Goal: Task Accomplishment & Management: Complete application form

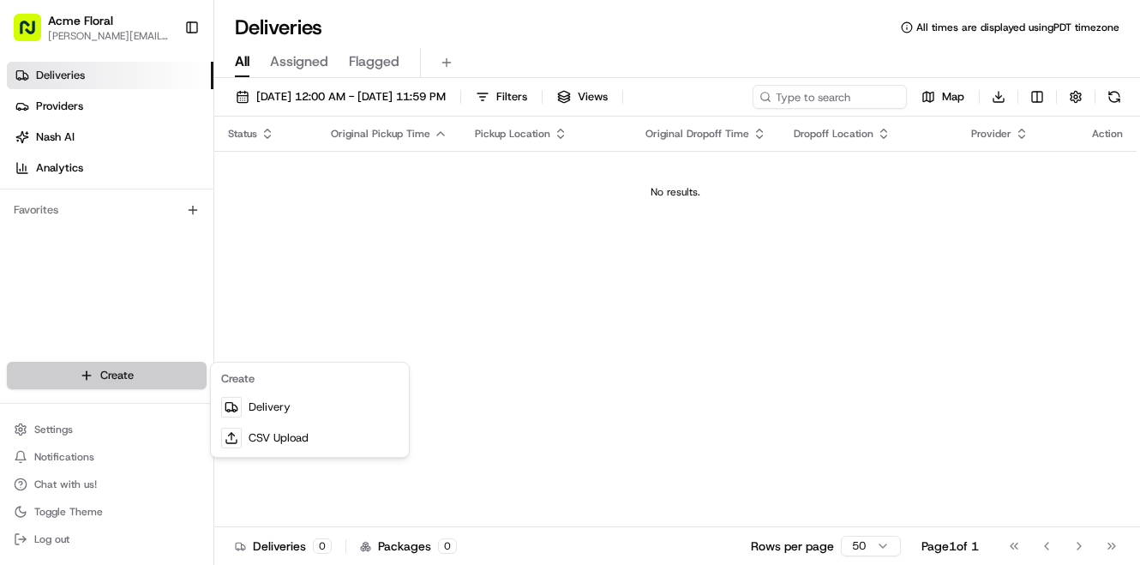
click at [131, 373] on html "Acme Floral [PERSON_NAME][EMAIL_ADDRESS][DOMAIN_NAME] Toggle Sidebar Deliveries…" at bounding box center [570, 282] width 1140 height 565
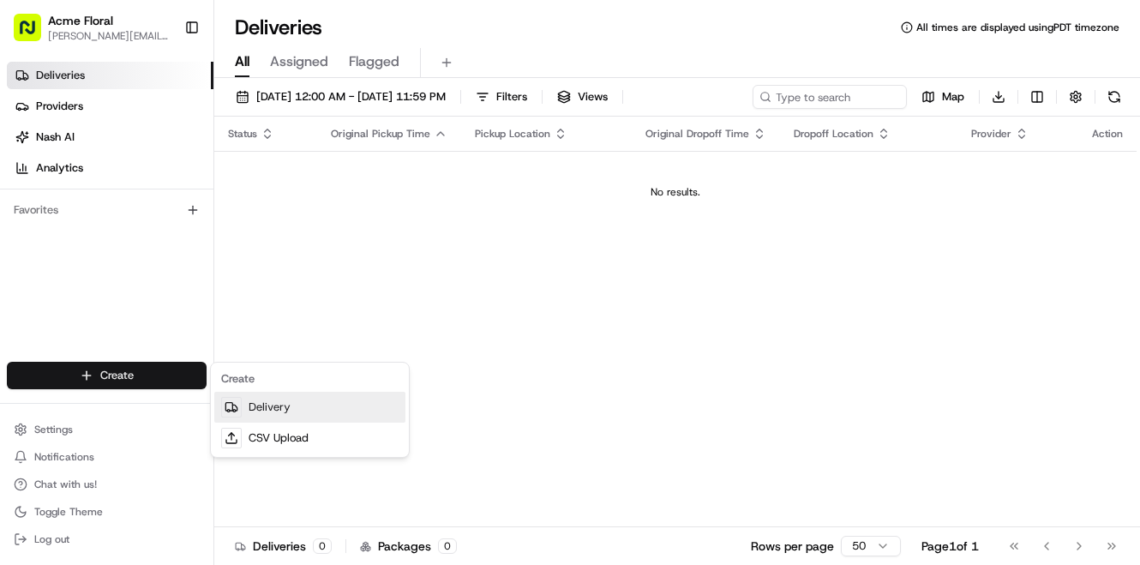
click at [259, 411] on link "Delivery" at bounding box center [309, 407] width 191 height 31
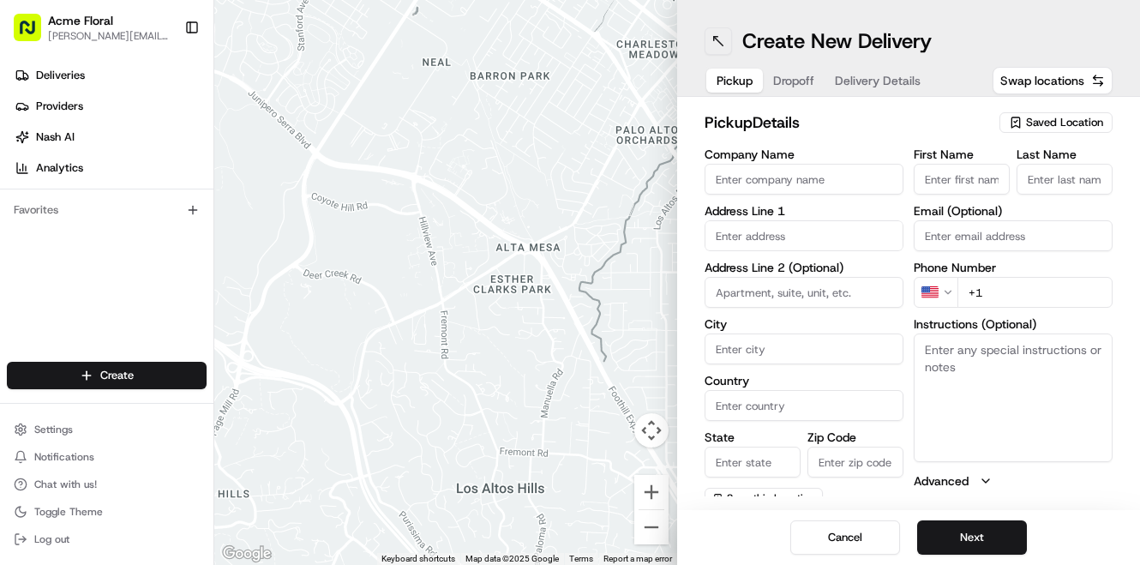
click at [722, 40] on button at bounding box center [717, 40] width 27 height 27
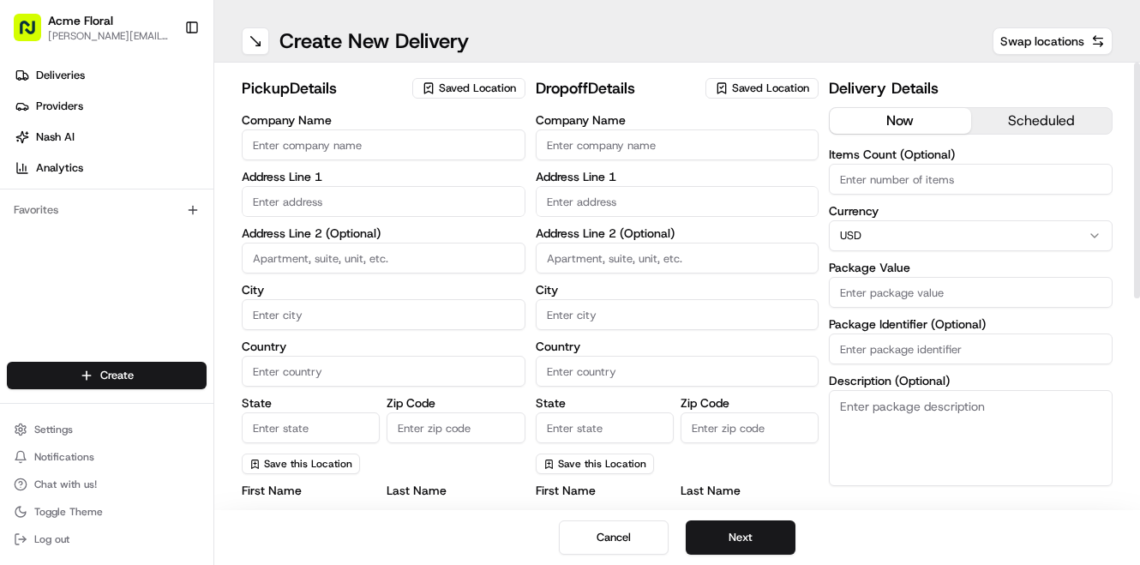
click at [474, 93] on span "Saved Location" at bounding box center [477, 88] width 77 height 15
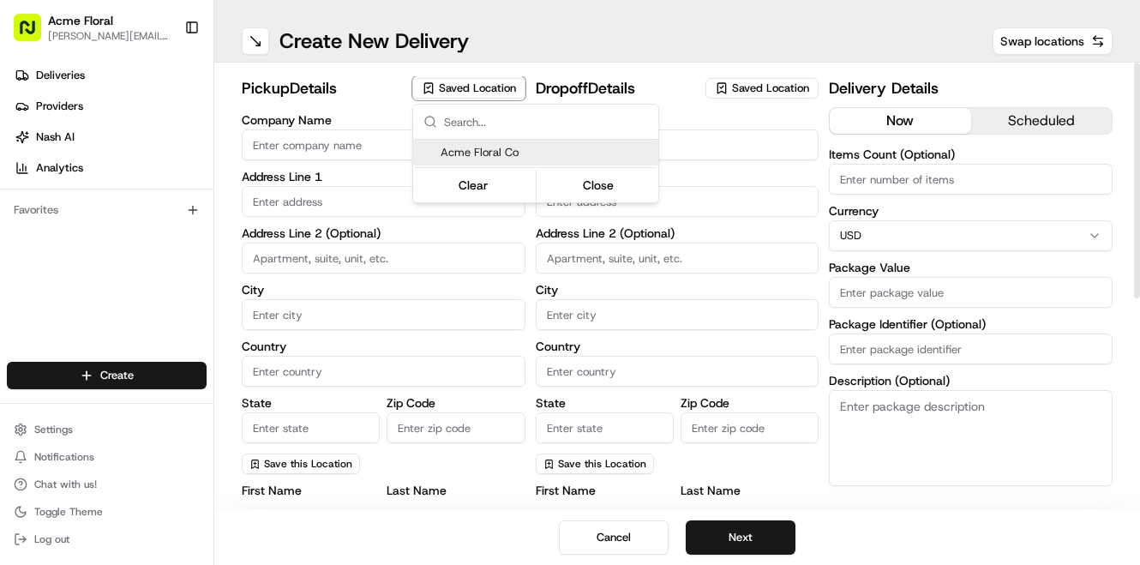
click at [477, 147] on span "Acme Floral Co" at bounding box center [545, 152] width 211 height 15
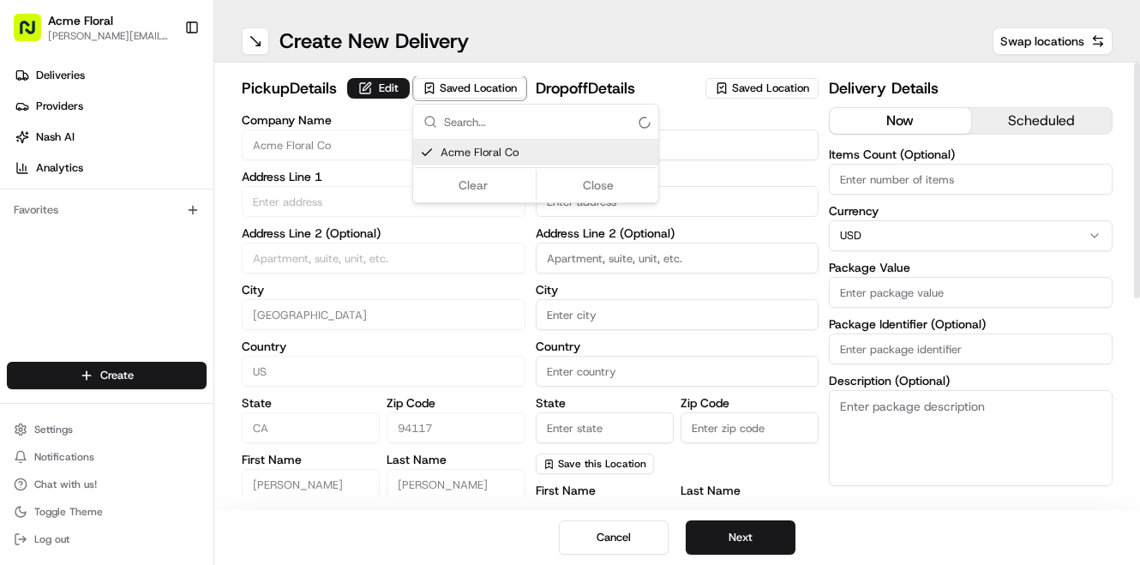
type input "Acme Floral Co"
type input "[GEOGRAPHIC_DATA]"
type input "US"
type input "CA"
type input "94117"
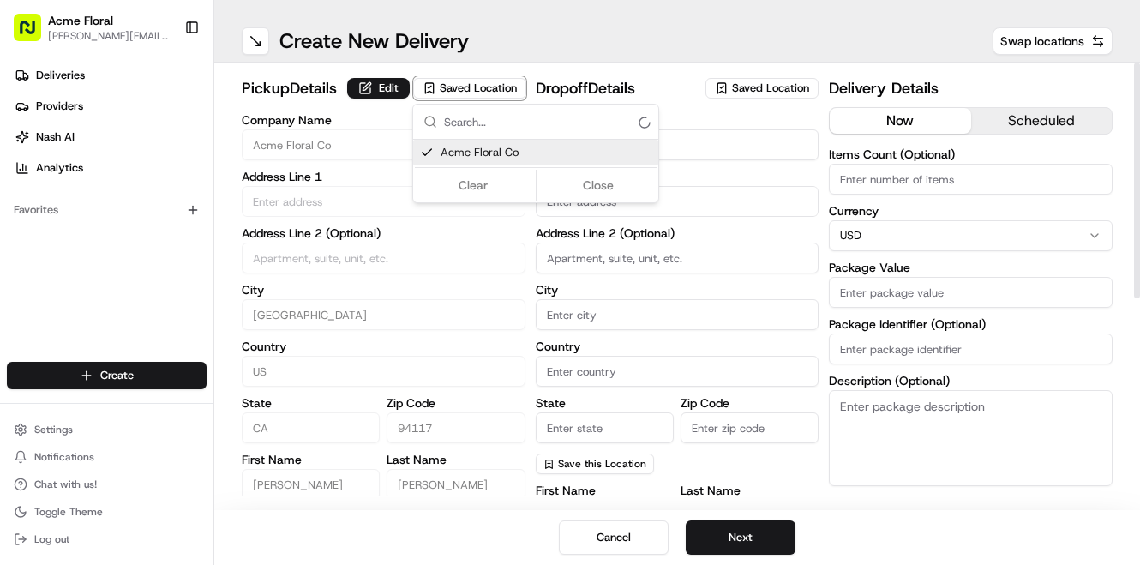
type input "[PERSON_NAME]"
type input "[EMAIL_ADDRESS][DOMAIN_NAME]"
type input "[PHONE_NUMBER]"
type textarea "Please drive safely and handle floral with care. Call the flower shop with any …"
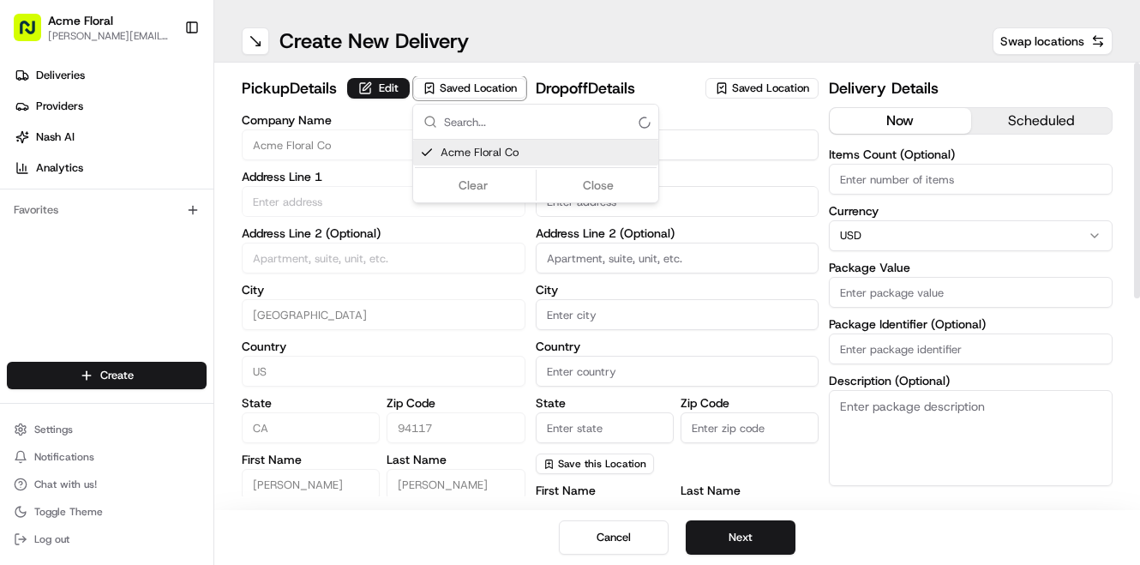
type input "[STREET_ADDRESS][PERSON_NAME]"
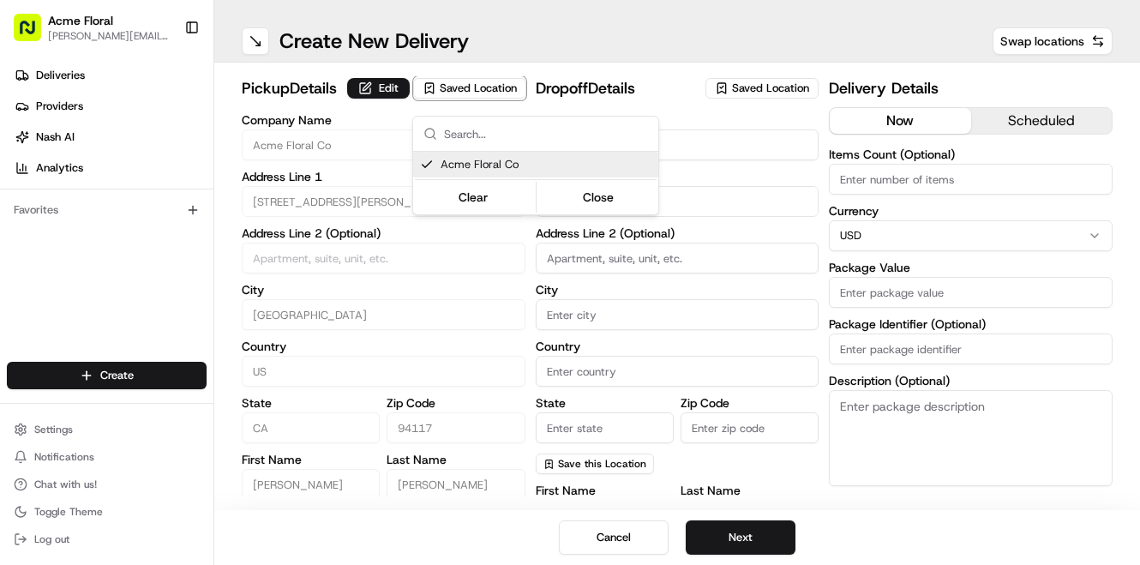
click at [723, 200] on html "Acme Floral [PERSON_NAME][EMAIL_ADDRESS][DOMAIN_NAME] Toggle Sidebar Deliveries…" at bounding box center [570, 282] width 1140 height 565
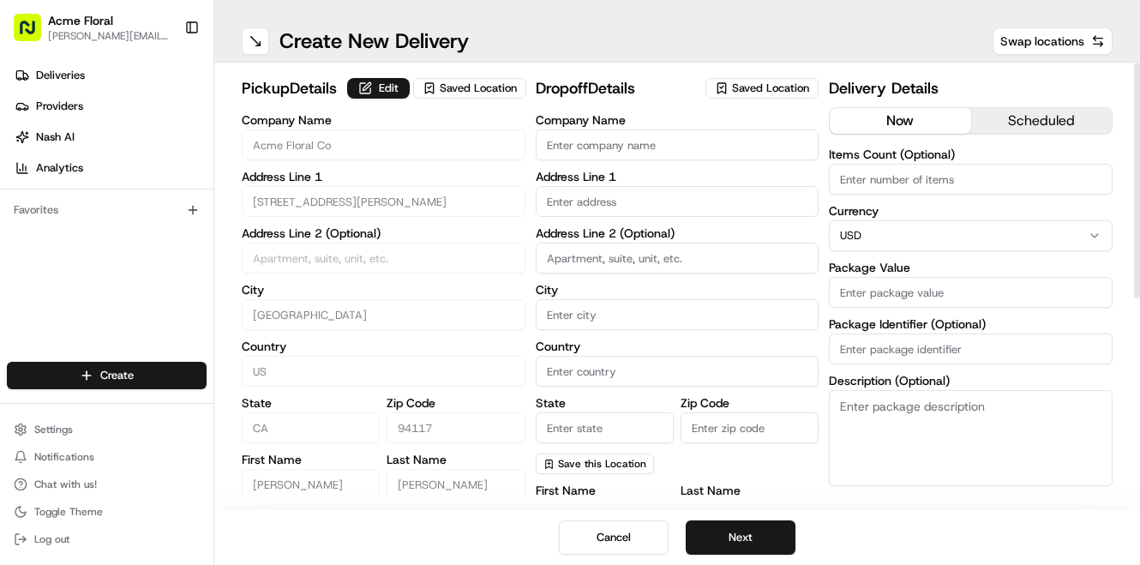
click at [769, 88] on span "Saved Location" at bounding box center [770, 88] width 77 height 15
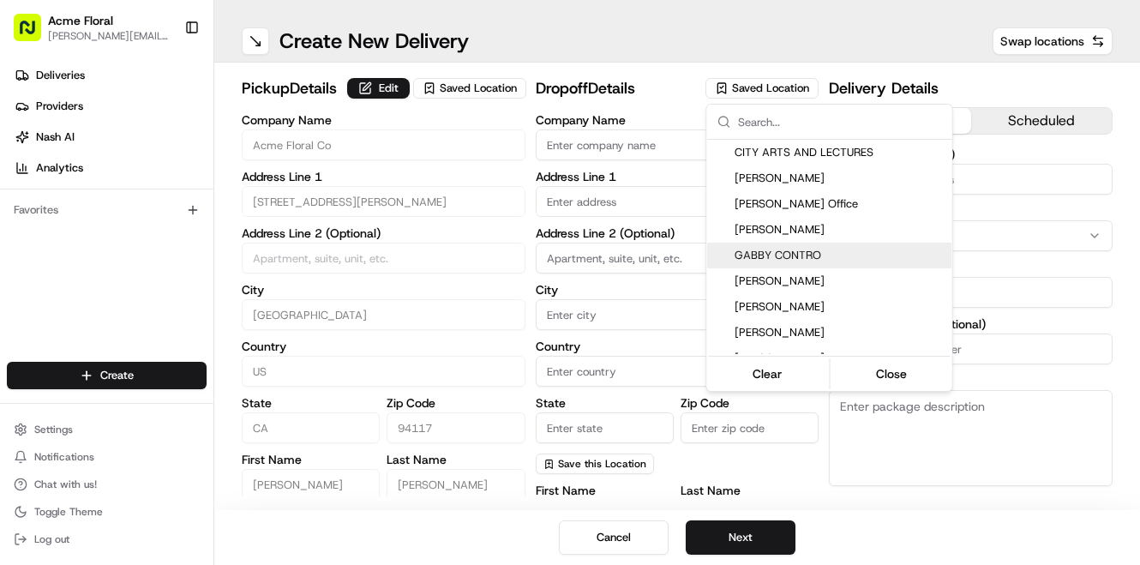
click at [617, 144] on html "Acme Floral [PERSON_NAME][EMAIL_ADDRESS][DOMAIN_NAME] Toggle Sidebar Deliveries…" at bounding box center [570, 282] width 1140 height 565
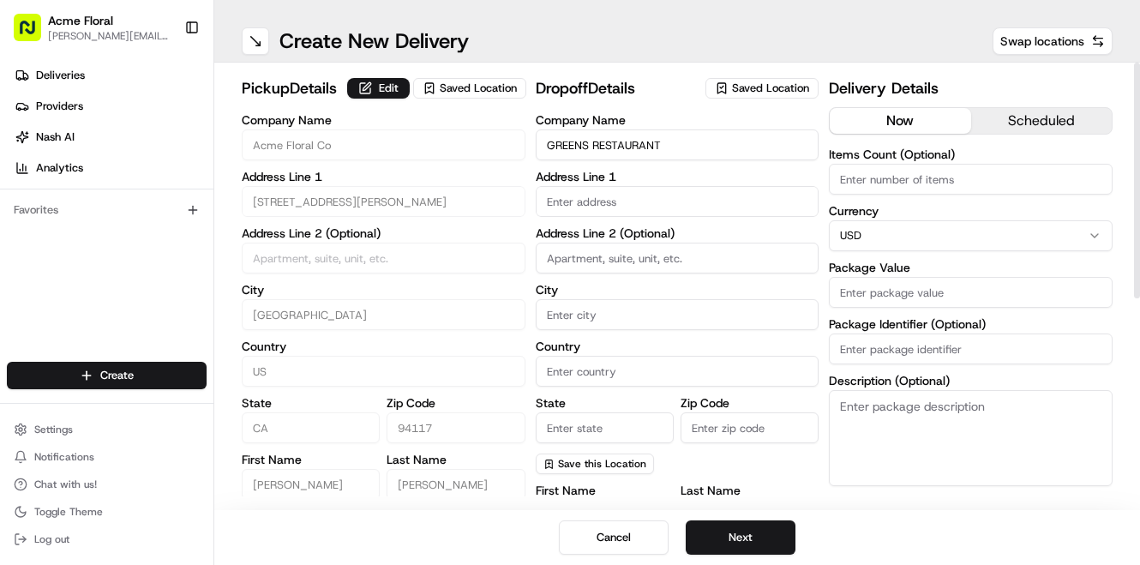
type input "GREENS RESTAURANT"
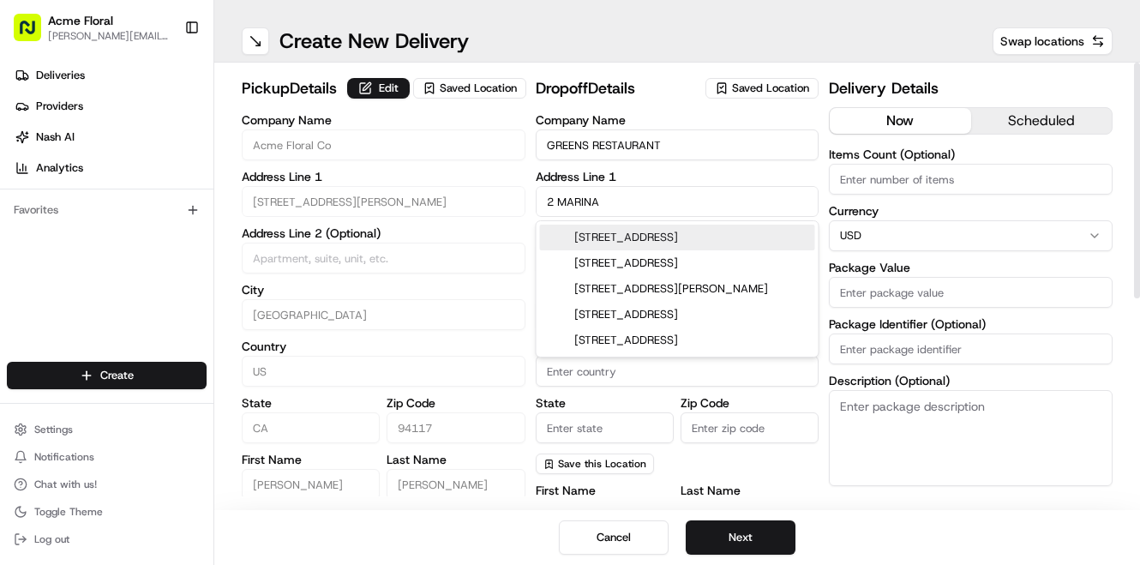
click at [622, 236] on div "[STREET_ADDRESS]" at bounding box center [677, 237] width 275 height 26
type input "[STREET_ADDRESS]"
type input "[GEOGRAPHIC_DATA]"
type input "CA"
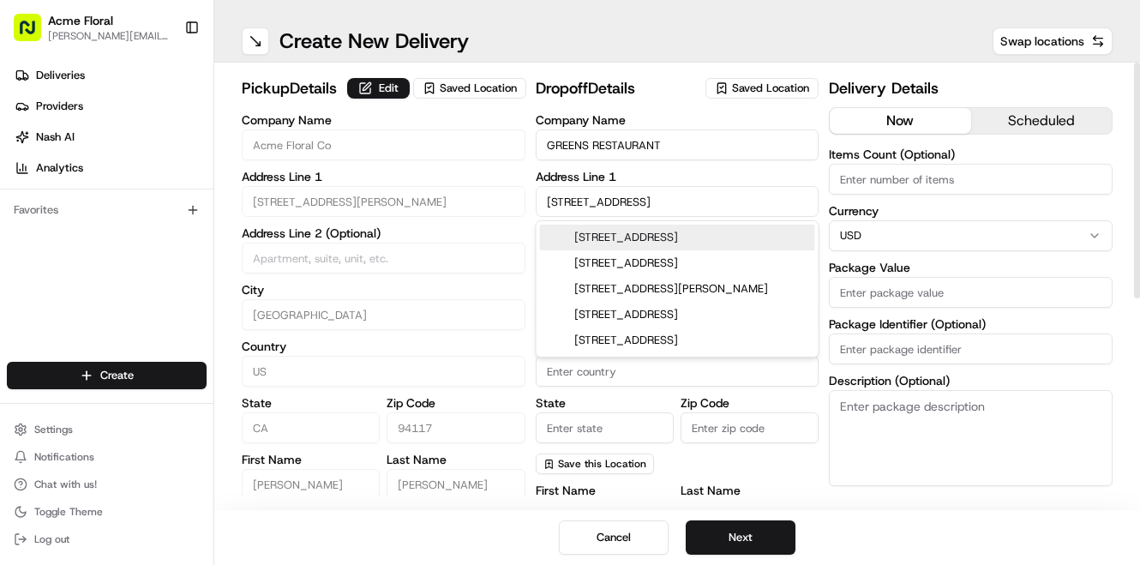
type input "94123"
type input "[STREET_ADDRESS]"
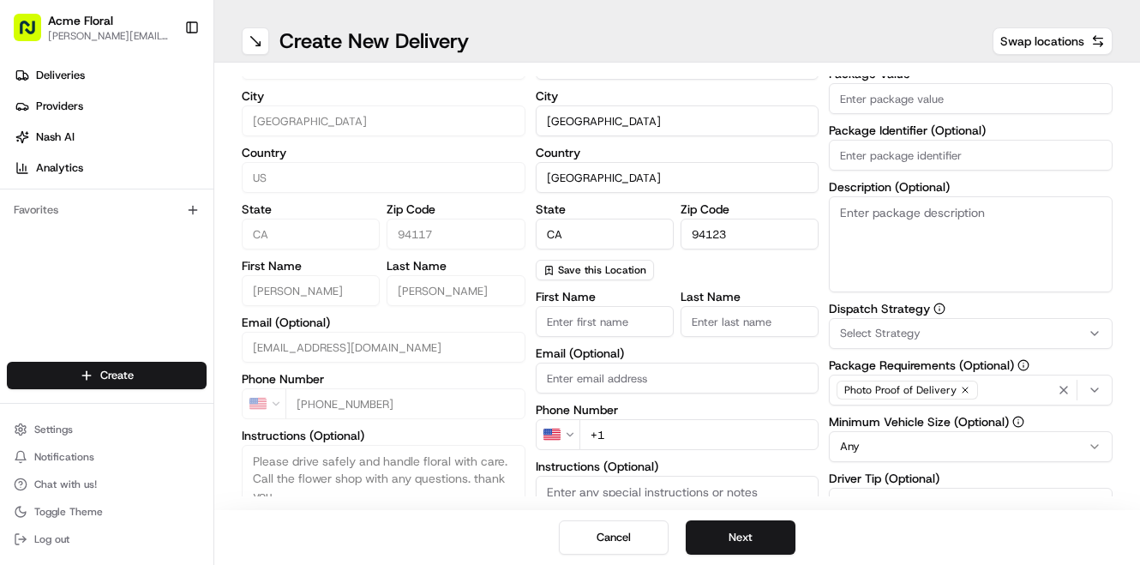
scroll to position [207, 0]
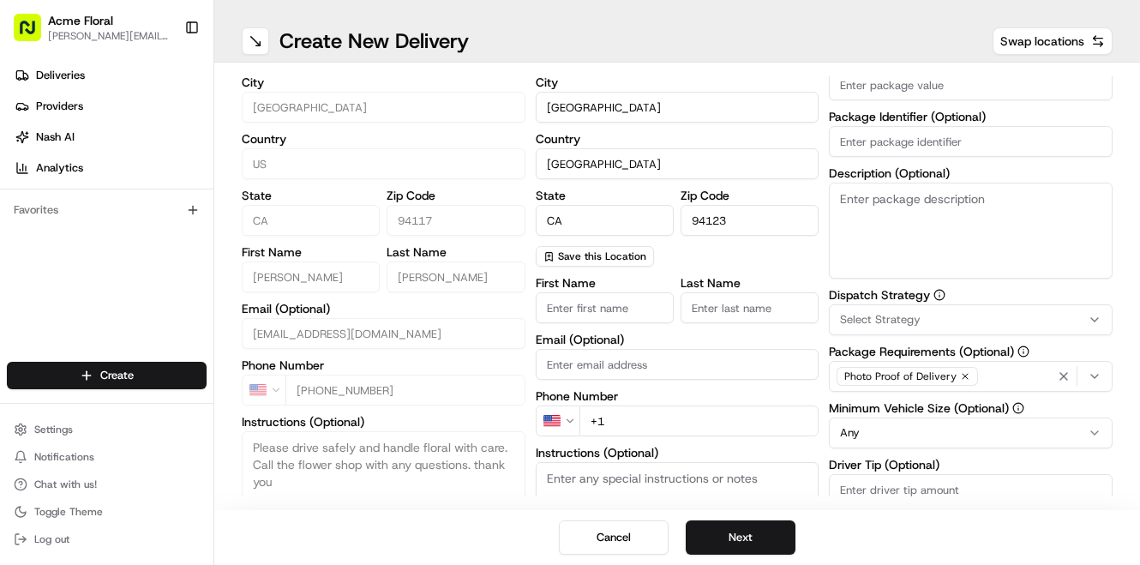
type input "BLDG A"
type input "[PERSON_NAME]"
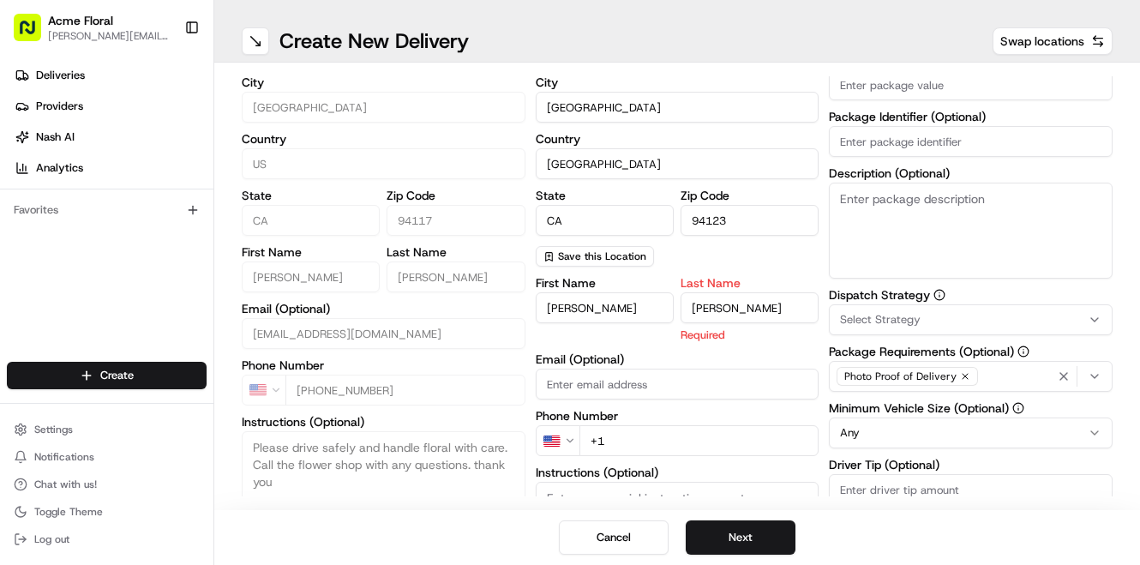
type input "[PERSON_NAME]"
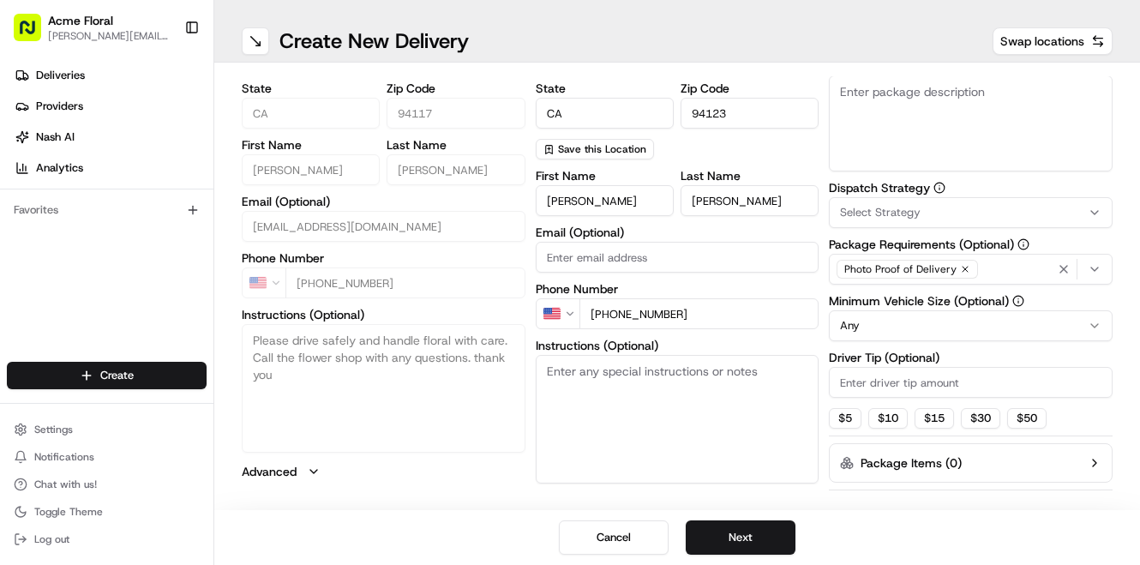
scroll to position [315, 0]
type input "[PHONE_NUMBER]"
click at [629, 421] on textarea "Instructions (Optional)" at bounding box center [677, 418] width 284 height 129
type textarea "DELIVER TO CONCIERGE"
click at [850, 421] on button "$ 5" at bounding box center [845, 417] width 33 height 21
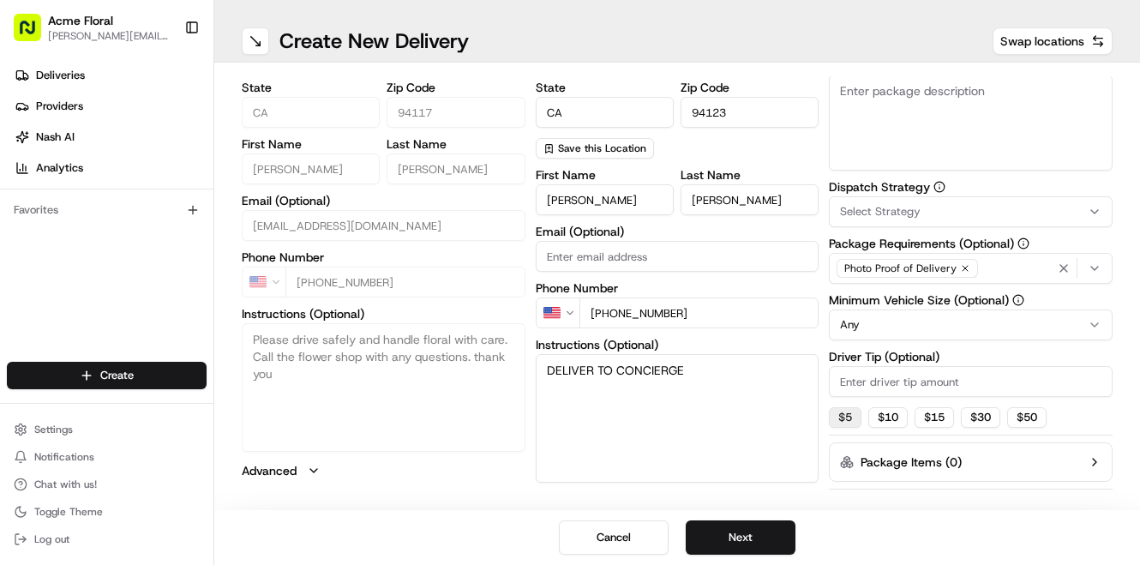
type input "5"
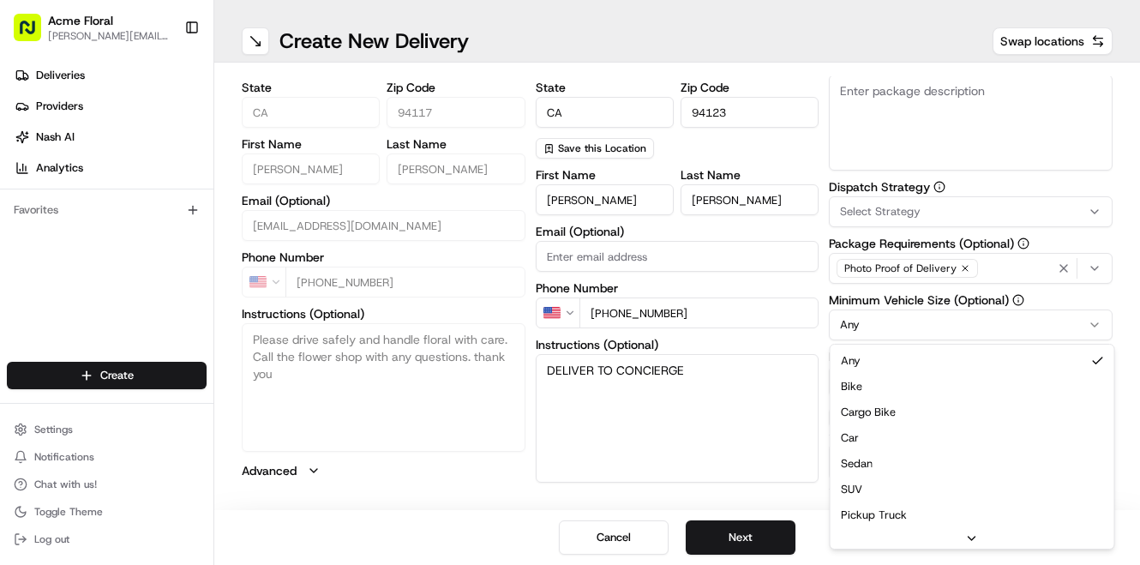
click at [878, 327] on html "Acme Floral [PERSON_NAME][EMAIL_ADDRESS][DOMAIN_NAME] Toggle Sidebar Deliveries…" at bounding box center [570, 282] width 1140 height 565
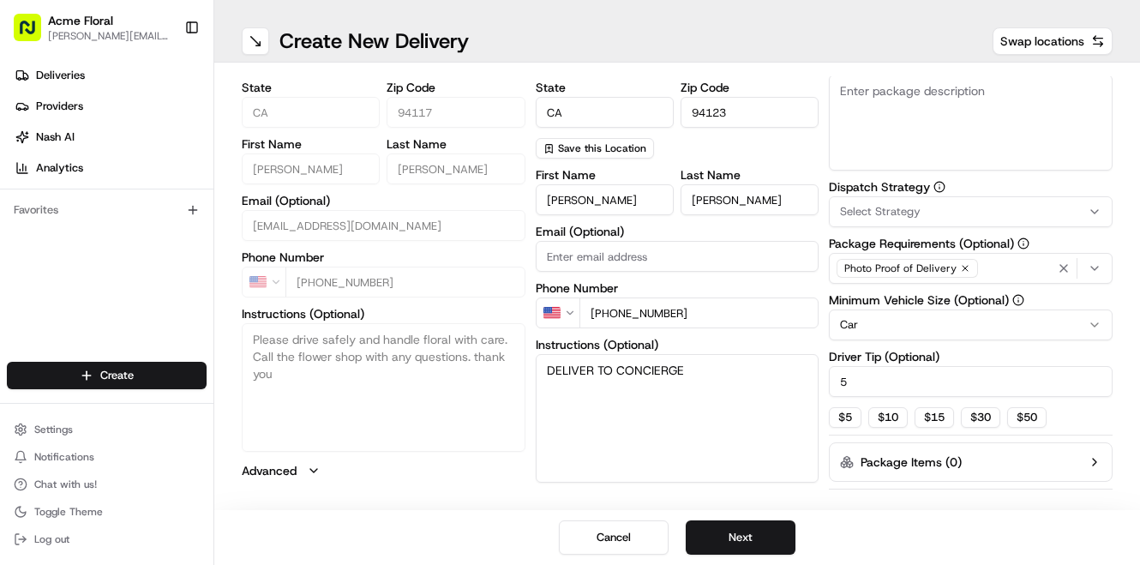
click at [865, 212] on span "Select Strategy" at bounding box center [880, 211] width 81 height 15
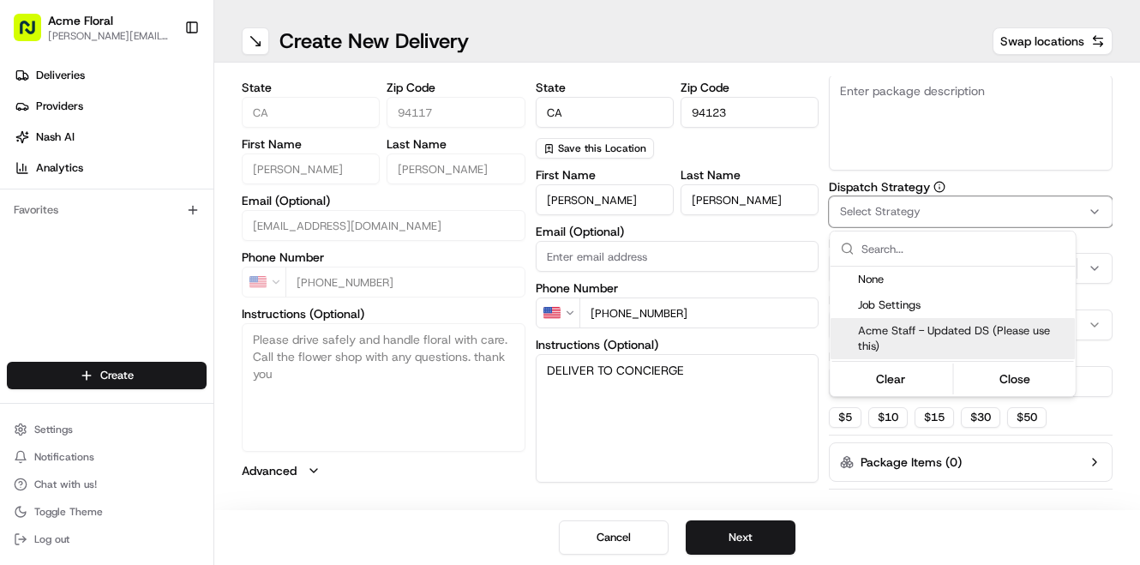
click at [876, 338] on span "Acme Staff - Updated DS (Please use this)" at bounding box center [963, 338] width 211 height 31
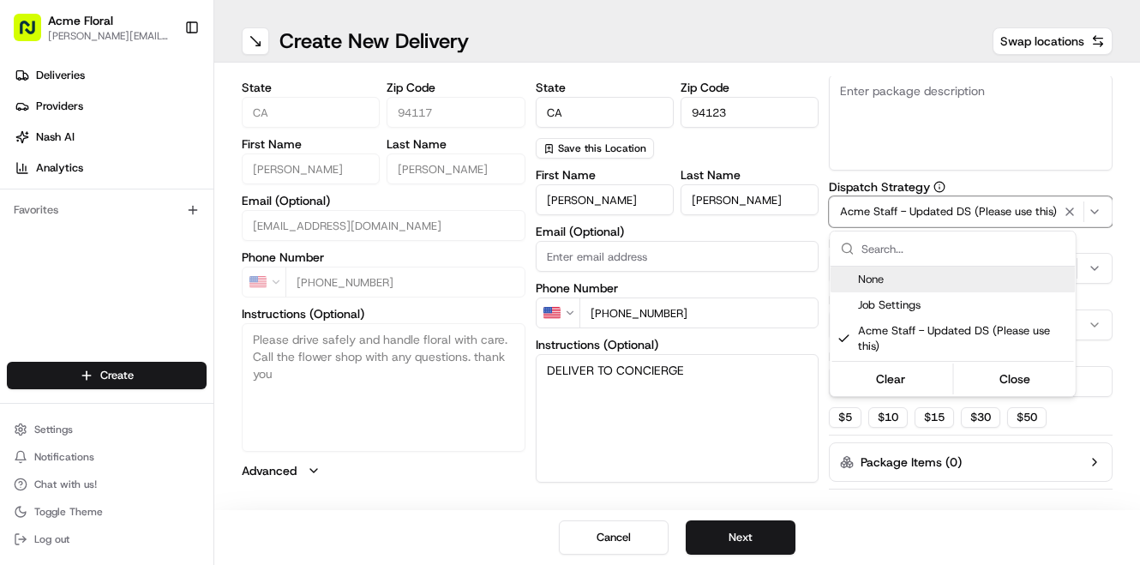
click at [876, 125] on html "Acme Floral [PERSON_NAME][EMAIL_ADDRESS][DOMAIN_NAME] Toggle Sidebar Deliveries…" at bounding box center [570, 282] width 1140 height 565
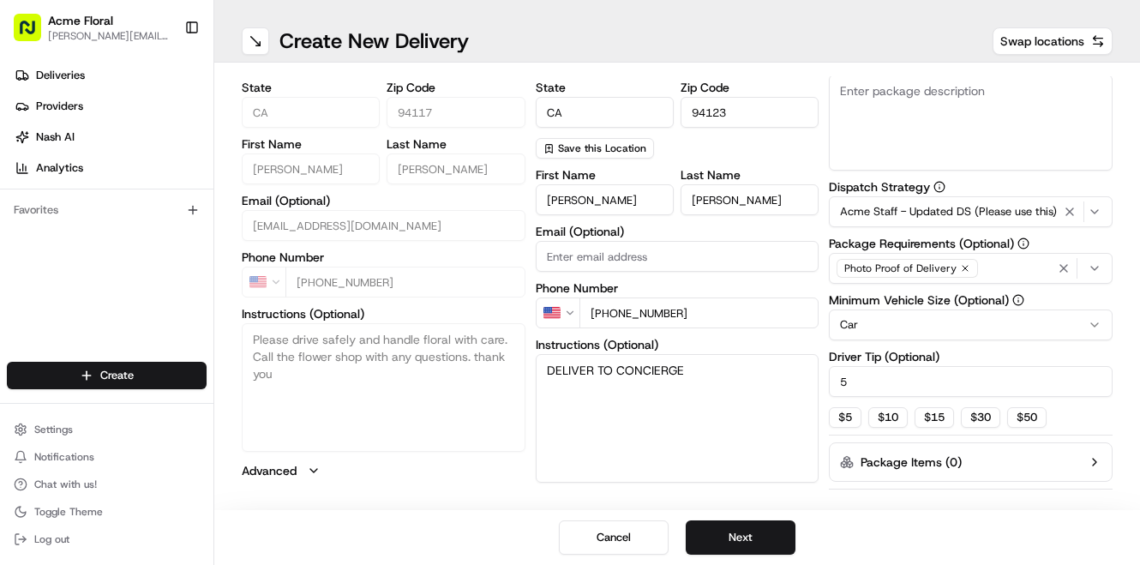
click at [970, 212] on button "Acme Staff - Updated DS (Please use this)" at bounding box center [971, 211] width 284 height 31
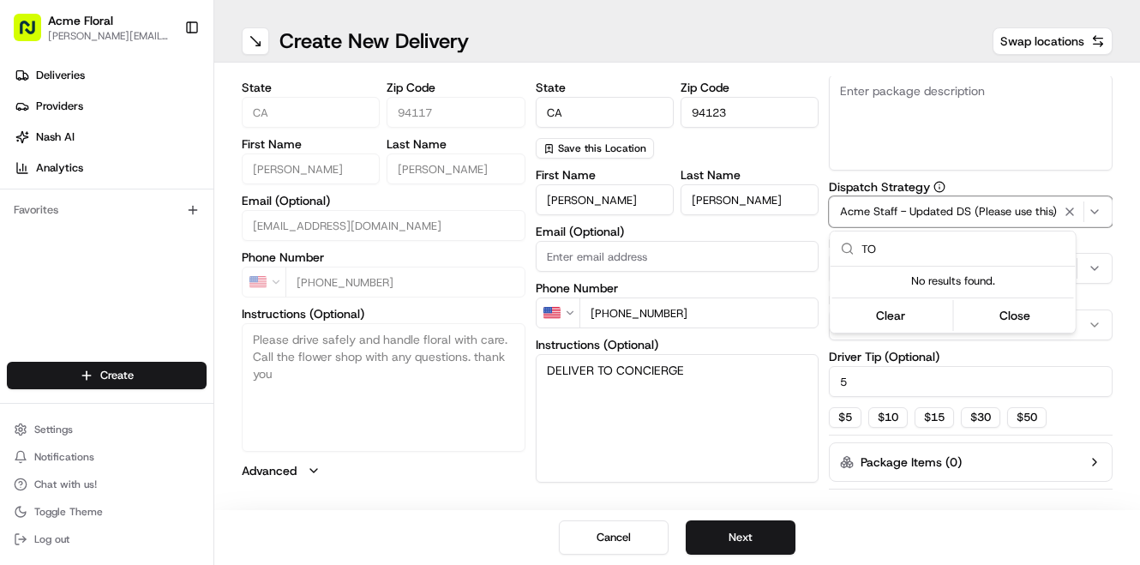
type input "T"
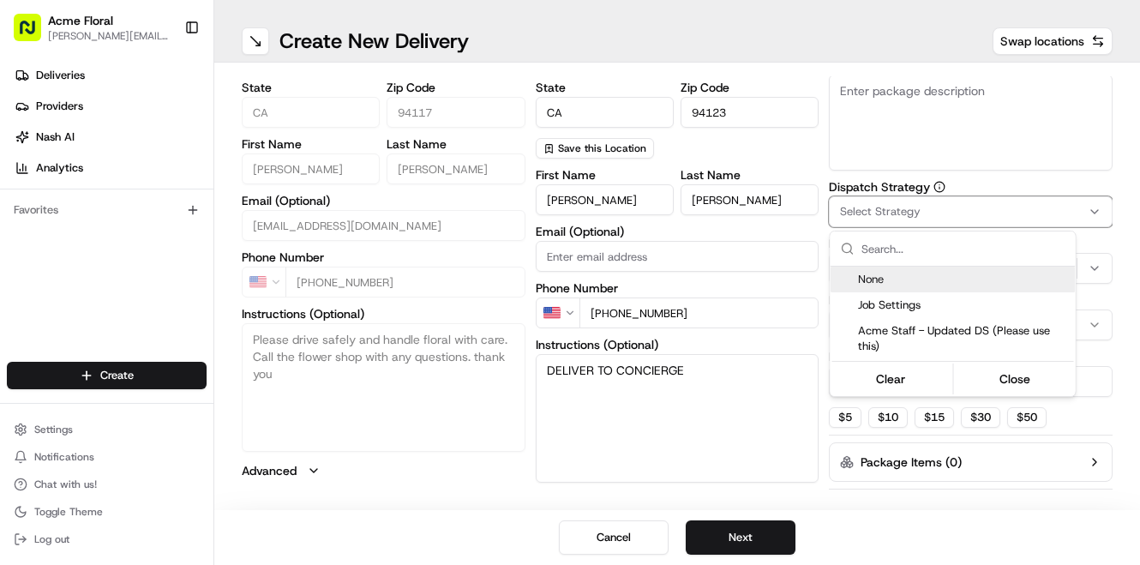
click at [889, 99] on html "Acme Floral [PERSON_NAME][EMAIL_ADDRESS][DOMAIN_NAME] Toggle Sidebar Deliveries…" at bounding box center [570, 282] width 1140 height 565
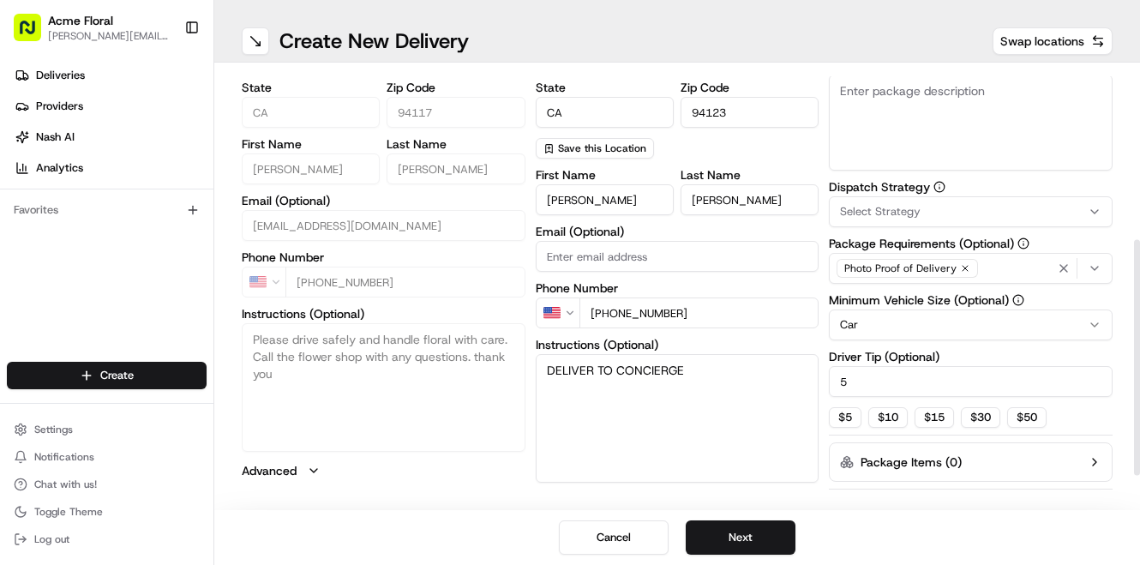
click at [886, 117] on textarea "Description (Optional)" at bounding box center [971, 123] width 284 height 96
click at [897, 215] on span "Select Strategy" at bounding box center [880, 211] width 81 height 15
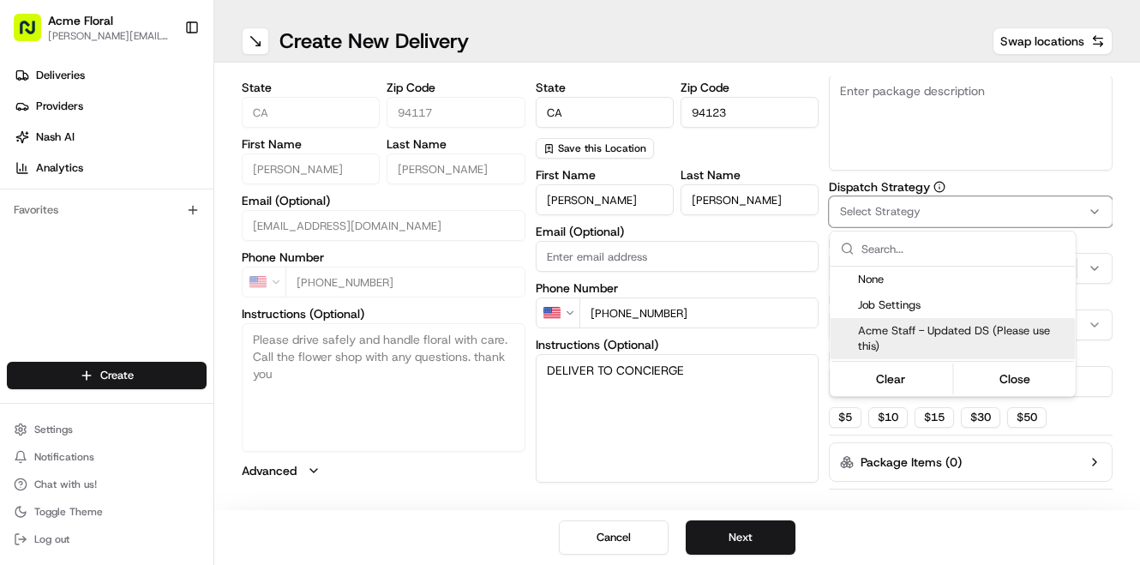
click at [898, 332] on span "Acme Staff - Updated DS (Please use this)" at bounding box center [963, 338] width 211 height 31
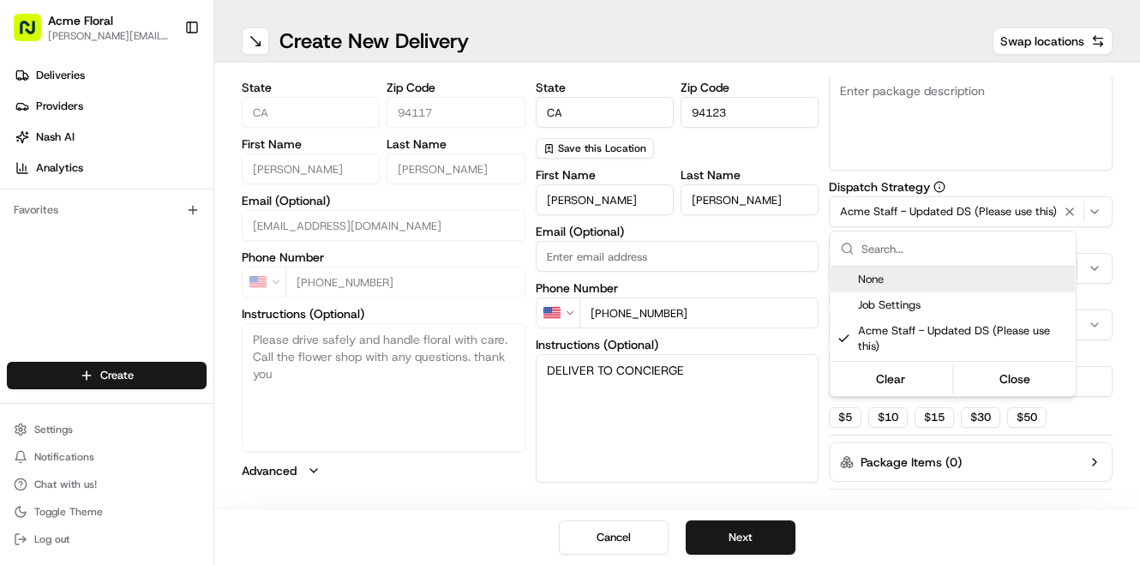
click at [903, 95] on html "Acme Floral [PERSON_NAME][EMAIL_ADDRESS][DOMAIN_NAME] Toggle Sidebar Deliveries…" at bounding box center [570, 282] width 1140 height 565
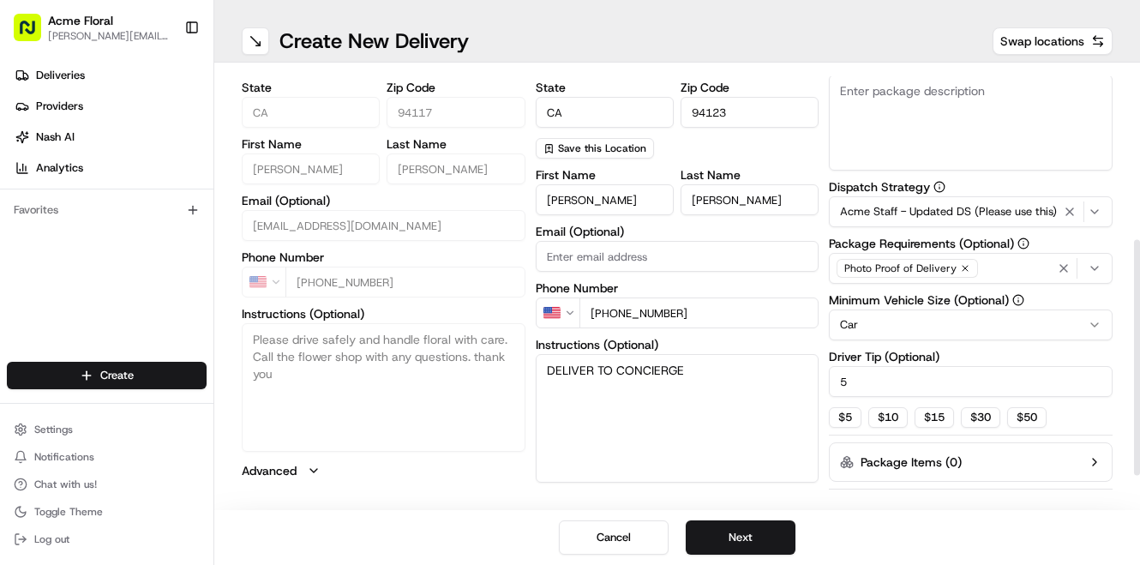
click at [890, 114] on textarea "Description (Optional)" at bounding box center [971, 123] width 284 height 96
type textarea "DELIVER TO CONCIERGE"
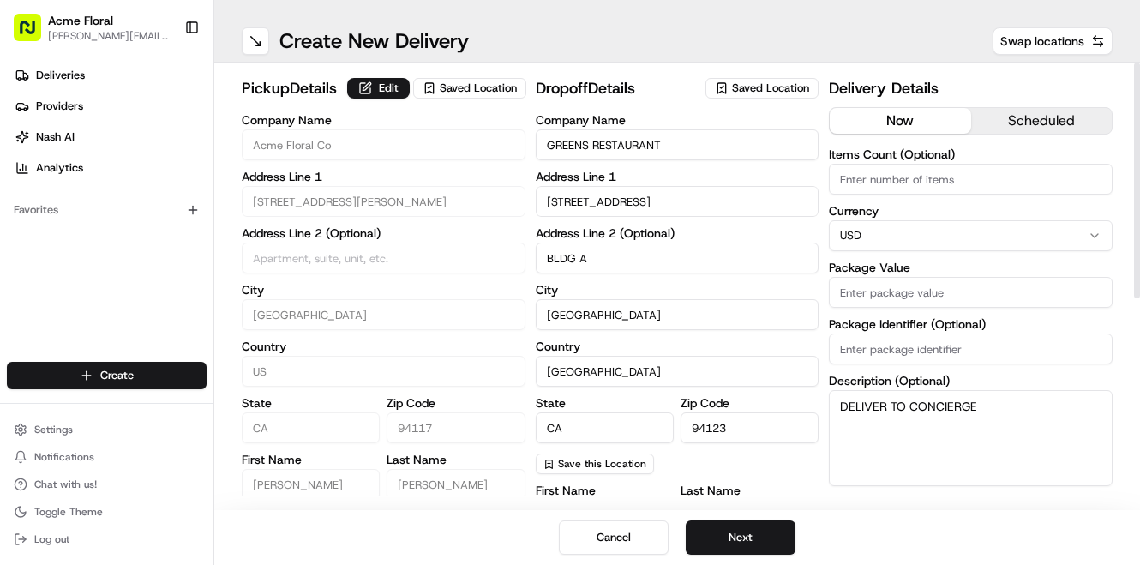
scroll to position [0, 0]
click at [864, 293] on input "Package Value" at bounding box center [971, 292] width 284 height 31
type input "375"
click at [768, 539] on button "Next" at bounding box center [740, 537] width 110 height 34
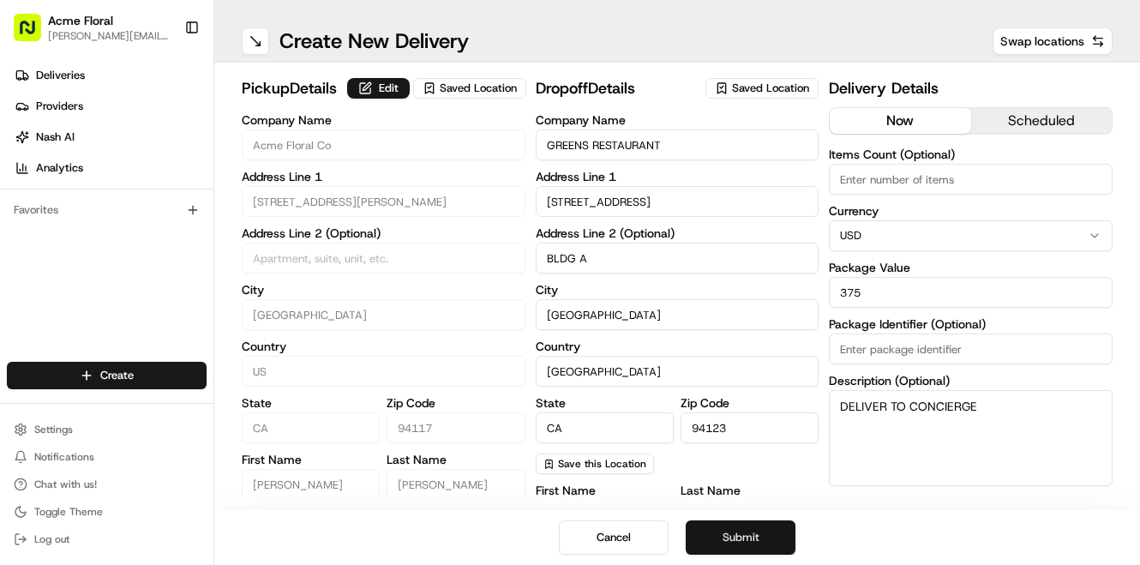
click at [768, 539] on button "Submit" at bounding box center [740, 537] width 110 height 34
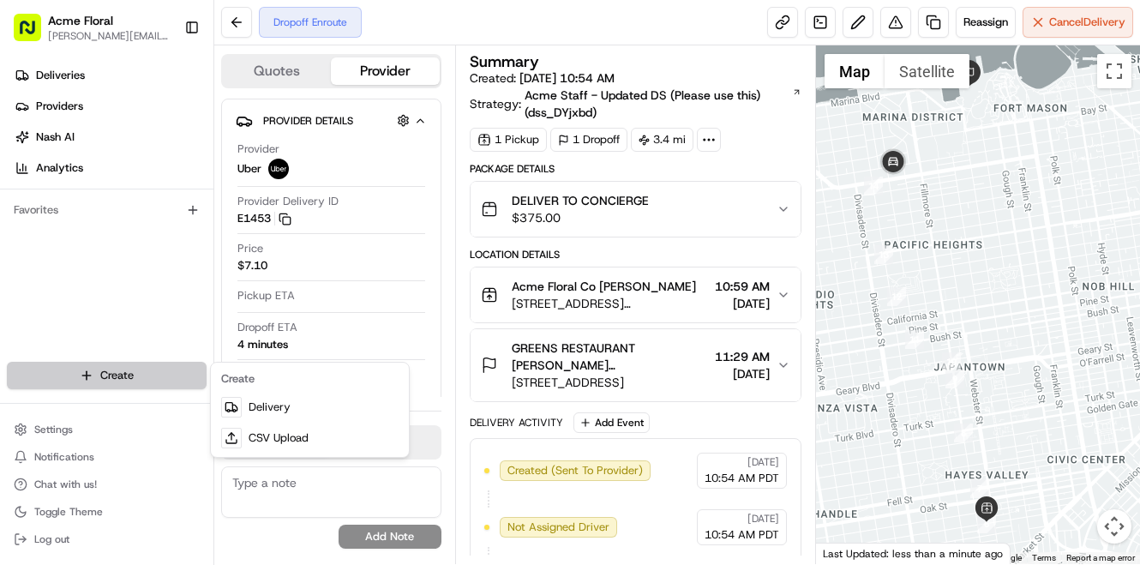
click at [126, 373] on html "Acme Floral [PERSON_NAME][EMAIL_ADDRESS][DOMAIN_NAME] Toggle Sidebar Deliveries…" at bounding box center [570, 282] width 1140 height 565
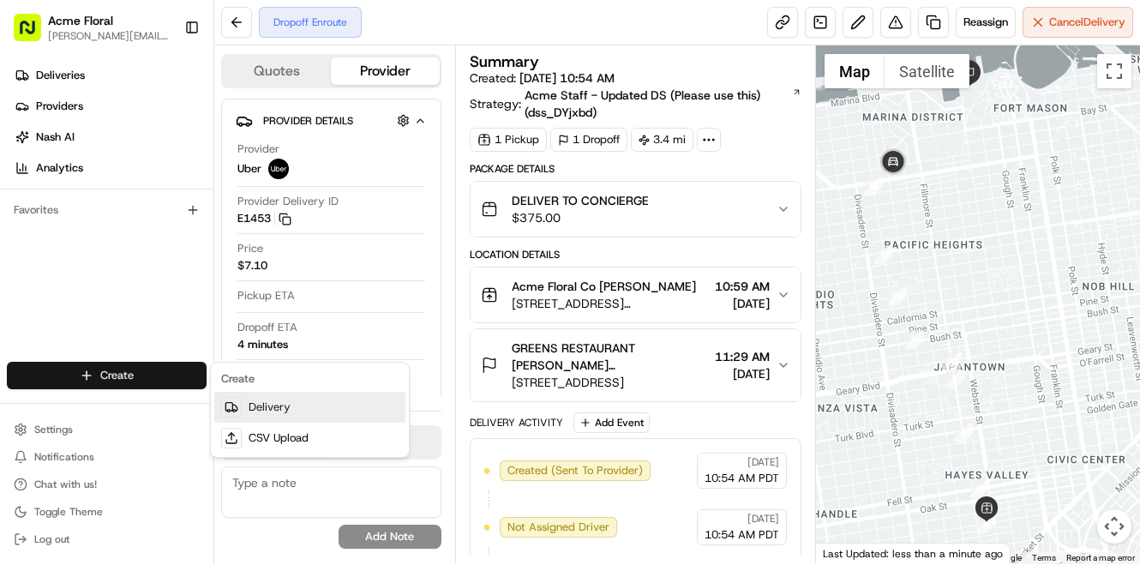
click at [266, 403] on link "Delivery" at bounding box center [309, 407] width 191 height 31
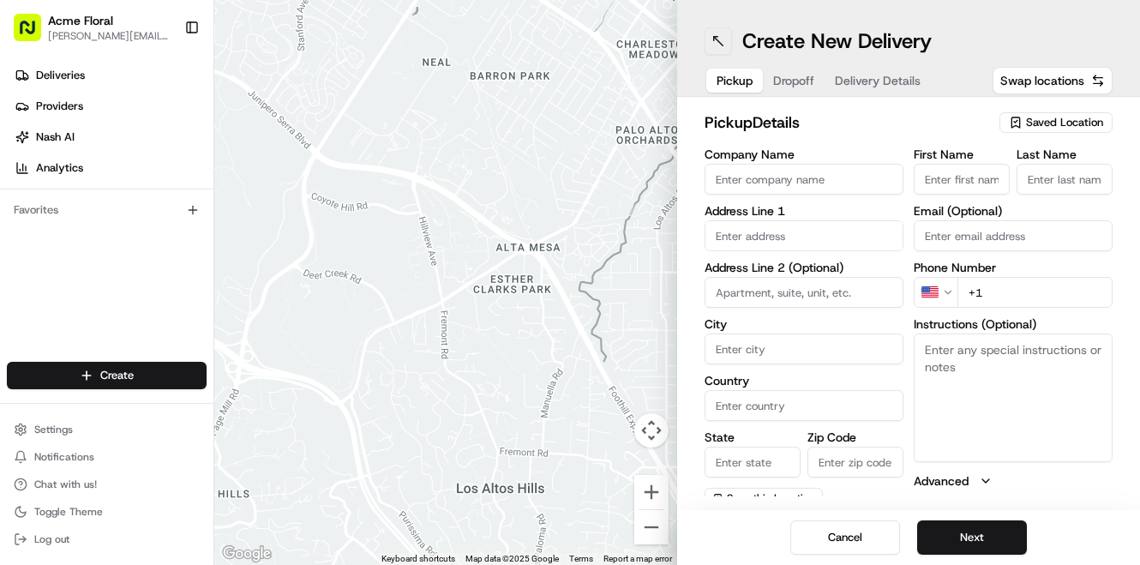
click at [721, 39] on button at bounding box center [717, 40] width 27 height 27
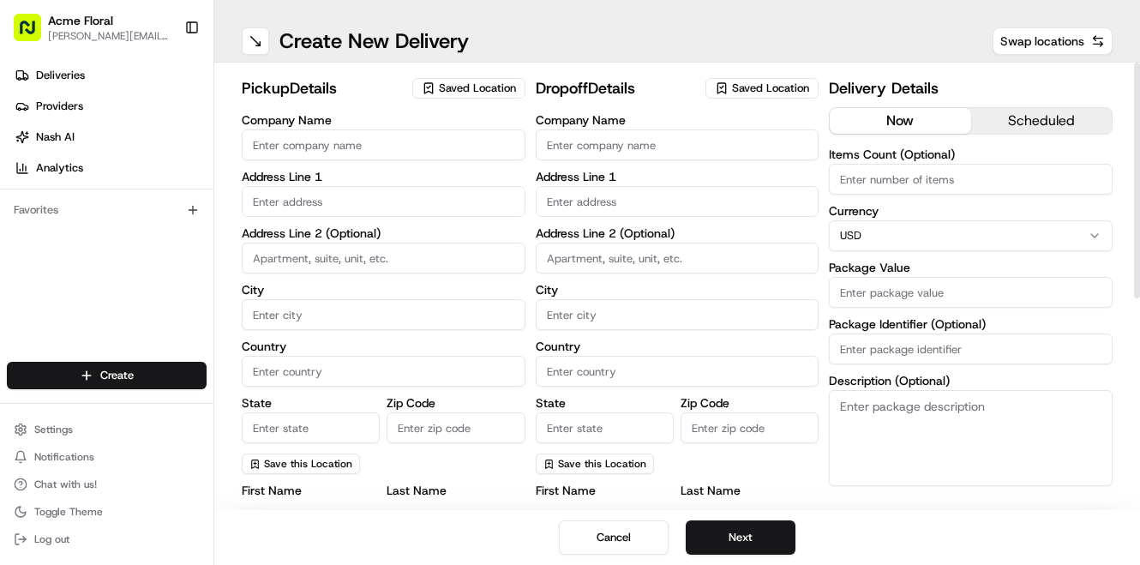
click at [448, 91] on span "Saved Location" at bounding box center [477, 88] width 77 height 15
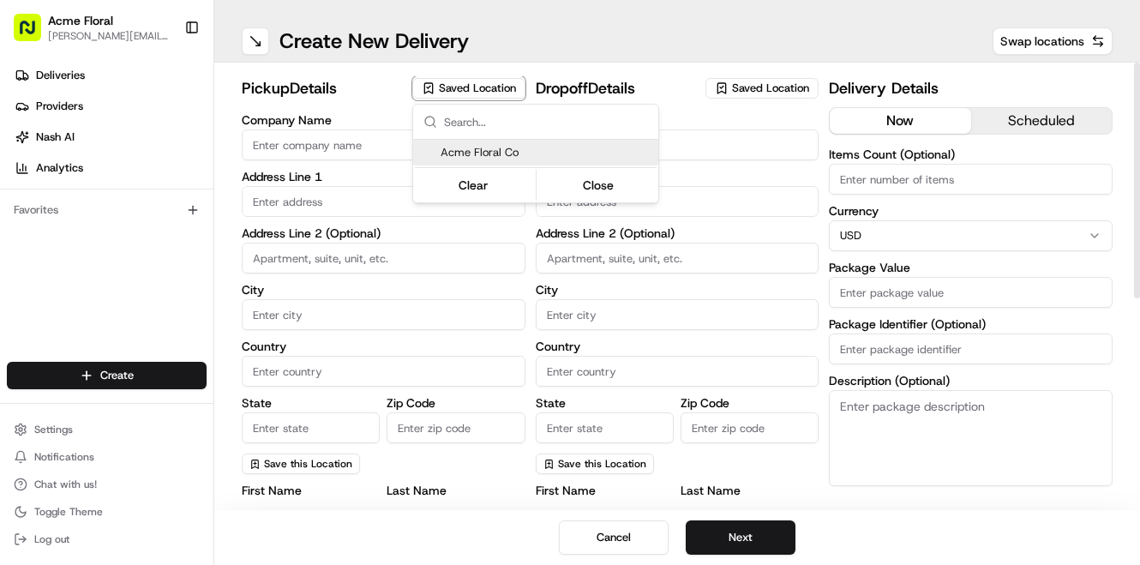
click at [473, 153] on span "Acme Floral Co" at bounding box center [545, 152] width 211 height 15
type input "Acme Floral Co"
type input "[GEOGRAPHIC_DATA]"
type input "US"
type input "CA"
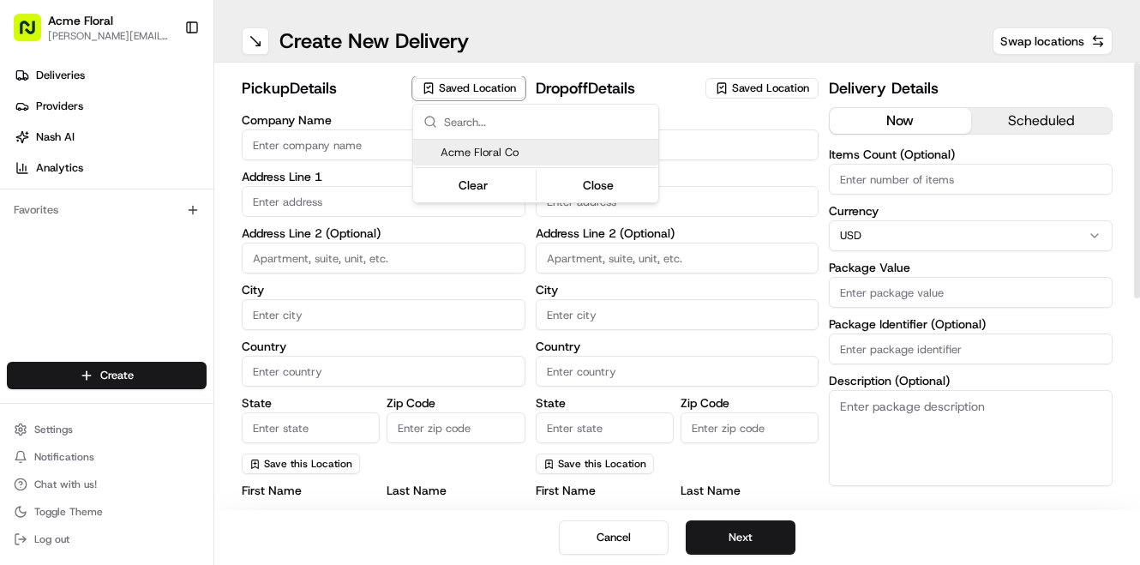
type input "94117"
type input "[PERSON_NAME]"
type input "[EMAIL_ADDRESS][DOMAIN_NAME]"
type input "[PHONE_NUMBER]"
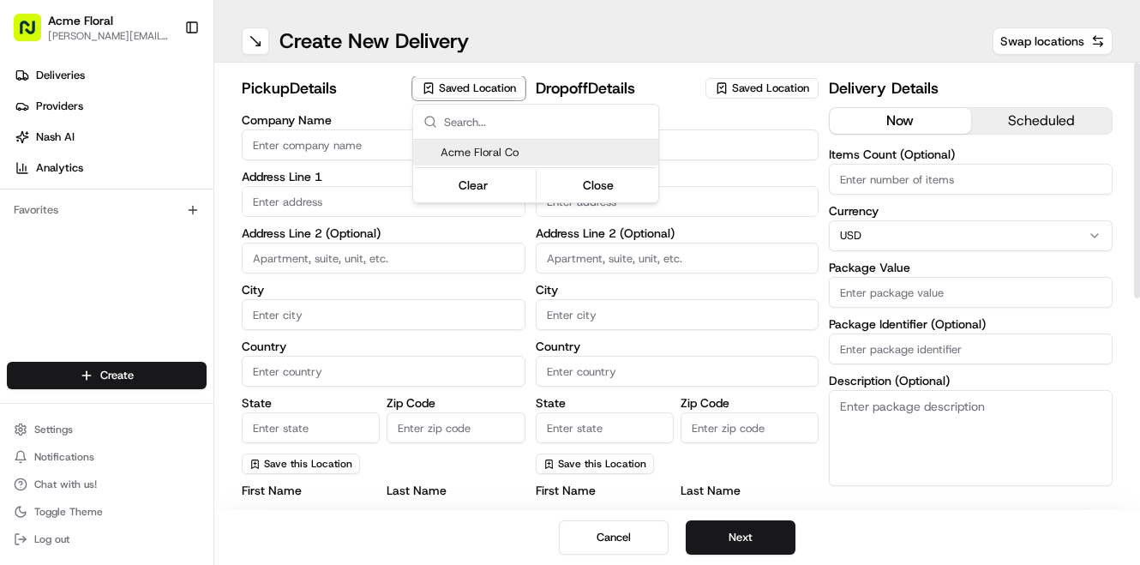
type textarea "Please drive safely and handle floral with care. Call the flower shop with any …"
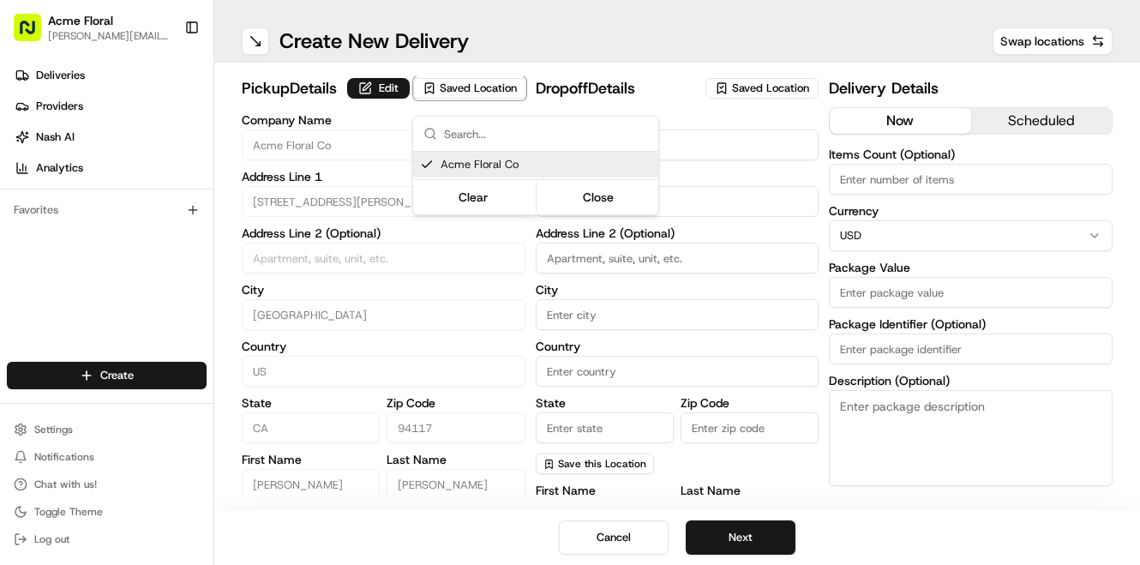
type input "[STREET_ADDRESS][PERSON_NAME]"
click at [711, 150] on html "Acme Floral [PERSON_NAME][EMAIL_ADDRESS][DOMAIN_NAME] Toggle Sidebar Deliveries…" at bounding box center [570, 282] width 1140 height 565
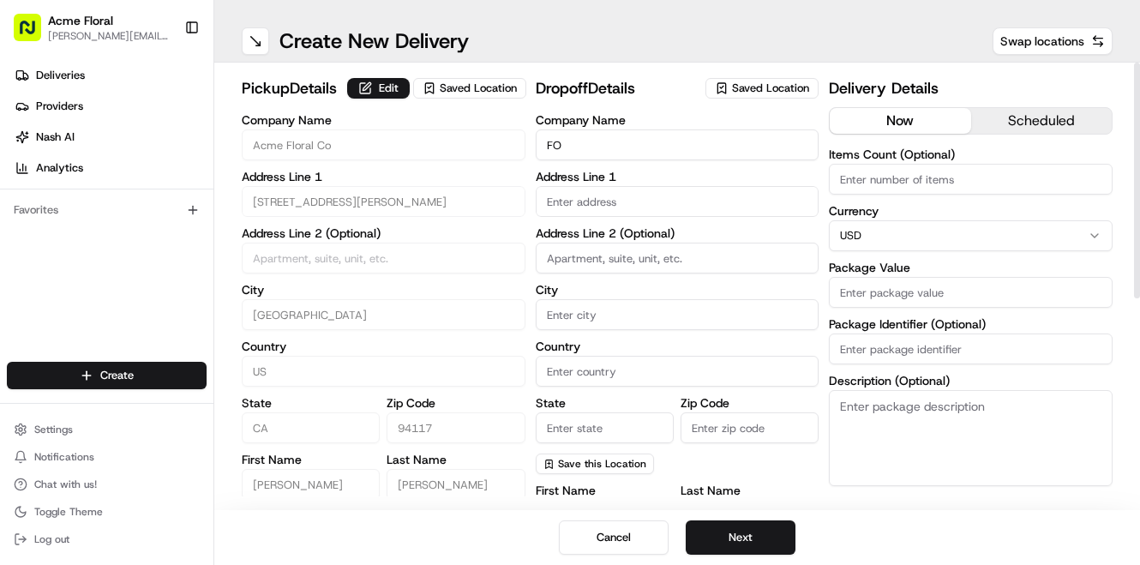
type input "F"
type input "AGA HOSPITALITY"
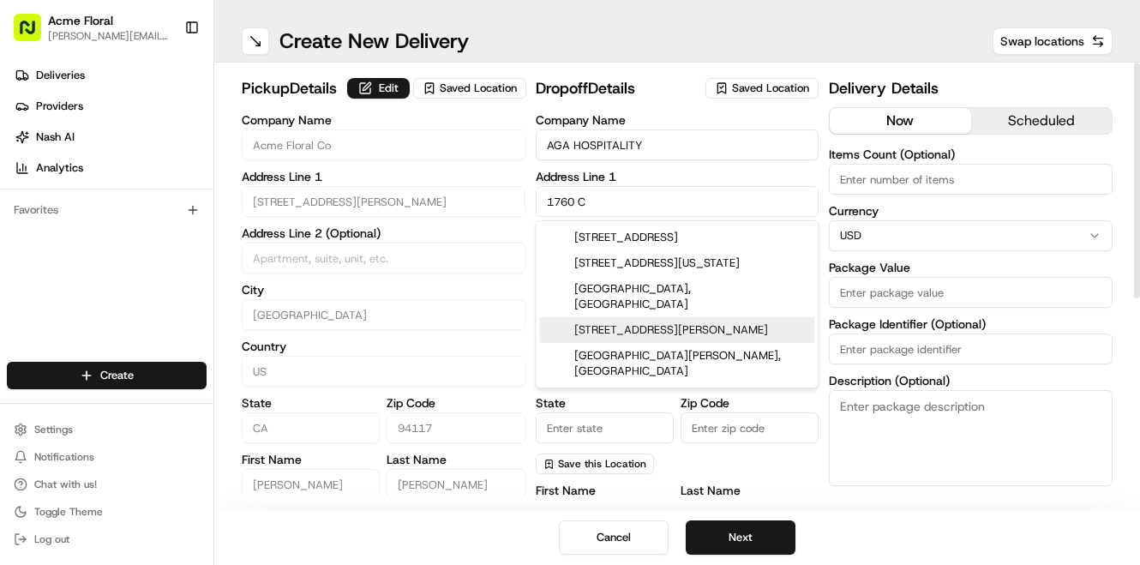
click at [687, 317] on div "[STREET_ADDRESS][PERSON_NAME]" at bounding box center [677, 330] width 275 height 26
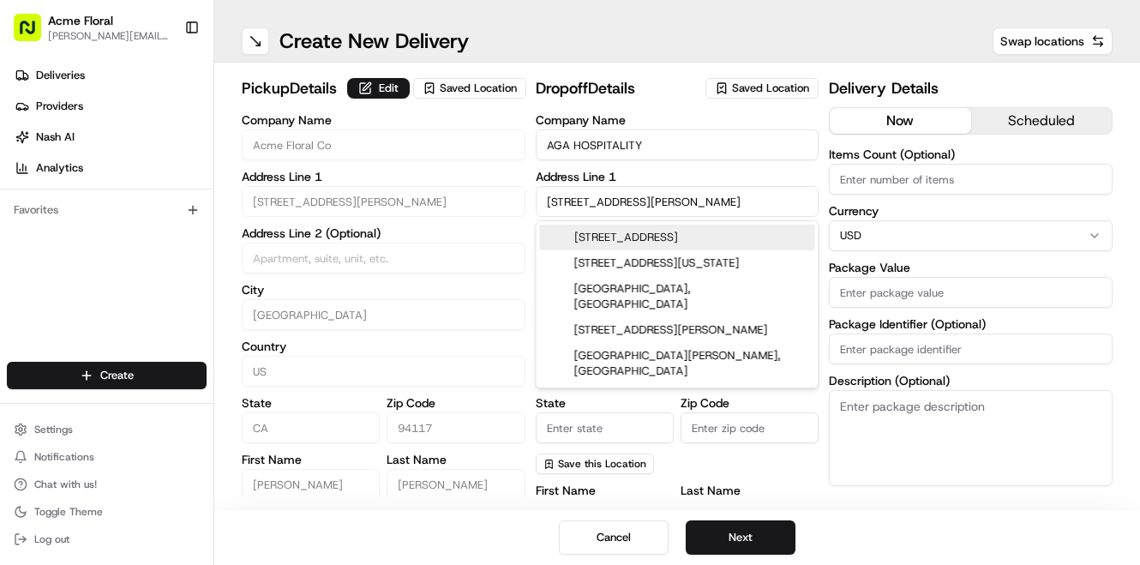
type input "[STREET_ADDRESS][PERSON_NAME]"
type input "[GEOGRAPHIC_DATA]"
type input "CA"
type input "94124"
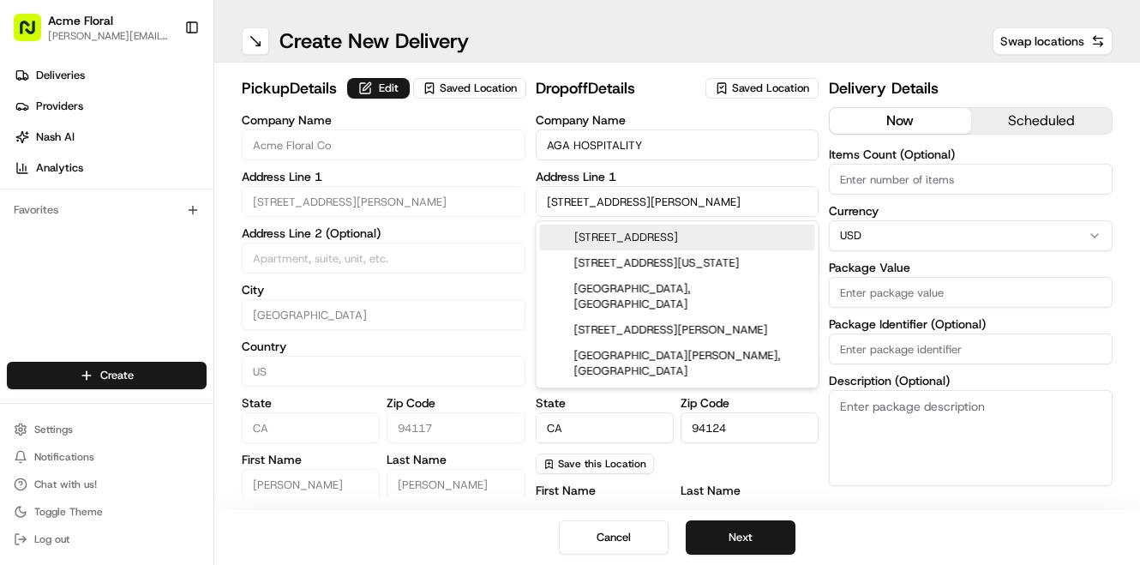
type input "1760 [PERSON_NAME][GEOGRAPHIC_DATA]"
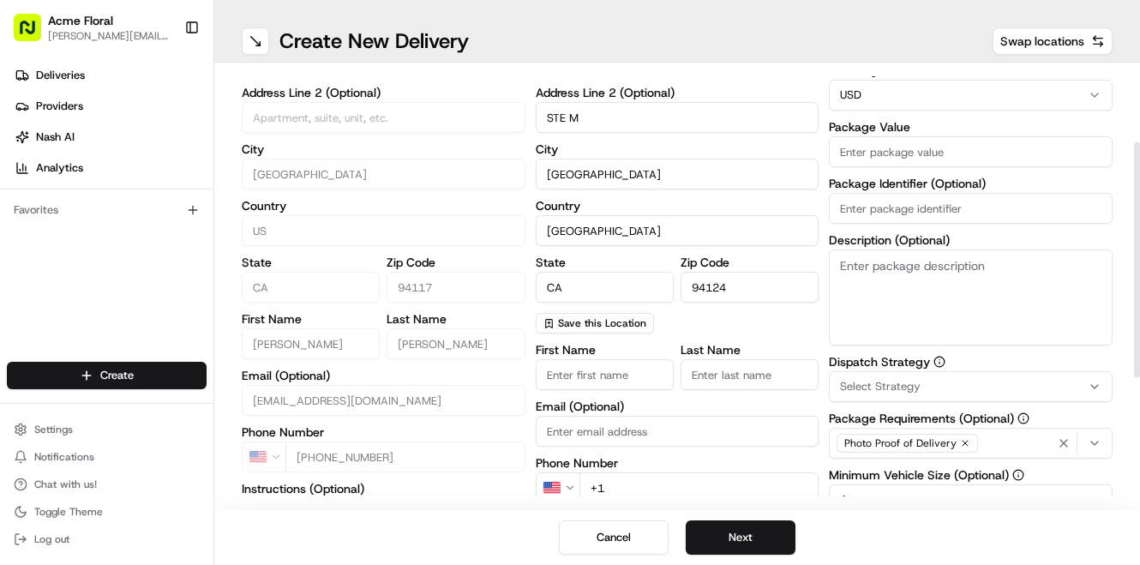
scroll to position [141, 0]
type input "STE M"
type input "[PERSON_NAME]"
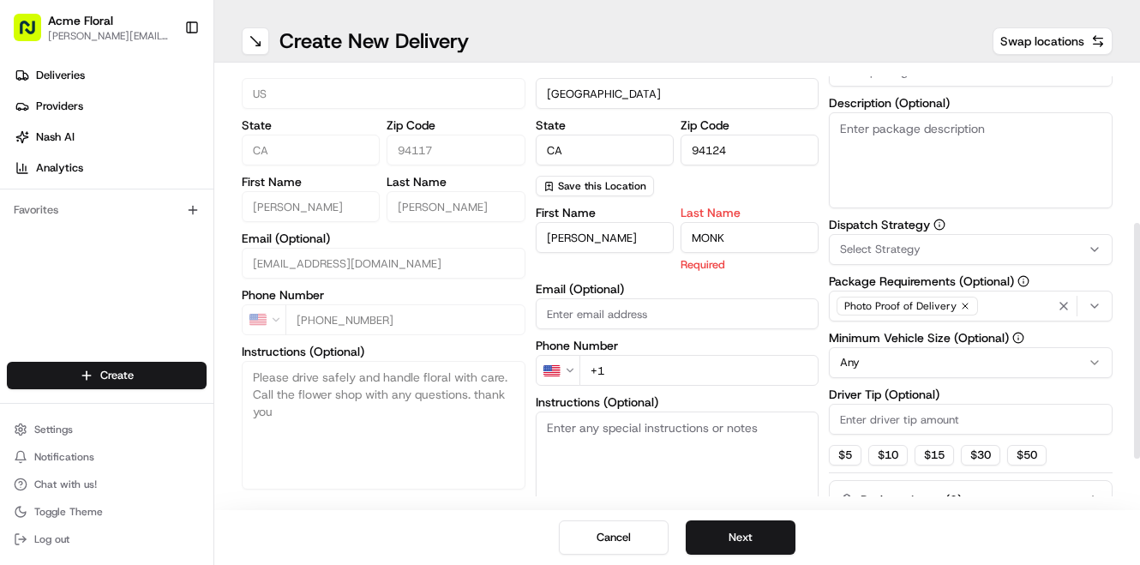
scroll to position [286, 0]
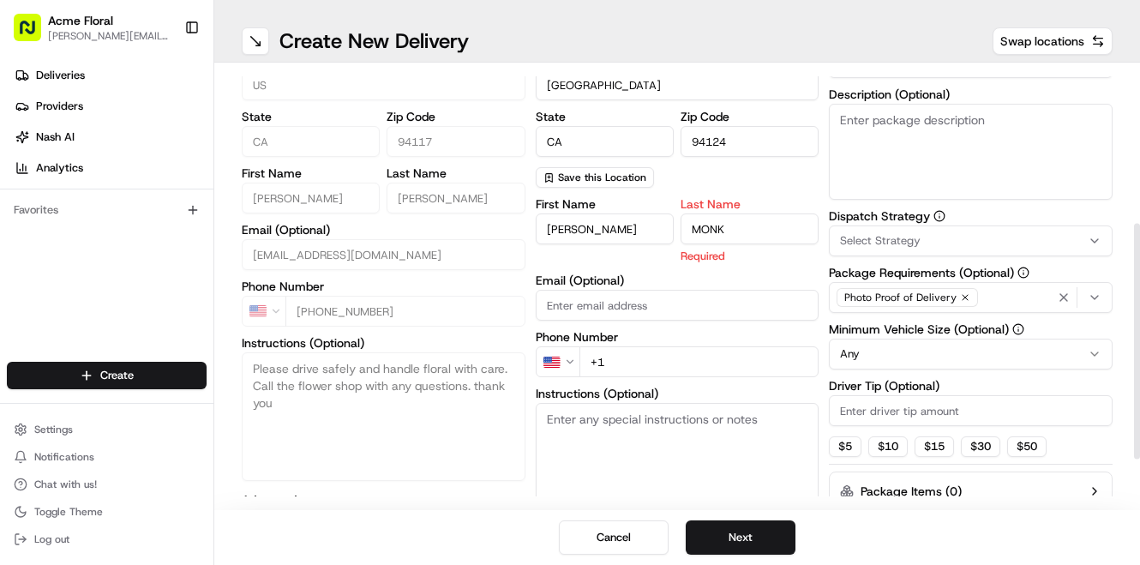
type input "MONK"
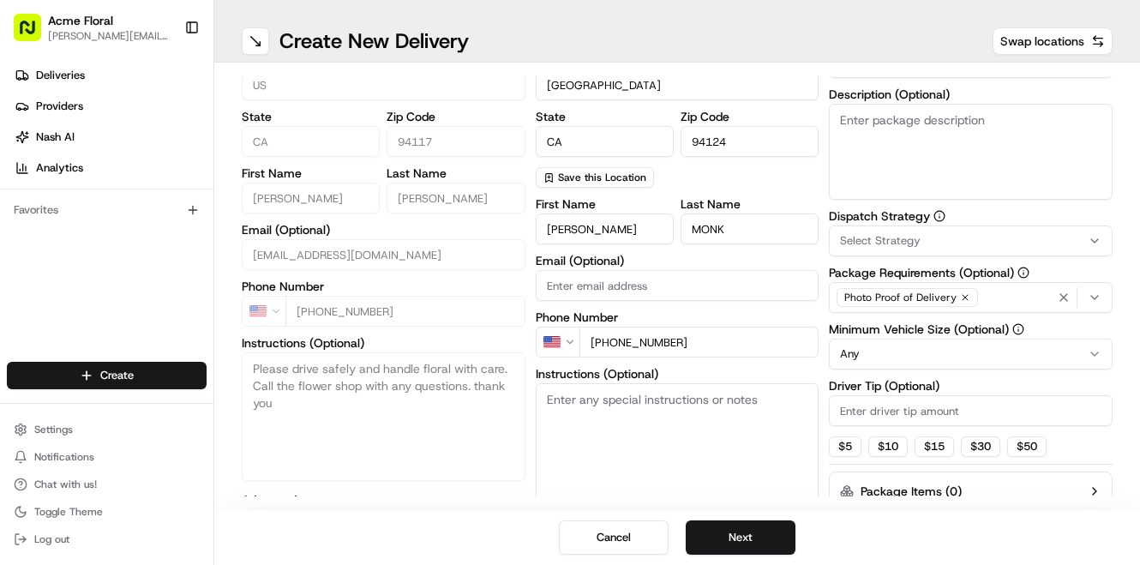
type input "[PHONE_NUMBER]"
click at [733, 446] on textarea "Instructions (Optional)" at bounding box center [677, 447] width 284 height 129
paste textarea "When you arrive, the driveway to the kitchen will be open and our kitchen staff…"
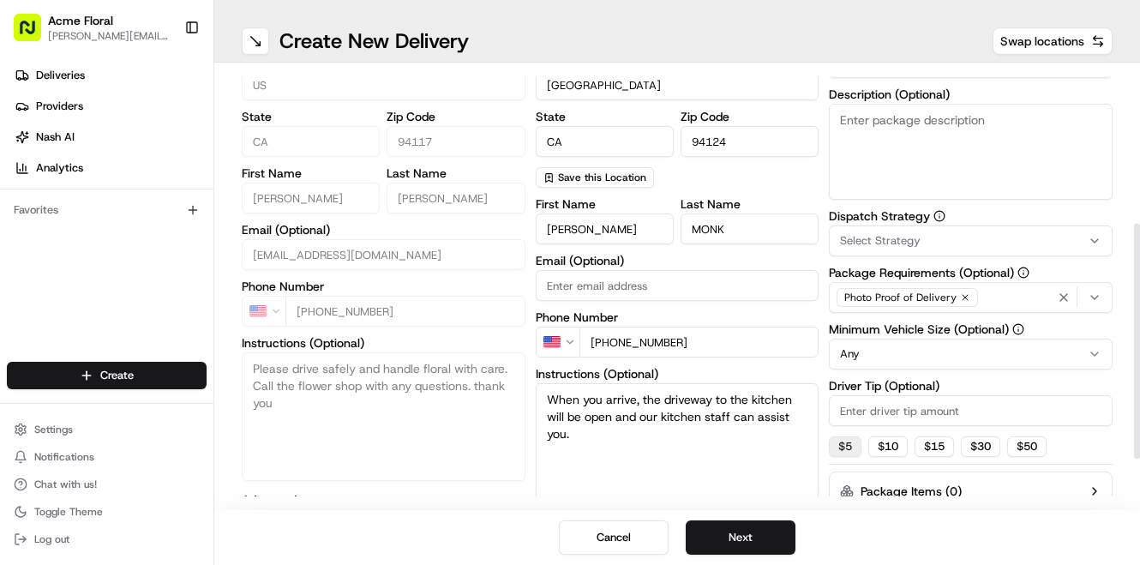
type textarea "When you arrive, the driveway to the kitchen will be open and our kitchen staff…"
click at [846, 447] on button "$ 5" at bounding box center [845, 446] width 33 height 21
type input "5"
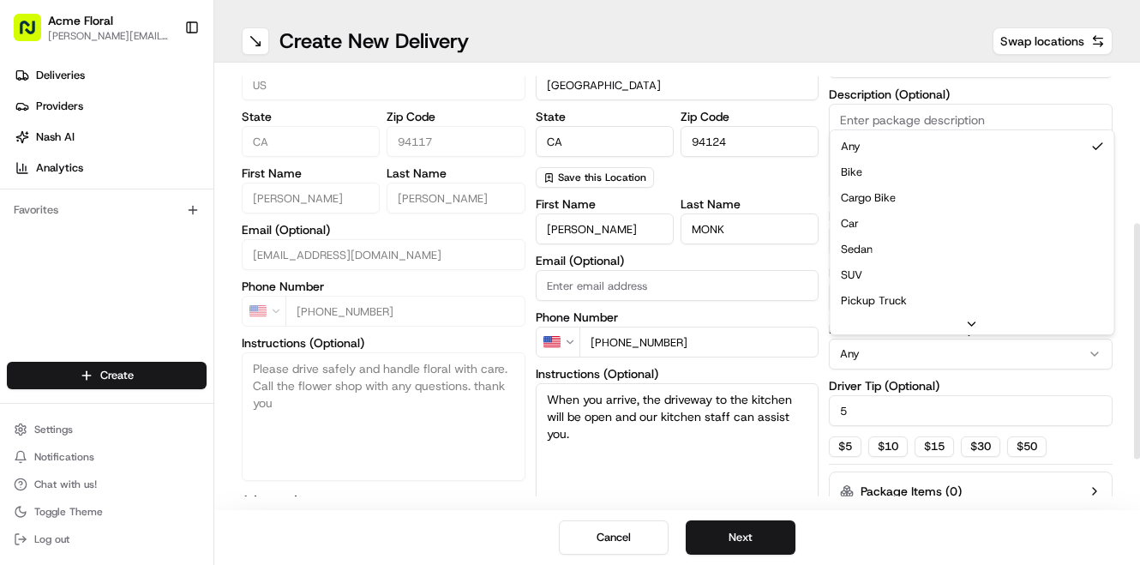
click at [872, 358] on html "Acme Floral [PERSON_NAME][EMAIL_ADDRESS][DOMAIN_NAME] Toggle Sidebar Deliveries…" at bounding box center [570, 282] width 1140 height 565
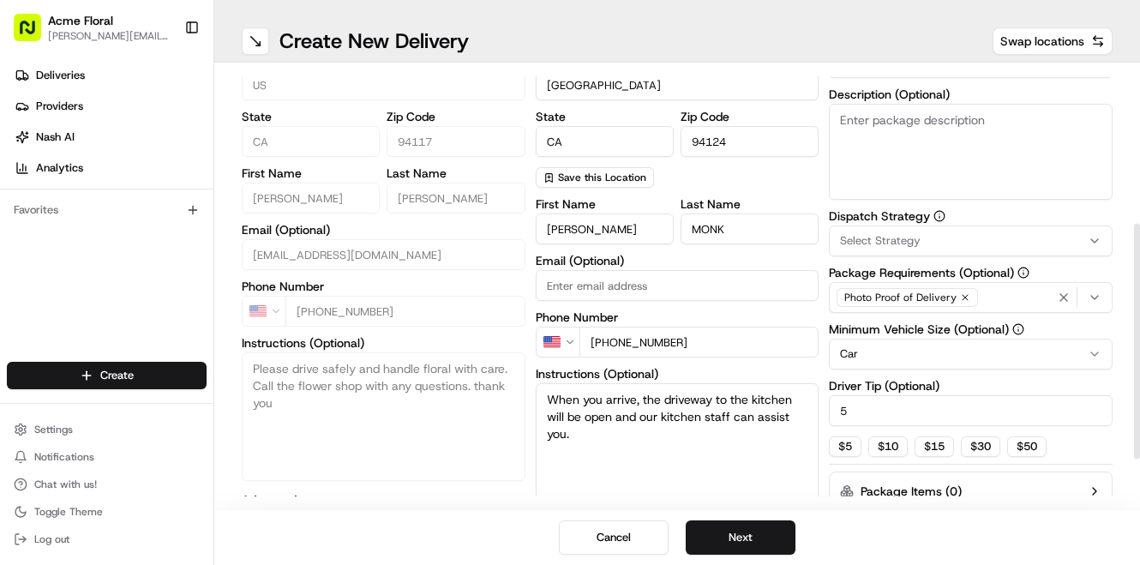
click at [868, 253] on button "Select Strategy" at bounding box center [971, 240] width 284 height 31
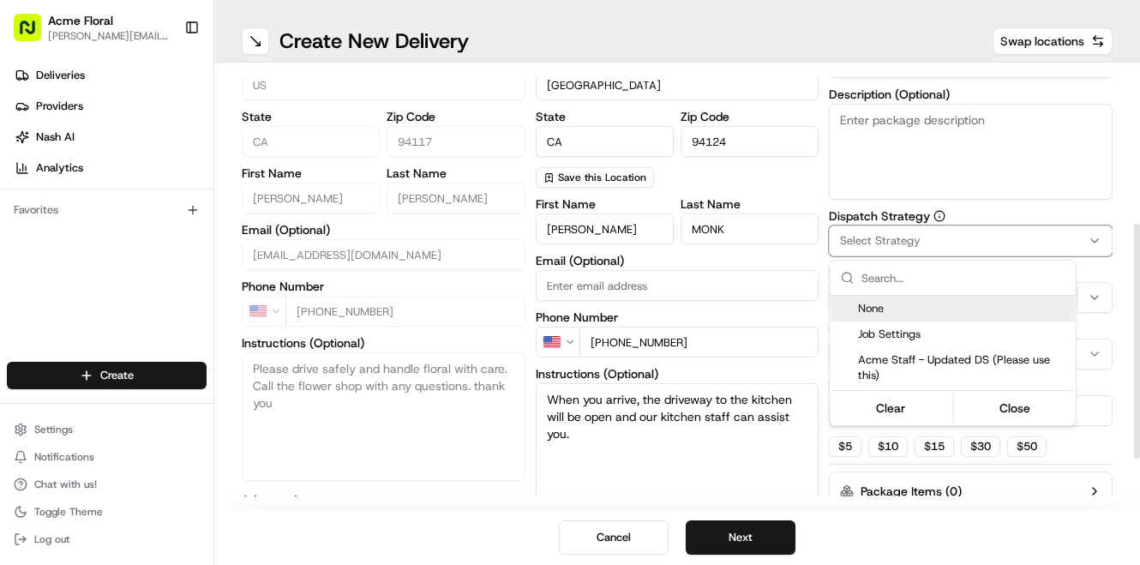
click at [868, 359] on span "Acme Staff - Updated DS (Please use this)" at bounding box center [963, 367] width 211 height 31
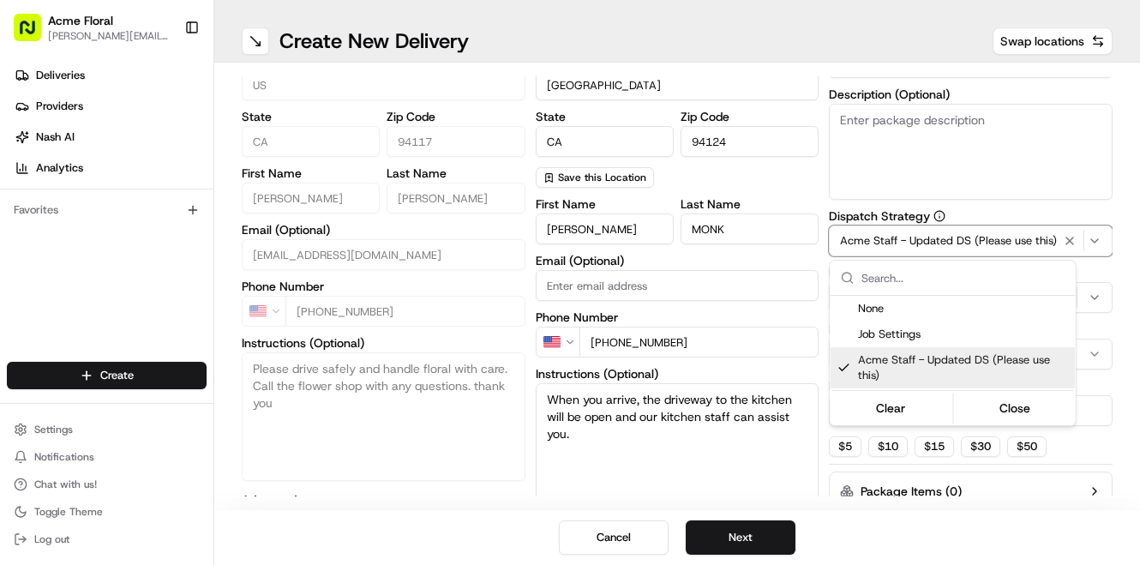
click at [904, 138] on html "Acme Floral [PERSON_NAME][EMAIL_ADDRESS][DOMAIN_NAME] Toggle Sidebar Deliveries…" at bounding box center [570, 282] width 1140 height 565
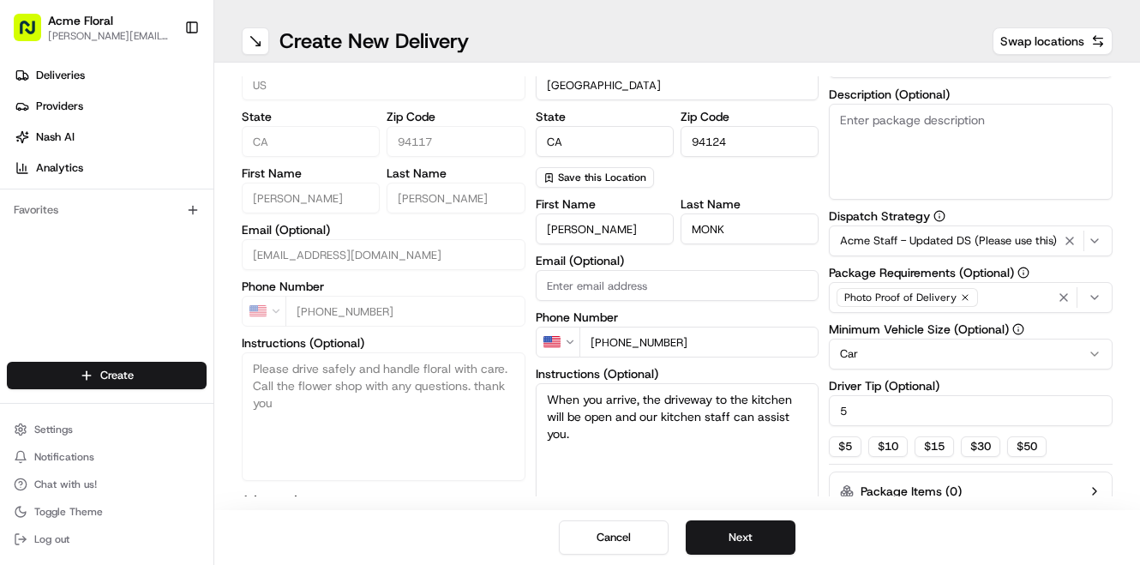
click at [904, 138] on textarea "Description (Optional)" at bounding box center [971, 152] width 284 height 96
paste textarea "When you arrive, the driveway to the kitchen will be open and our kitchen staff…"
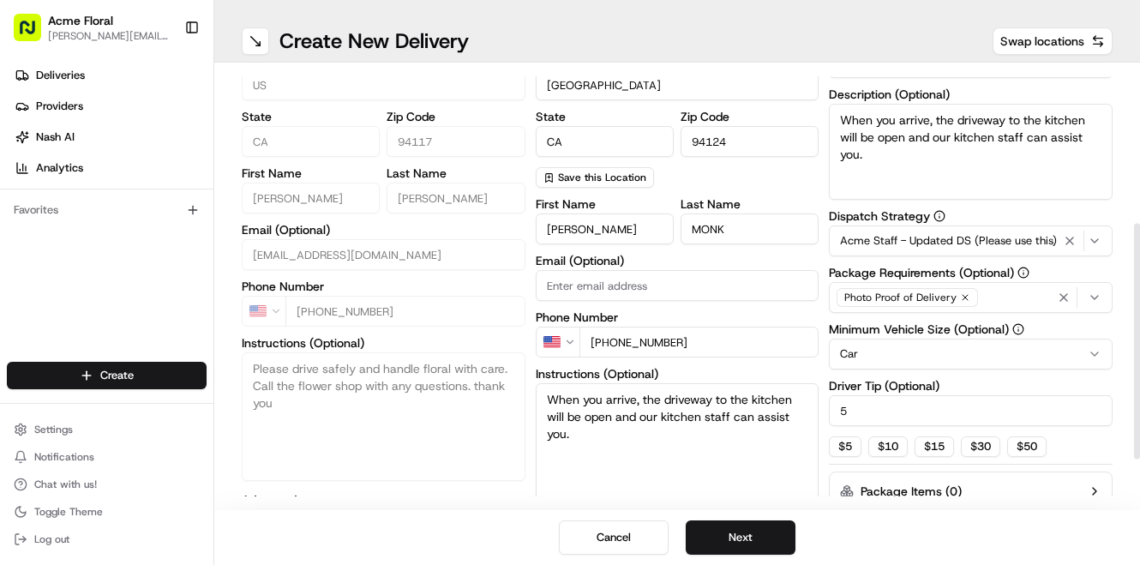
type textarea "When you arrive, the driveway to the kitchen will be open and our kitchen staff…"
click at [825, 204] on div "pickup Details Edit Saved Location Company Name Acme Floral Co Address Line 1 […" at bounding box center [677, 188] width 871 height 797
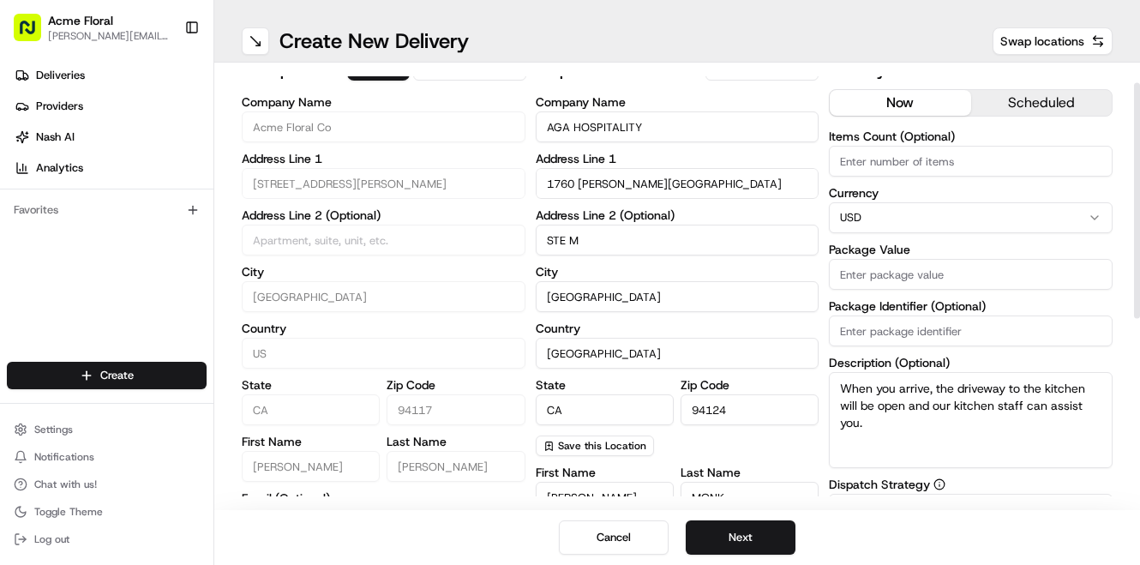
scroll to position [9, 0]
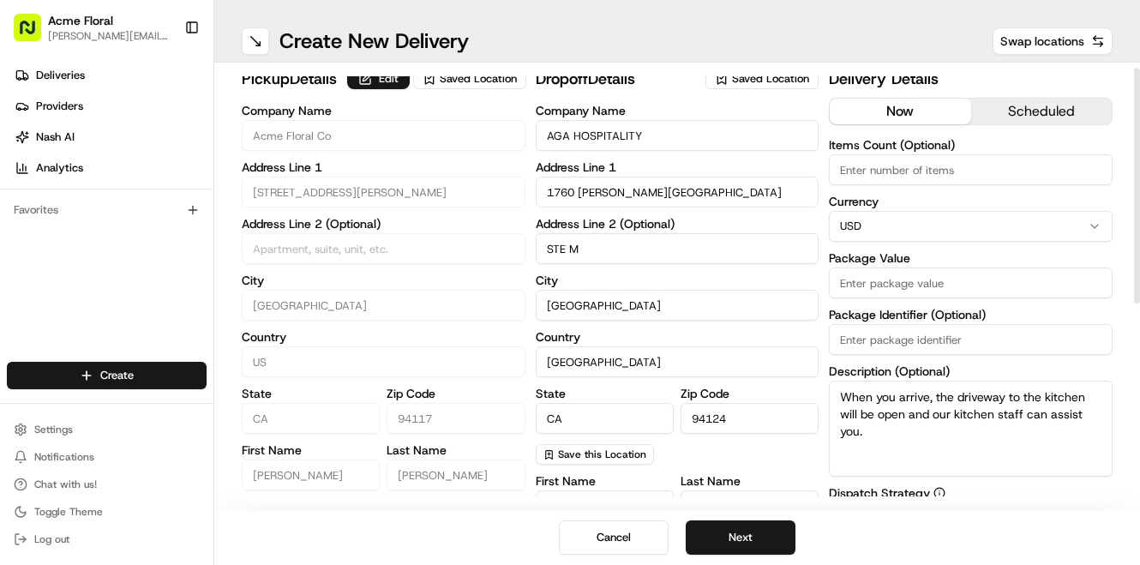
click at [857, 284] on input "Package Value" at bounding box center [971, 282] width 284 height 31
type input "375"
click at [826, 182] on div "pickup Details Edit Saved Location Company Name Acme Floral Co Address Line 1 […" at bounding box center [677, 465] width 871 height 797
click at [761, 544] on button "Next" at bounding box center [740, 537] width 110 height 34
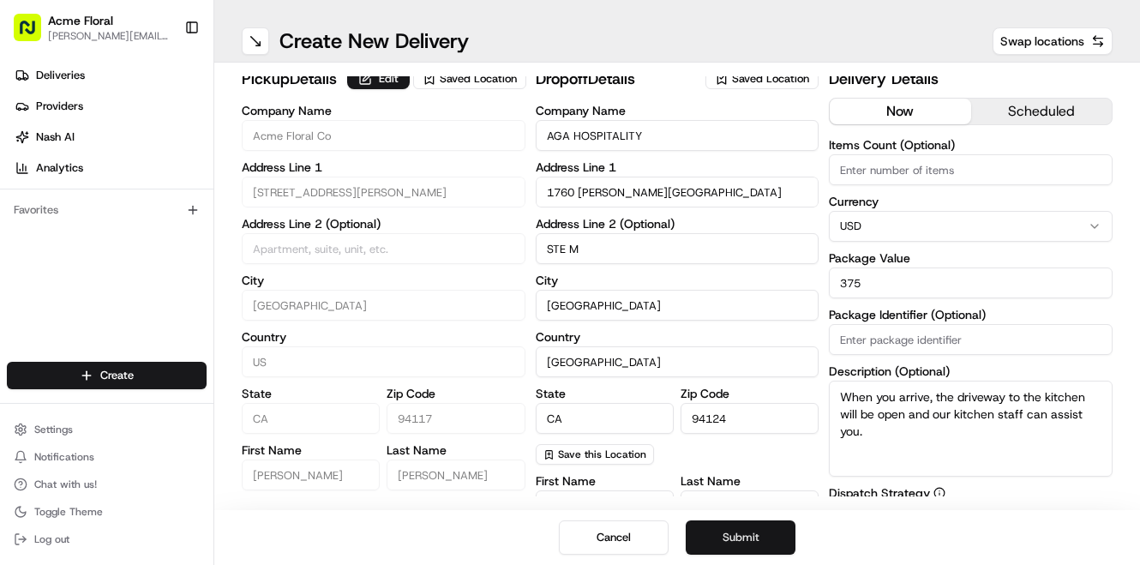
click at [761, 544] on button "Submit" at bounding box center [740, 537] width 110 height 34
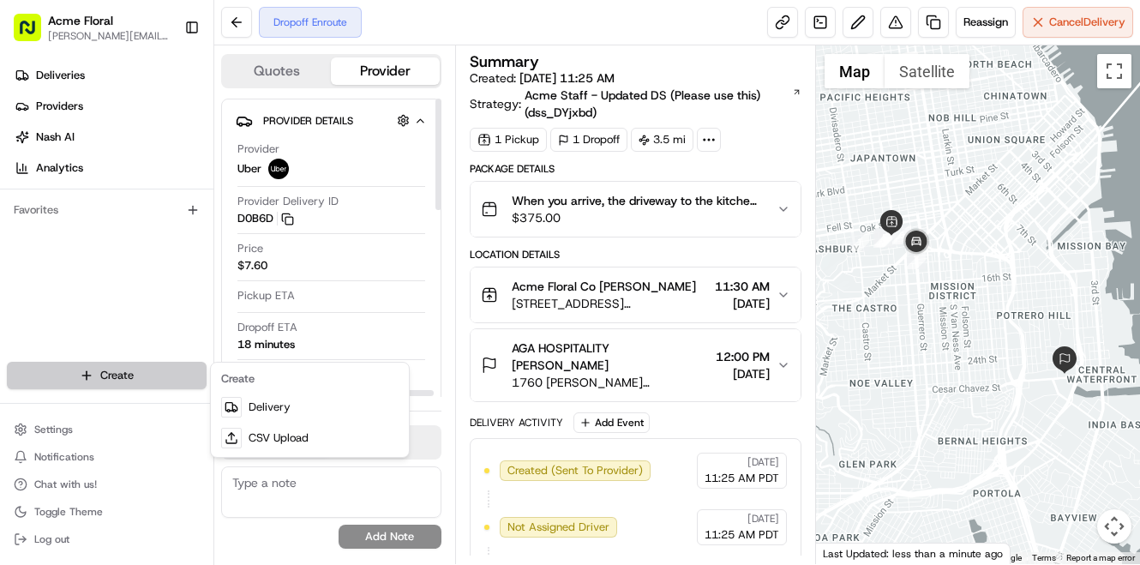
click at [158, 370] on html "Acme Floral [PERSON_NAME][EMAIL_ADDRESS][DOMAIN_NAME] Toggle Sidebar Deliveries…" at bounding box center [570, 282] width 1140 height 565
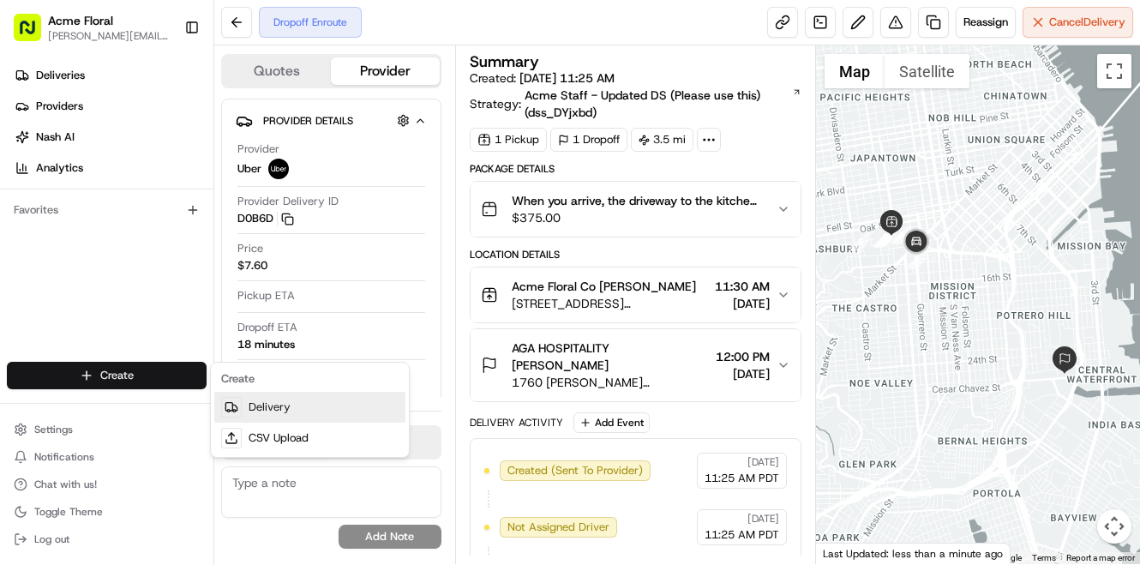
click at [271, 407] on link "Delivery" at bounding box center [309, 407] width 191 height 31
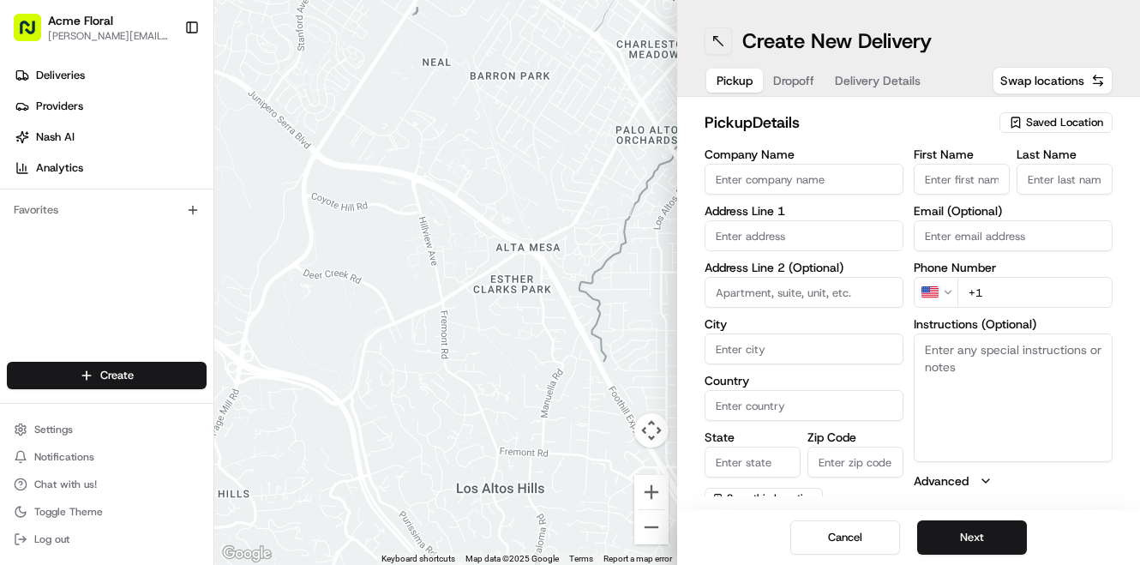
click at [721, 44] on button at bounding box center [717, 40] width 27 height 27
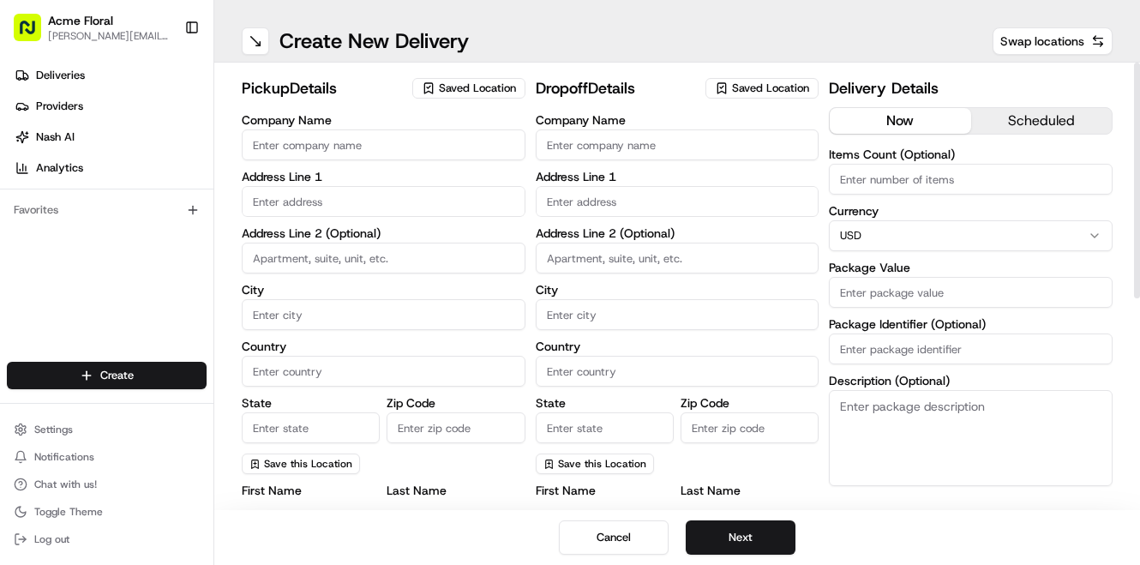
click at [457, 89] on span "Saved Location" at bounding box center [477, 88] width 77 height 15
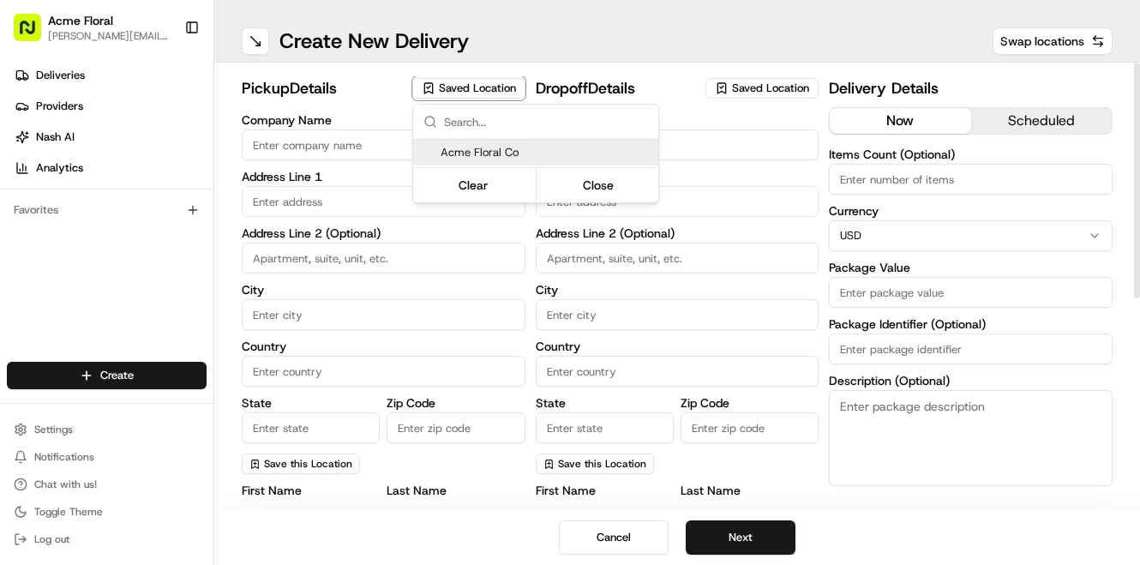
click at [469, 154] on span "Acme Floral Co" at bounding box center [545, 152] width 211 height 15
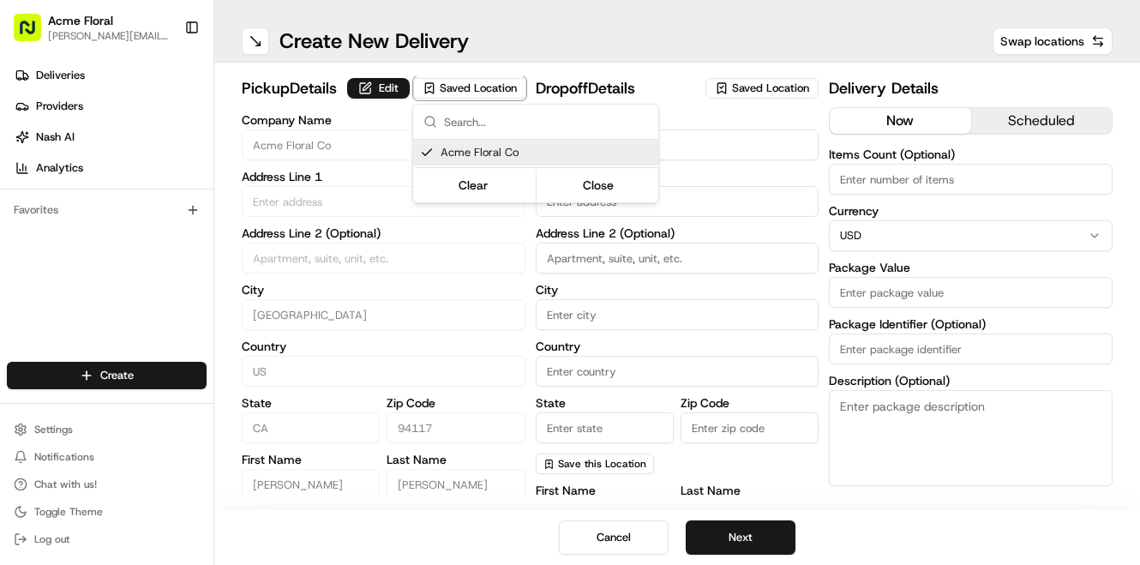
type input "Acme Floral Co"
type input "[GEOGRAPHIC_DATA]"
type input "US"
type input "CA"
type input "94117"
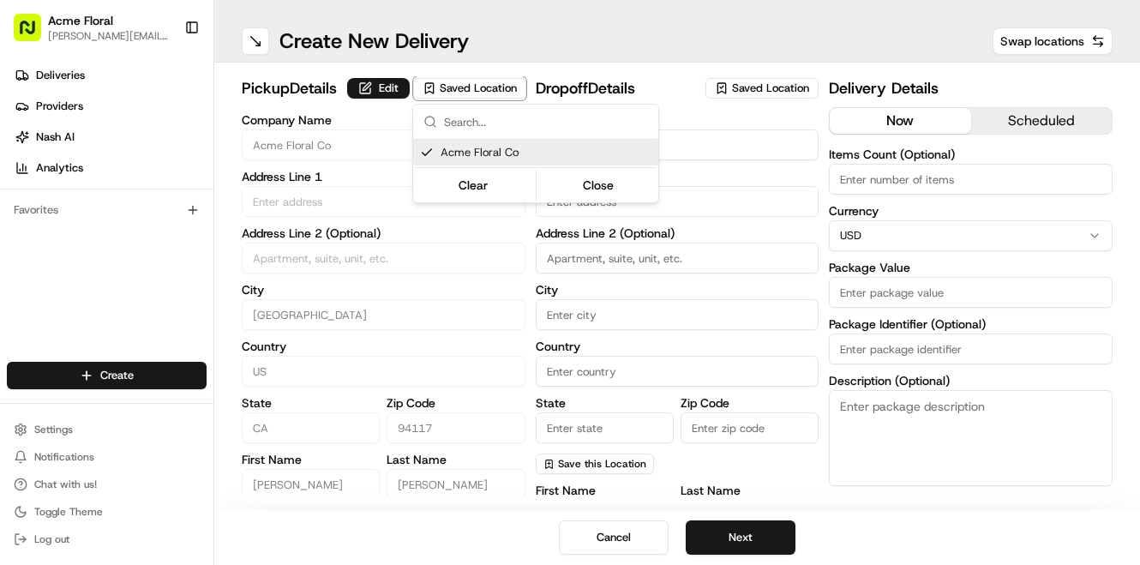
type input "[PERSON_NAME]"
type input "[EMAIL_ADDRESS][DOMAIN_NAME]"
type input "[PHONE_NUMBER]"
type textarea "Please drive safely and handle floral with care. Call the flower shop with any …"
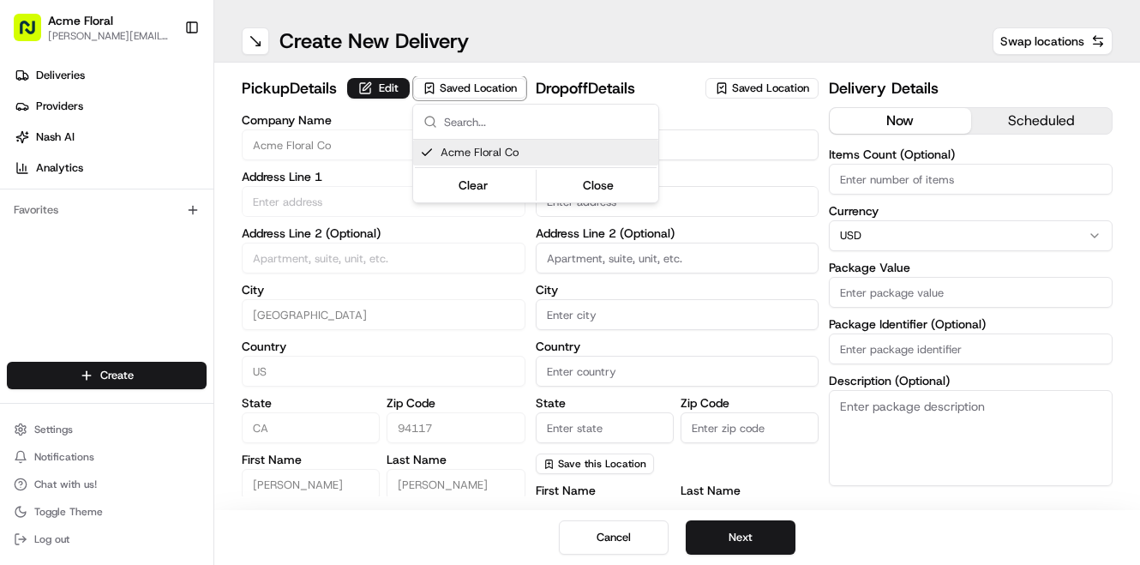
type input "[STREET_ADDRESS][PERSON_NAME]"
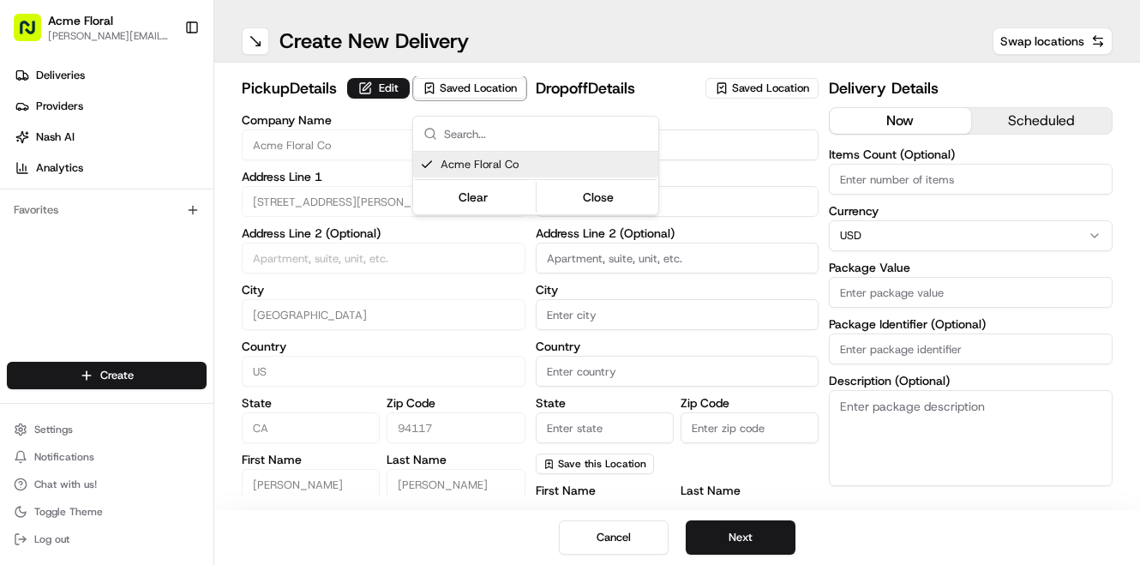
click at [696, 202] on html "Acme Floral [PERSON_NAME][EMAIL_ADDRESS][DOMAIN_NAME] Toggle Sidebar Deliveries…" at bounding box center [570, 282] width 1140 height 565
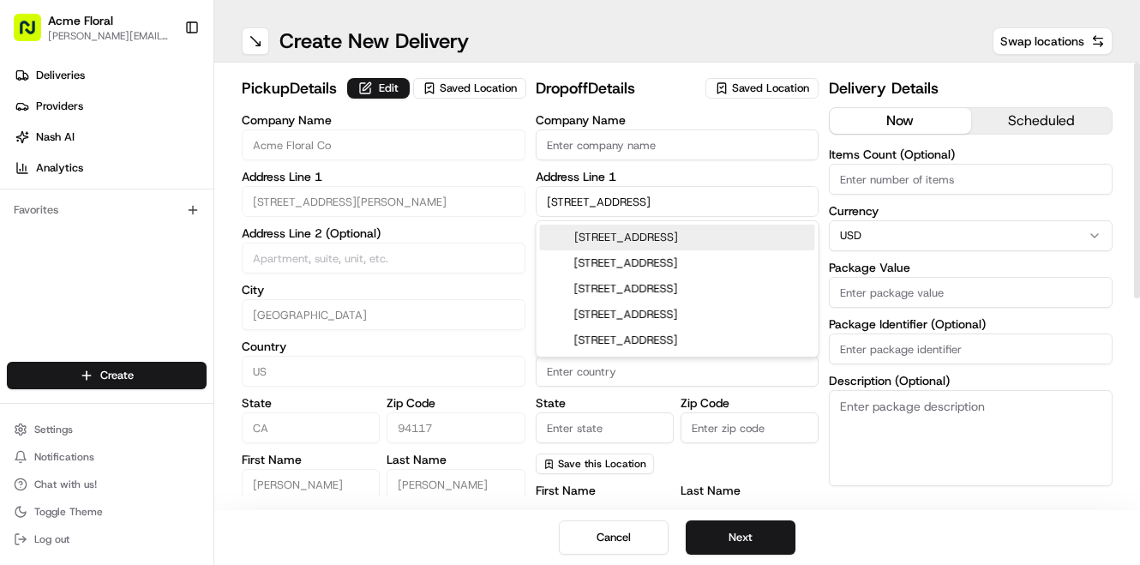
click at [659, 239] on div "[STREET_ADDRESS]" at bounding box center [677, 237] width 275 height 26
type input "[STREET_ADDRESS]"
type input "[GEOGRAPHIC_DATA]"
type input "CA"
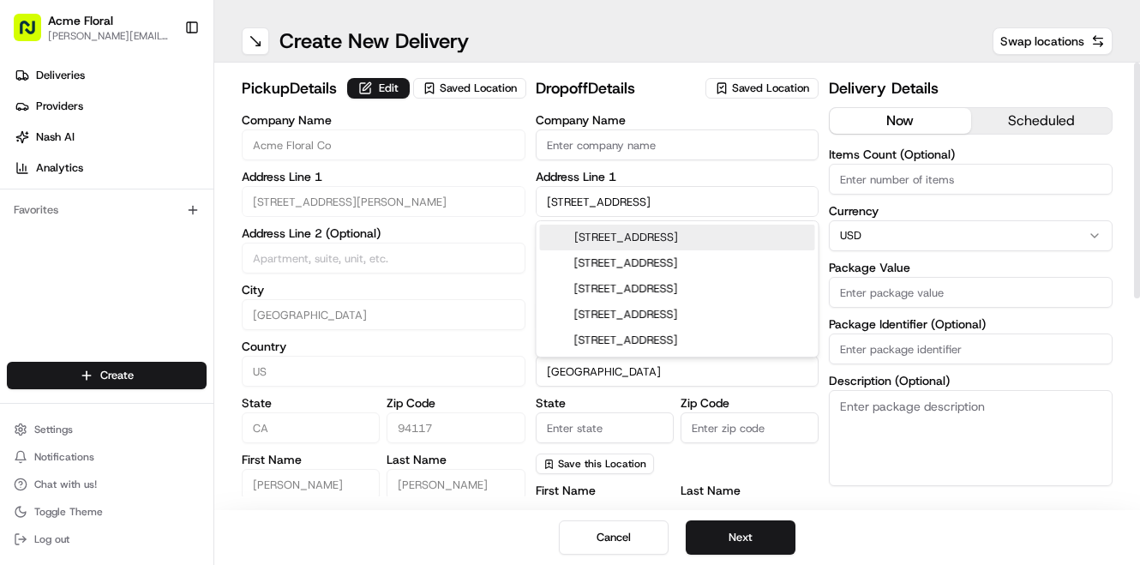
type input "94109"
type input "[STREET_ADDRESS]"
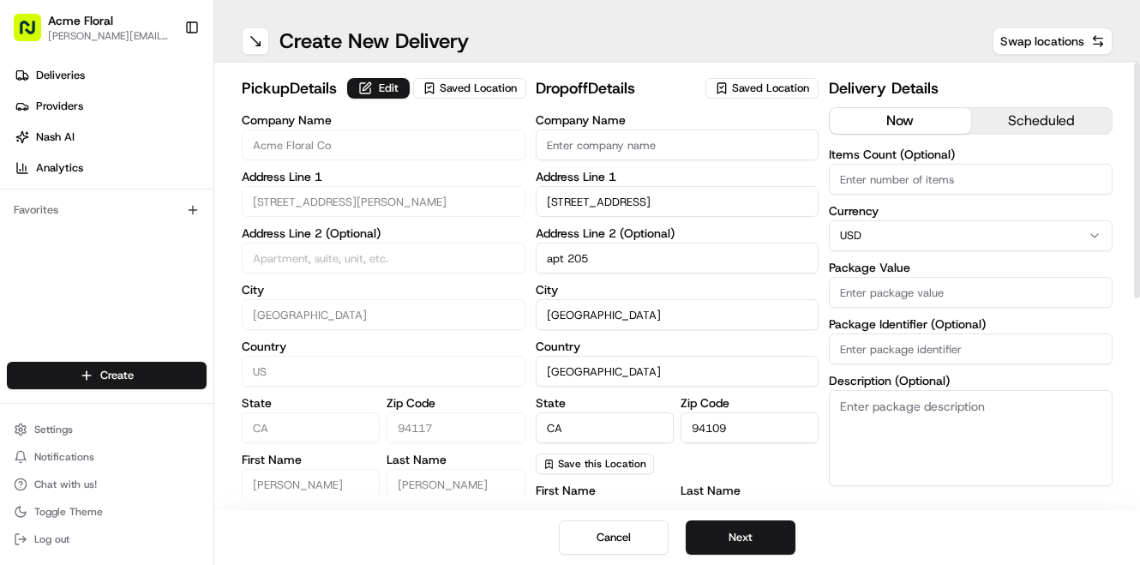
drag, startPoint x: 565, startPoint y: 257, endPoint x: 526, endPoint y: 256, distance: 38.6
click at [526, 256] on div "pickup Details Edit Saved Location Company Name Acme Floral Co Address Line 1 […" at bounding box center [677, 474] width 871 height 797
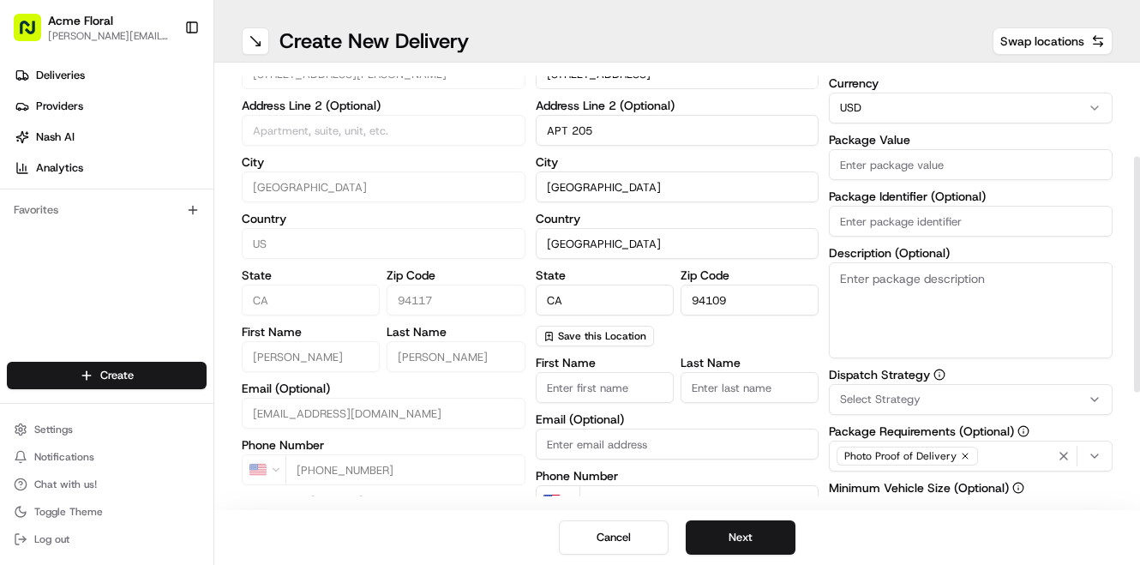
scroll to position [177, 0]
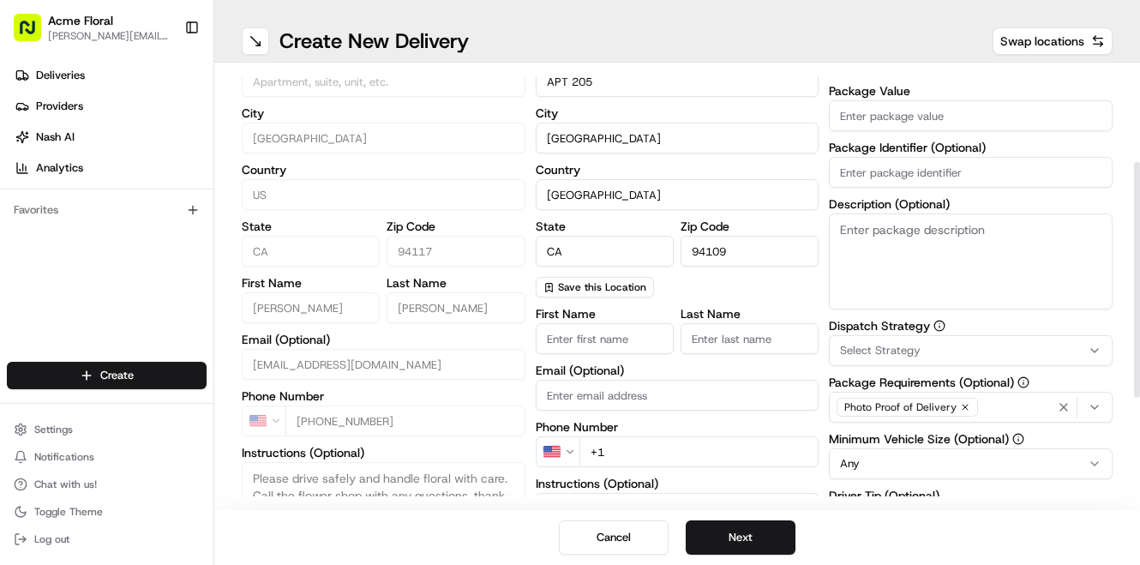
type input "APT 205"
type input "[PERSON_NAME]"
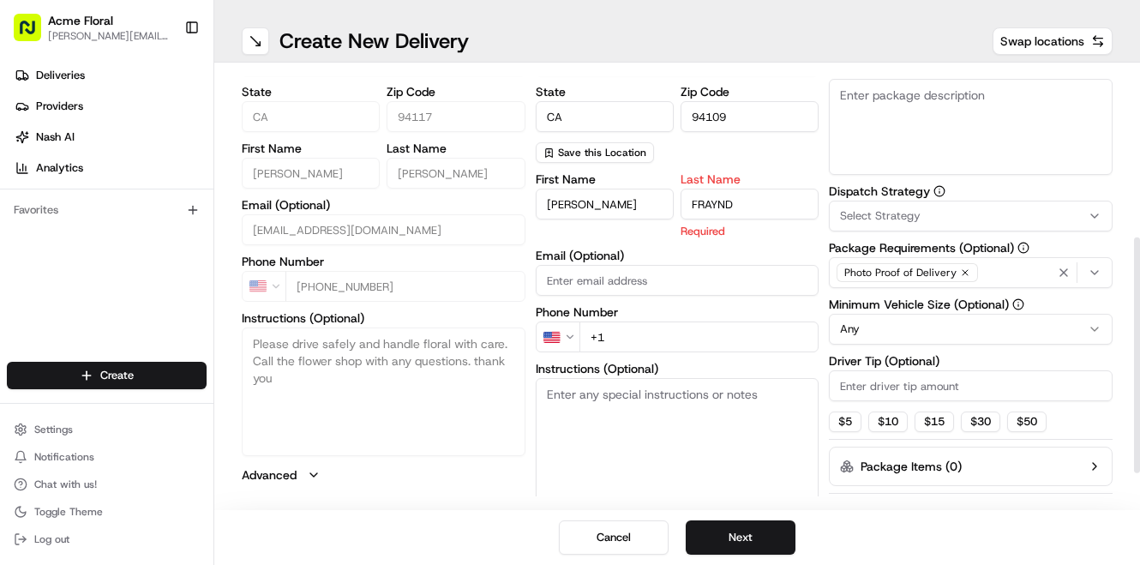
scroll to position [313, 0]
type input "FRAYND"
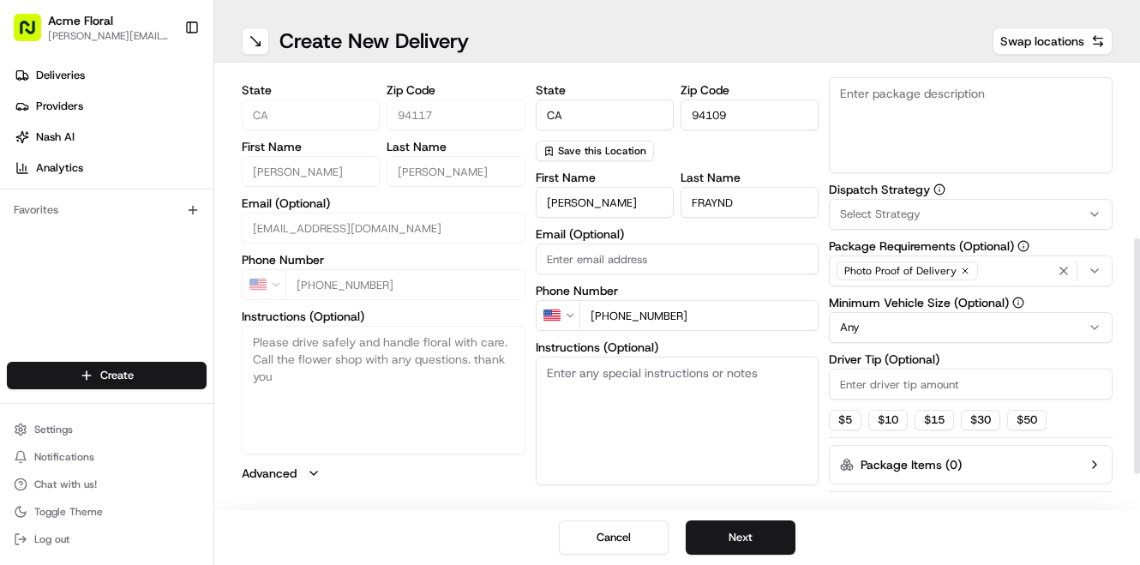
type input "[PHONE_NUMBER]"
click at [617, 390] on textarea "Instructions (Optional)" at bounding box center [677, 420] width 284 height 129
click at [691, 371] on textarea "DELIVER TO APT 205" at bounding box center [677, 420] width 284 height 129
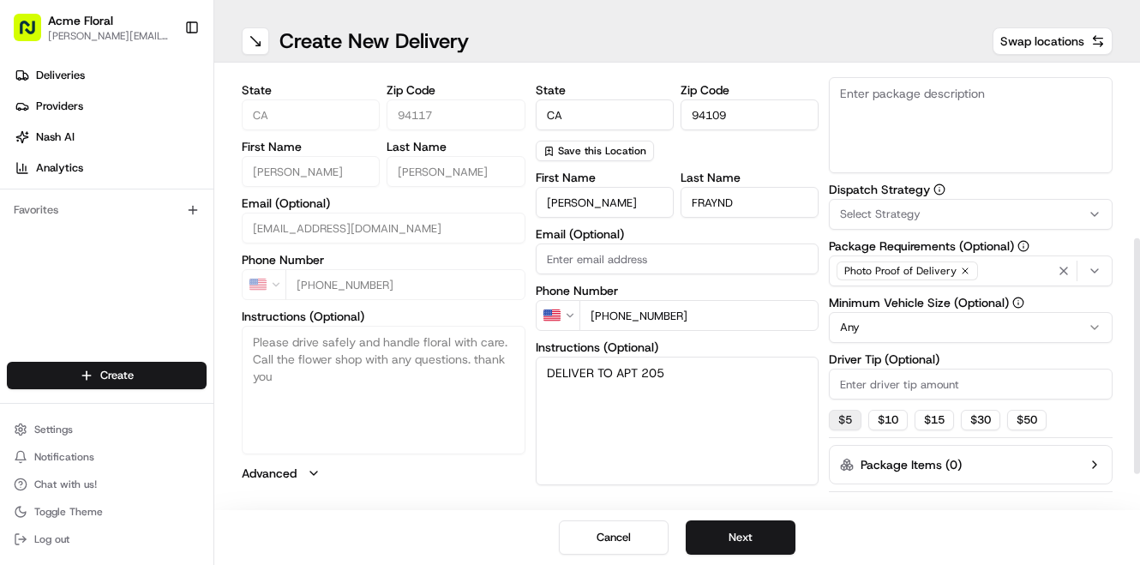
type textarea "DELIVER TO APT 205"
click at [841, 417] on button "$ 5" at bounding box center [845, 420] width 33 height 21
type input "5"
click at [869, 322] on html "Acme Floral [PERSON_NAME][EMAIL_ADDRESS][DOMAIN_NAME] Toggle Sidebar Deliveries…" at bounding box center [570, 282] width 1140 height 565
click at [871, 212] on span "Select Strategy" at bounding box center [880, 213] width 81 height 15
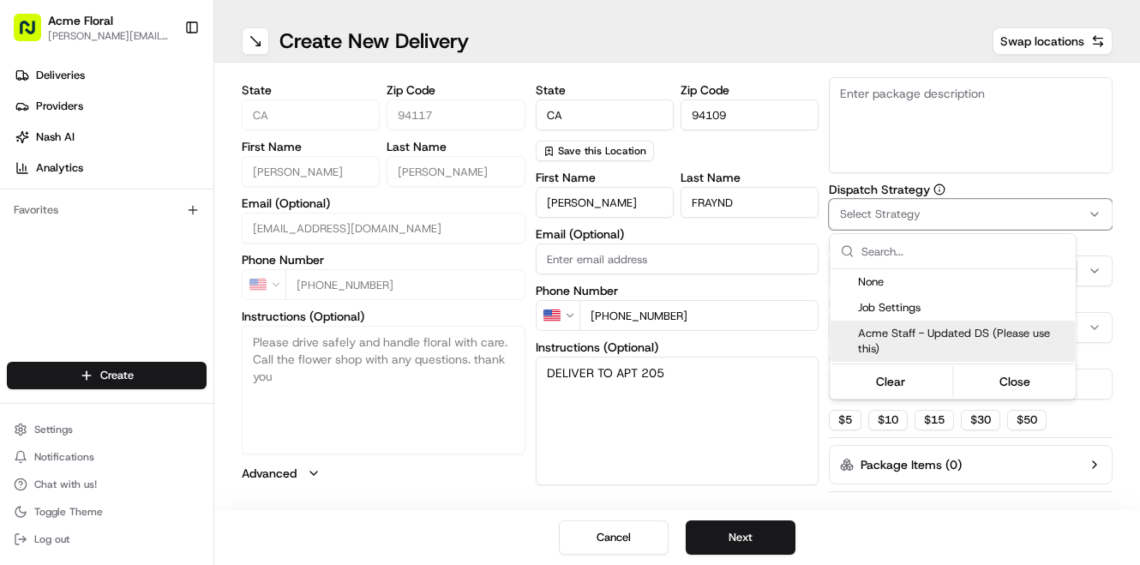
click at [868, 329] on span "Acme Staff - Updated DS (Please use this)" at bounding box center [963, 341] width 211 height 31
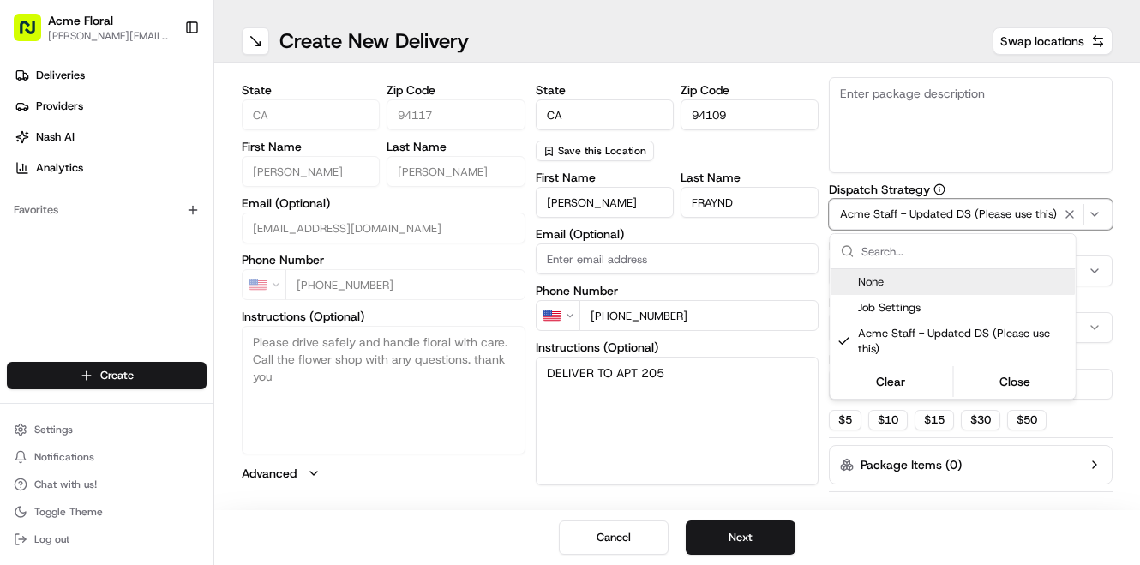
click at [880, 132] on html "Acme Floral [PERSON_NAME][EMAIL_ADDRESS][DOMAIN_NAME] Toggle Sidebar Deliveries…" at bounding box center [570, 282] width 1140 height 565
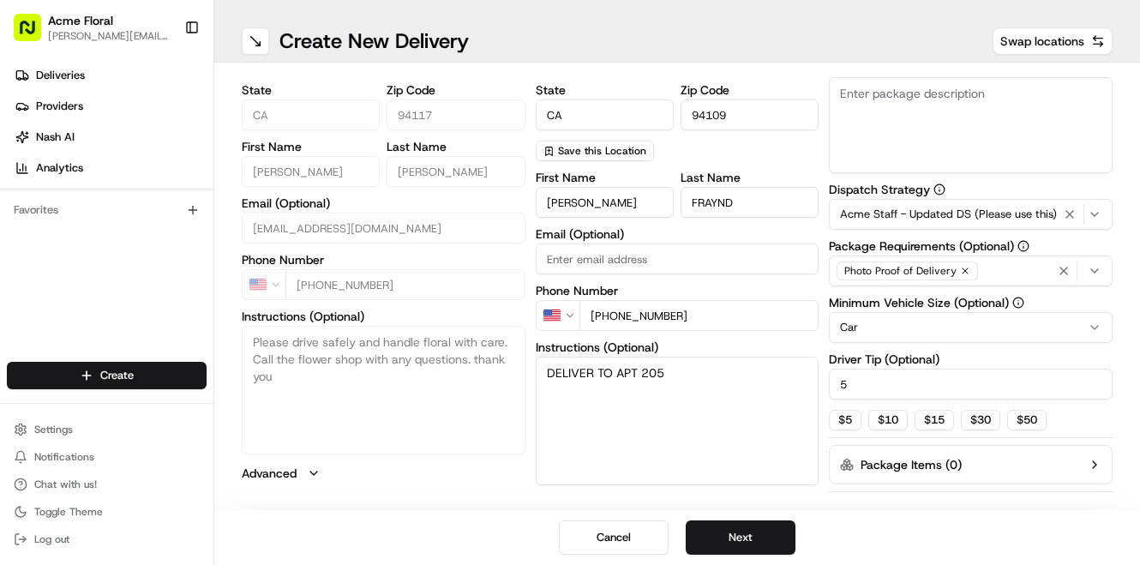
click at [878, 124] on textarea "Description (Optional)" at bounding box center [971, 125] width 284 height 96
paste textarea "DELIVER TO APT 205"
type textarea "DELIVER TO APT 205"
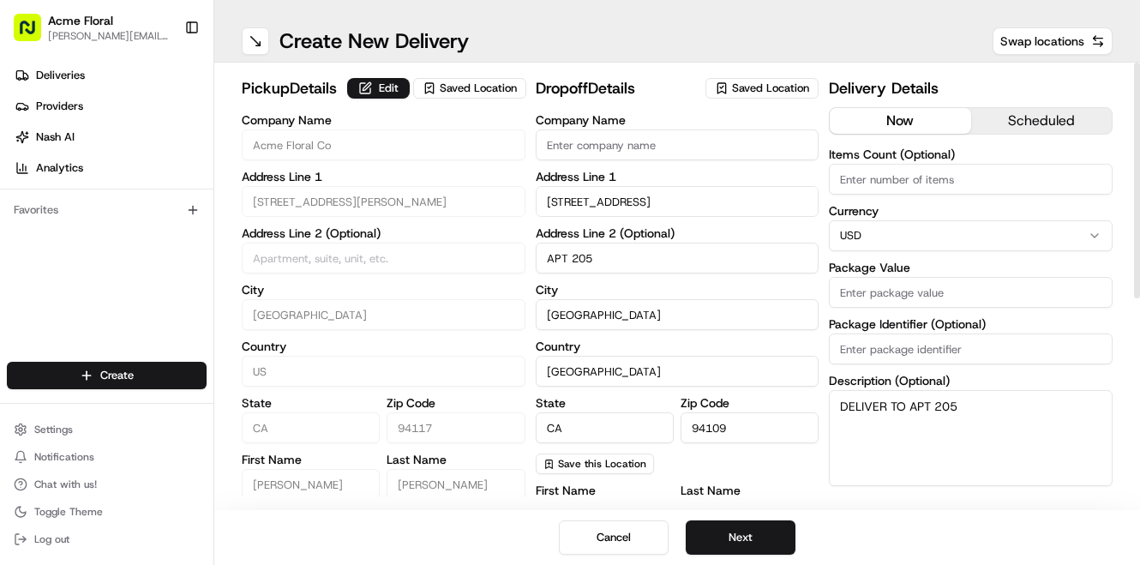
scroll to position [0, 0]
click at [897, 290] on input "Package Value" at bounding box center [971, 292] width 284 height 31
type input "375"
click at [776, 530] on button "Next" at bounding box center [740, 537] width 110 height 34
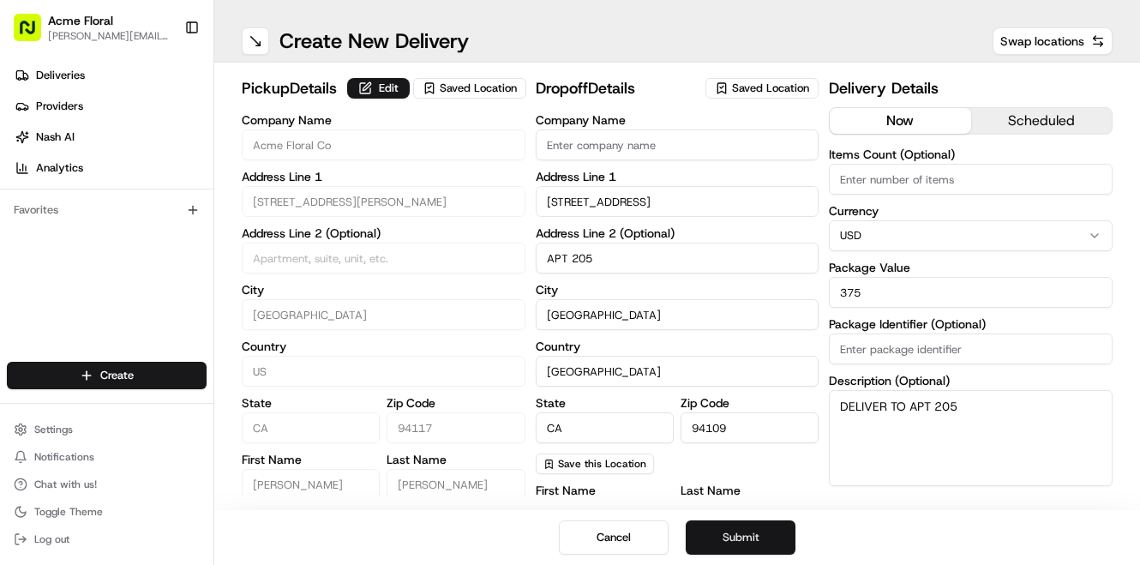
click at [776, 530] on button "Submit" at bounding box center [740, 537] width 110 height 34
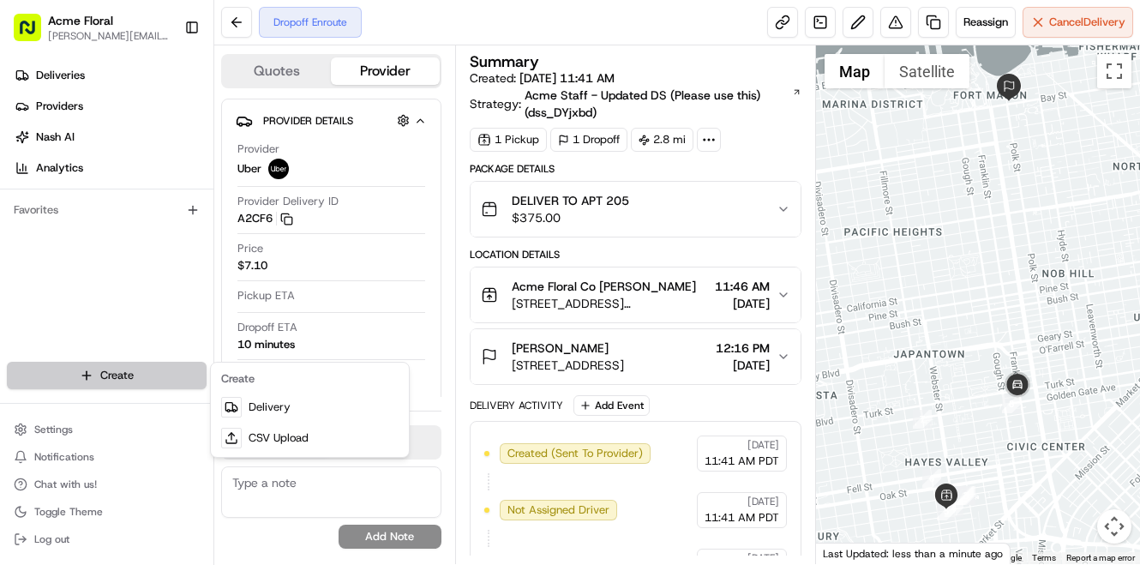
click at [98, 372] on html "Acme Floral [PERSON_NAME][EMAIL_ADDRESS][DOMAIN_NAME] Toggle Sidebar Deliveries…" at bounding box center [570, 282] width 1140 height 565
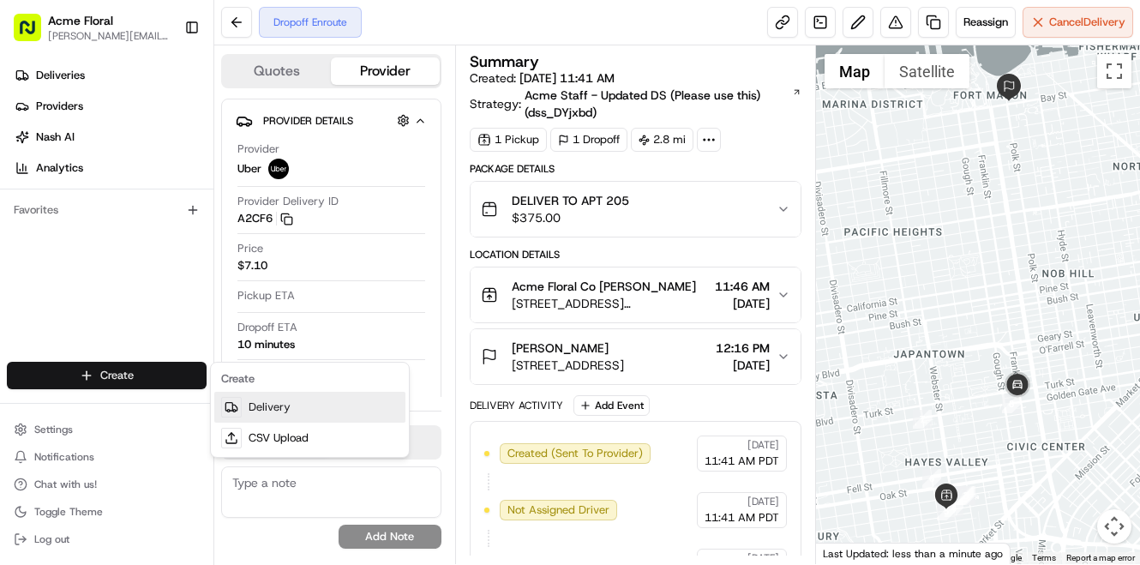
click at [257, 404] on link "Delivery" at bounding box center [309, 407] width 191 height 31
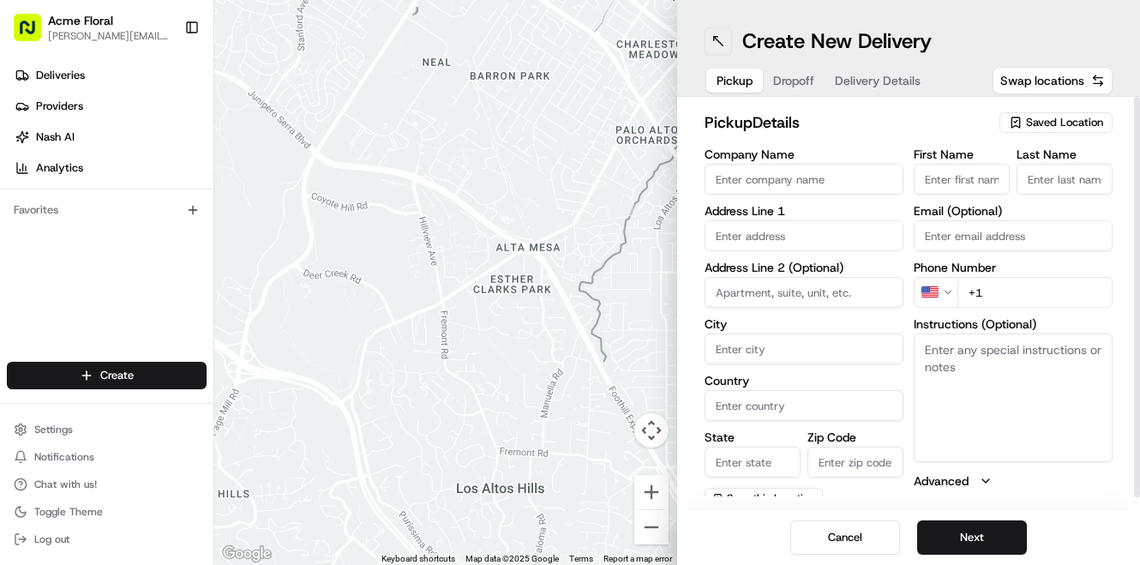
click at [713, 42] on button at bounding box center [717, 40] width 27 height 27
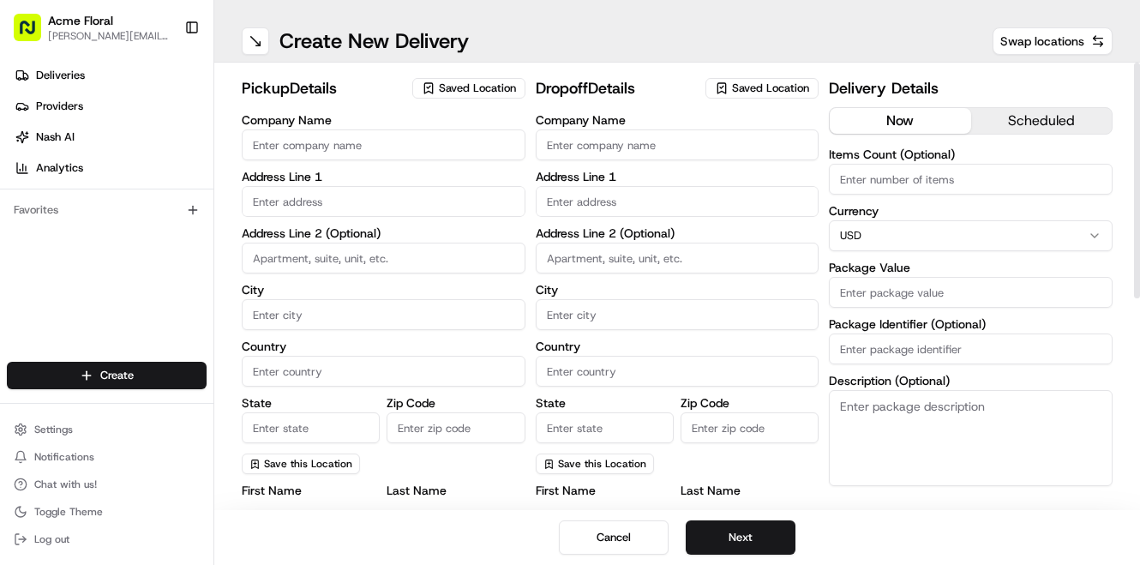
click at [474, 87] on span "Saved Location" at bounding box center [477, 88] width 77 height 15
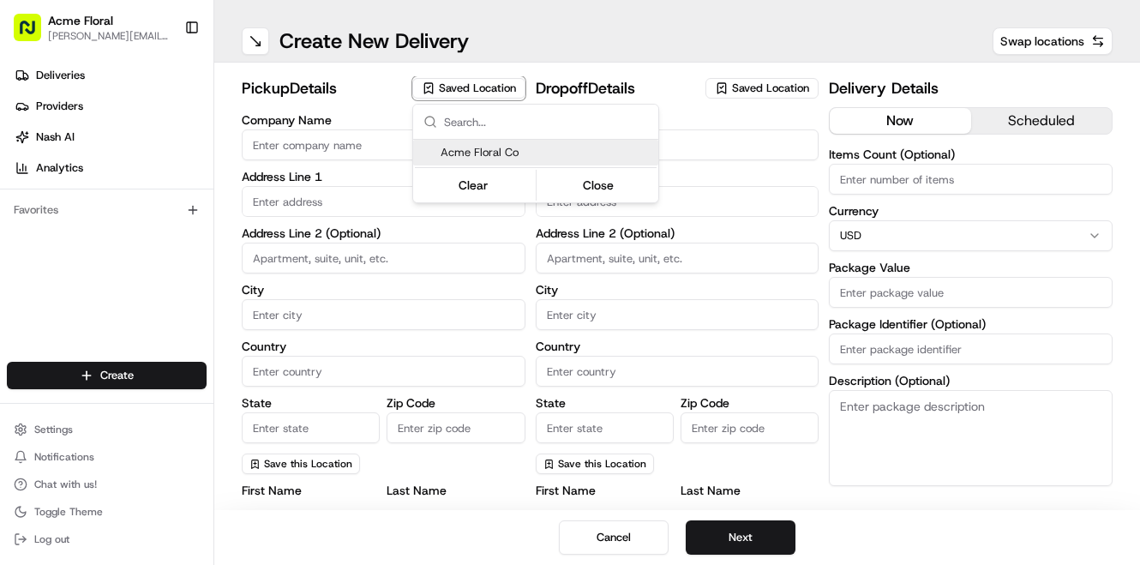
click at [523, 155] on span "Acme Floral Co" at bounding box center [545, 152] width 211 height 15
type input "Acme Floral Co"
type input "[GEOGRAPHIC_DATA]"
type input "US"
type input "CA"
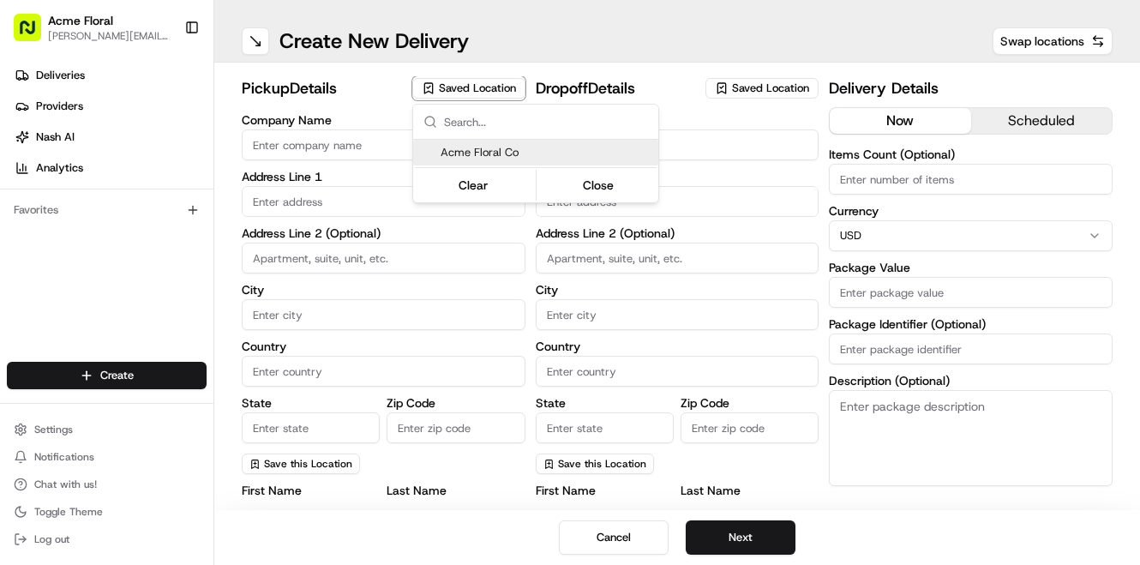
type input "94117"
type input "[PERSON_NAME]"
type input "[EMAIL_ADDRESS][DOMAIN_NAME]"
type input "[PHONE_NUMBER]"
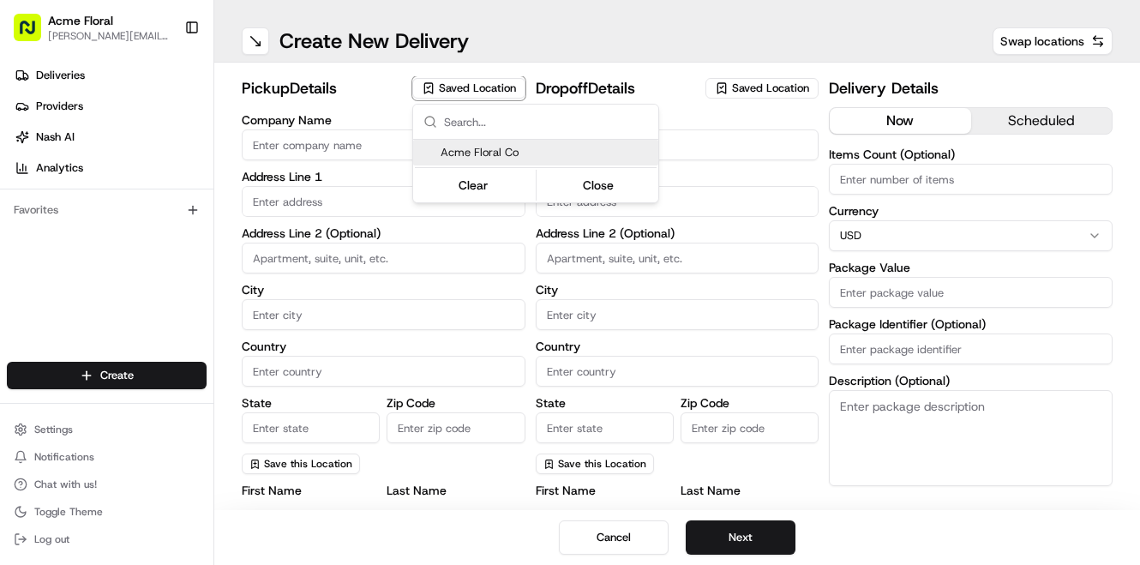
type textarea "Please drive safely and handle floral with care. Call the flower shop with any …"
type input "[STREET_ADDRESS][PERSON_NAME]"
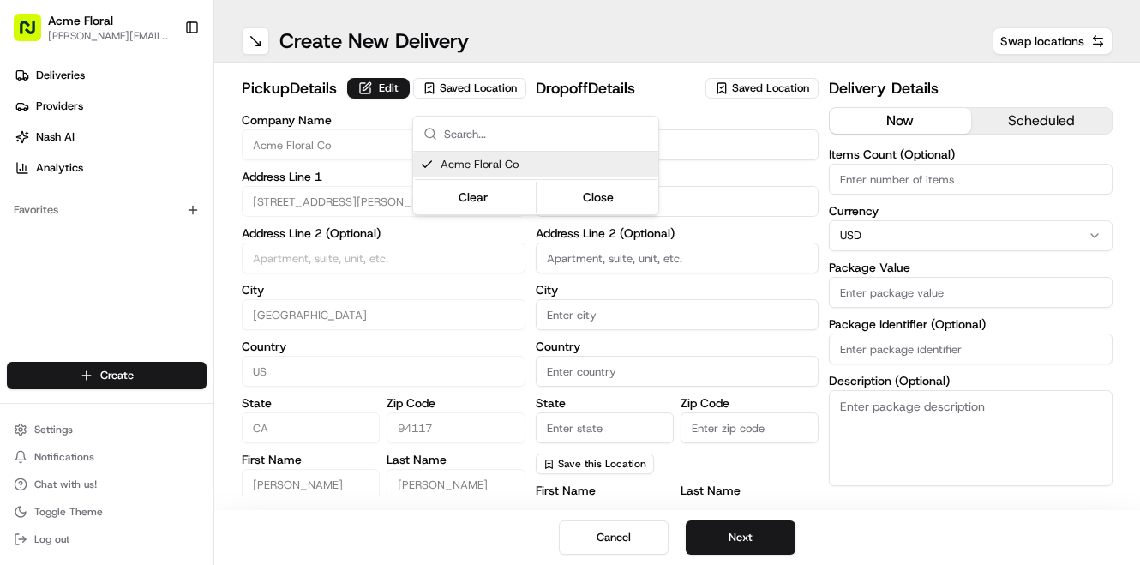
click at [760, 74] on html "Acme Floral [PERSON_NAME][EMAIL_ADDRESS][DOMAIN_NAME] Toggle Sidebar Deliveries…" at bounding box center [570, 282] width 1140 height 565
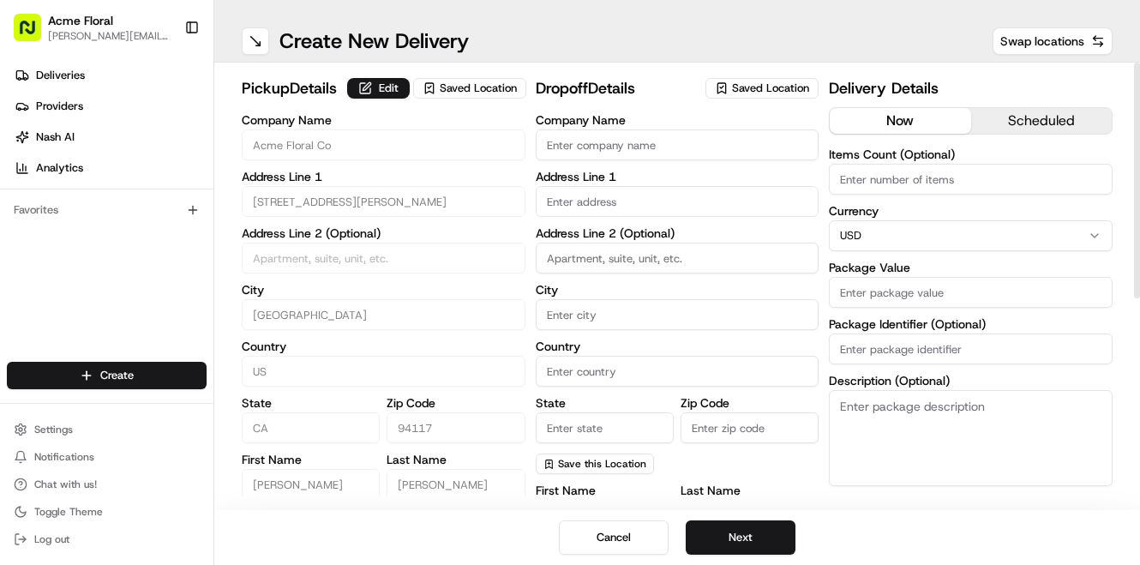
click at [760, 87] on span "Saved Location" at bounding box center [770, 88] width 77 height 15
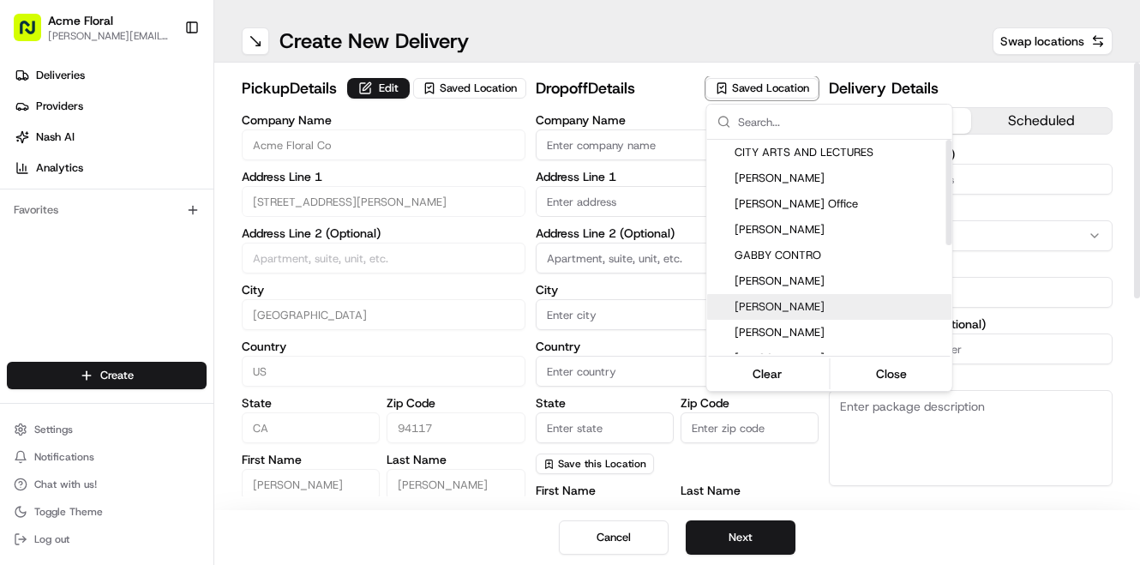
click at [769, 302] on span "[PERSON_NAME]" at bounding box center [839, 306] width 211 height 15
type input "[PERSON_NAME]"
type input "[GEOGRAPHIC_DATA]"
type input "US"
type input "CA"
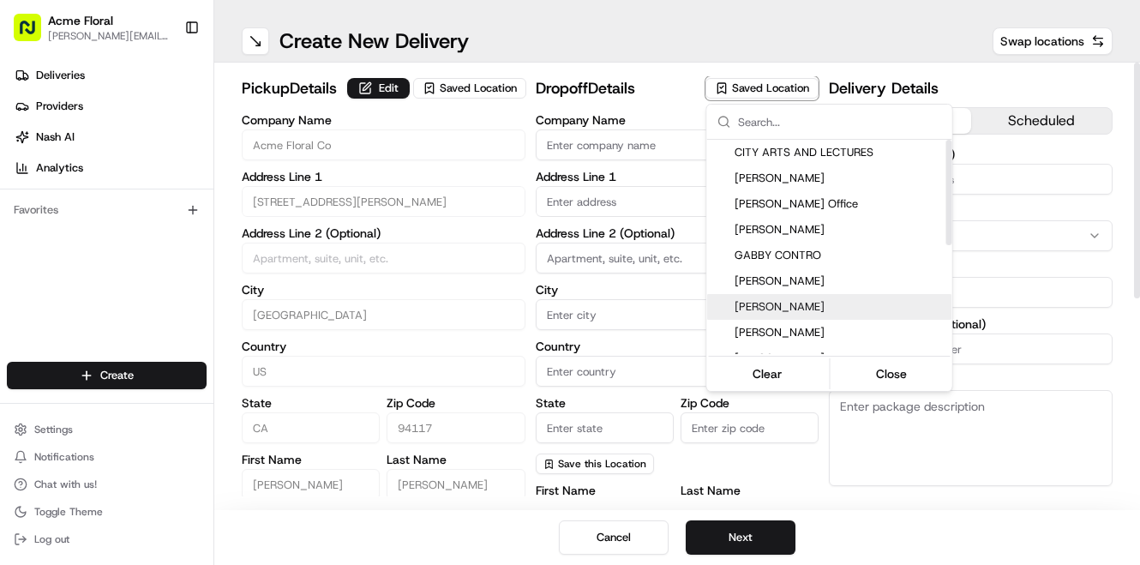
type input "94102"
type input "[PERSON_NAME]"
type input "[PHONE_NUMBER]"
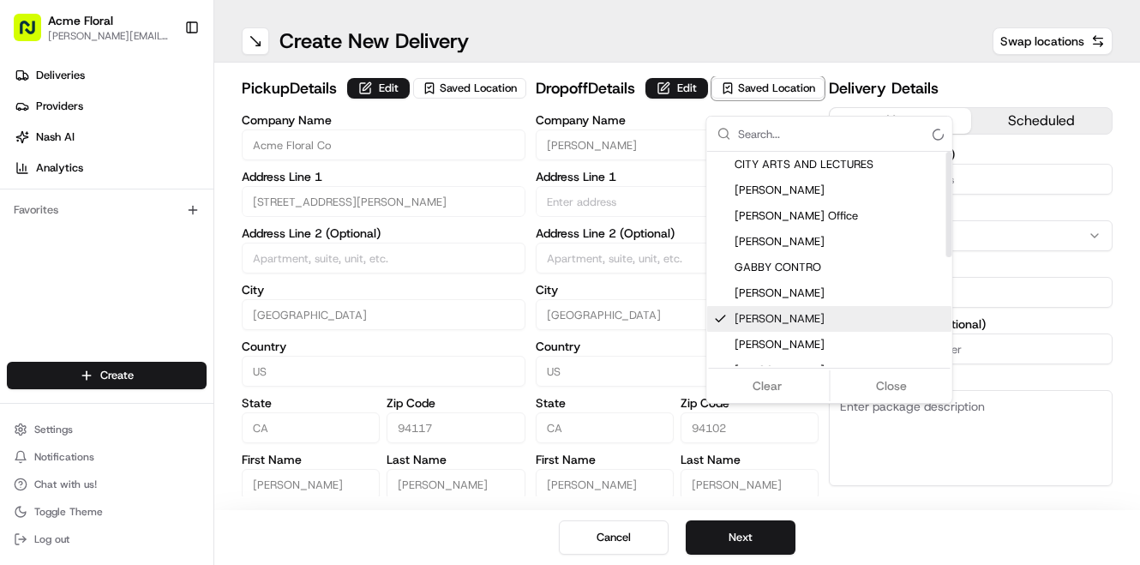
type input "[STREET_ADDRESS][PERSON_NAME]"
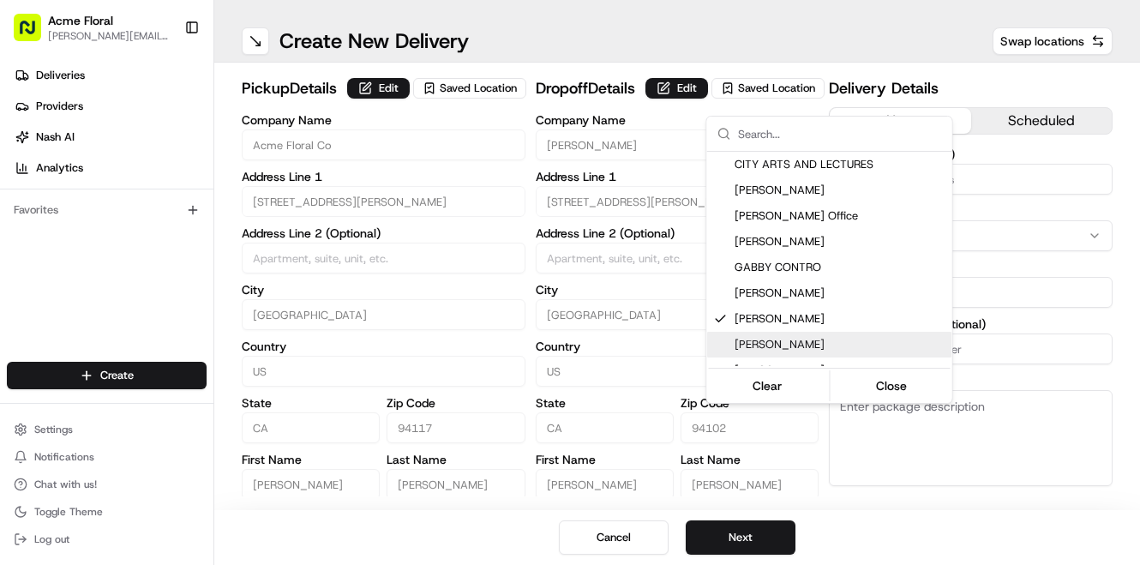
click at [1053, 192] on html "Acme Floral [PERSON_NAME][EMAIL_ADDRESS][DOMAIN_NAME] Toggle Sidebar Deliveries…" at bounding box center [570, 282] width 1140 height 565
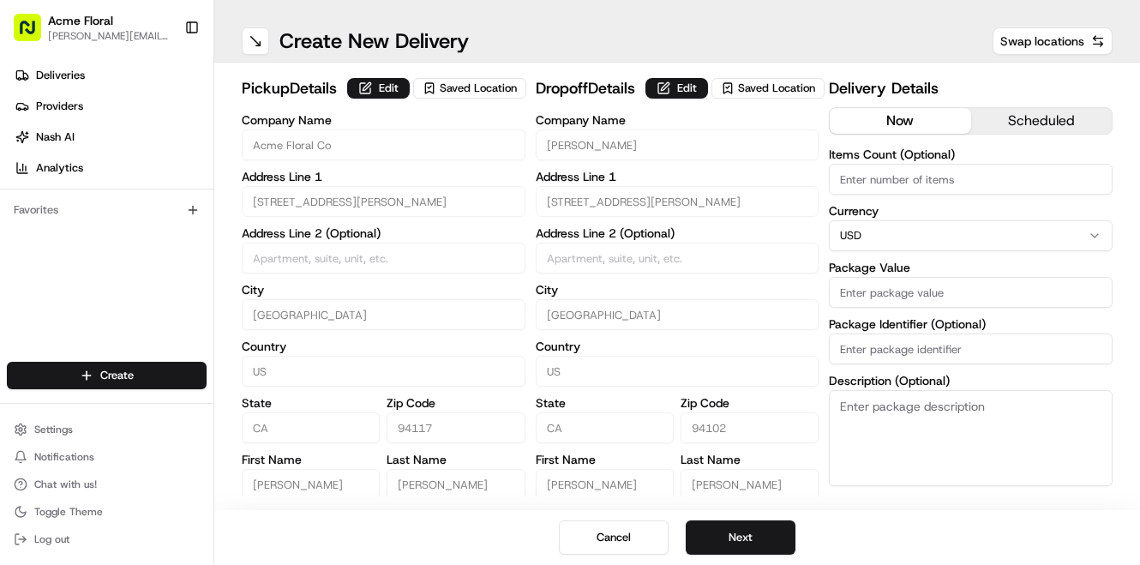
click at [886, 297] on input "Package Value" at bounding box center [971, 292] width 284 height 31
type input "250"
click at [903, 453] on textarea "Description (Optional)" at bounding box center [971, 438] width 284 height 96
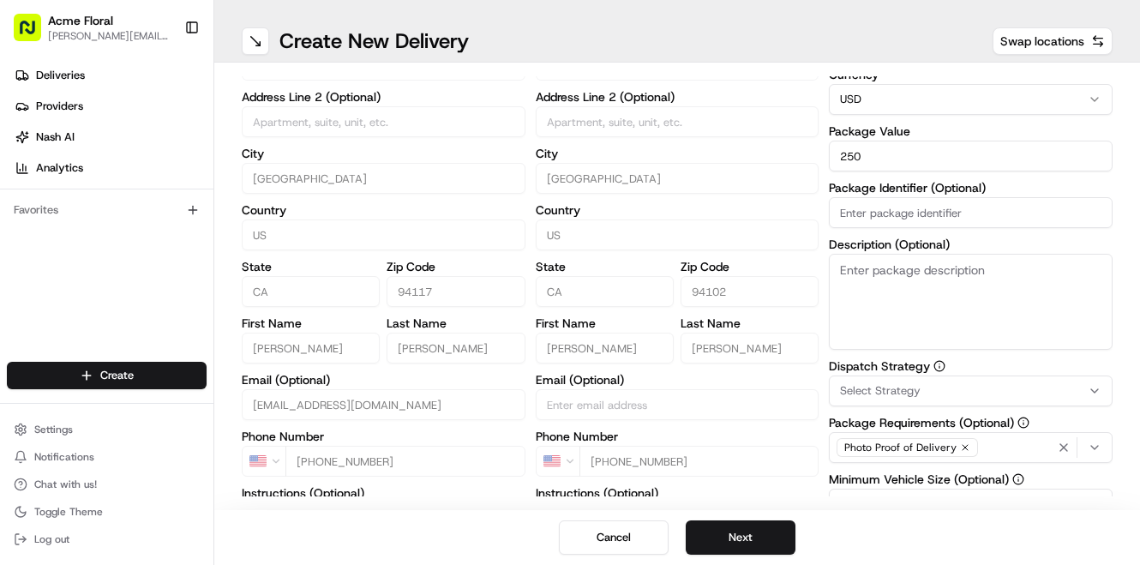
scroll to position [152, 0]
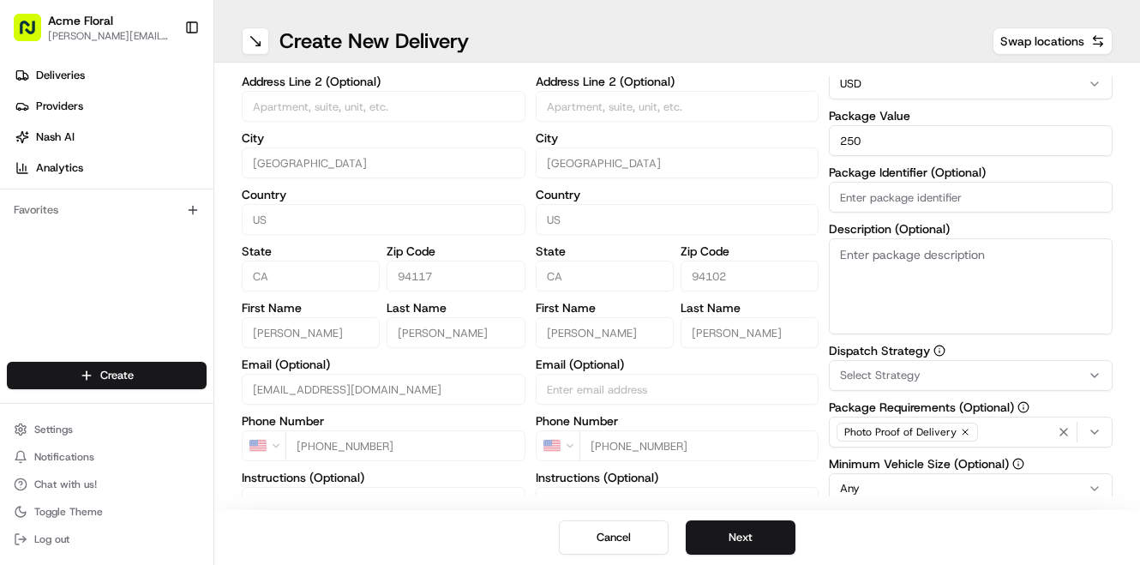
click at [894, 369] on span "Select Strategy" at bounding box center [880, 375] width 81 height 15
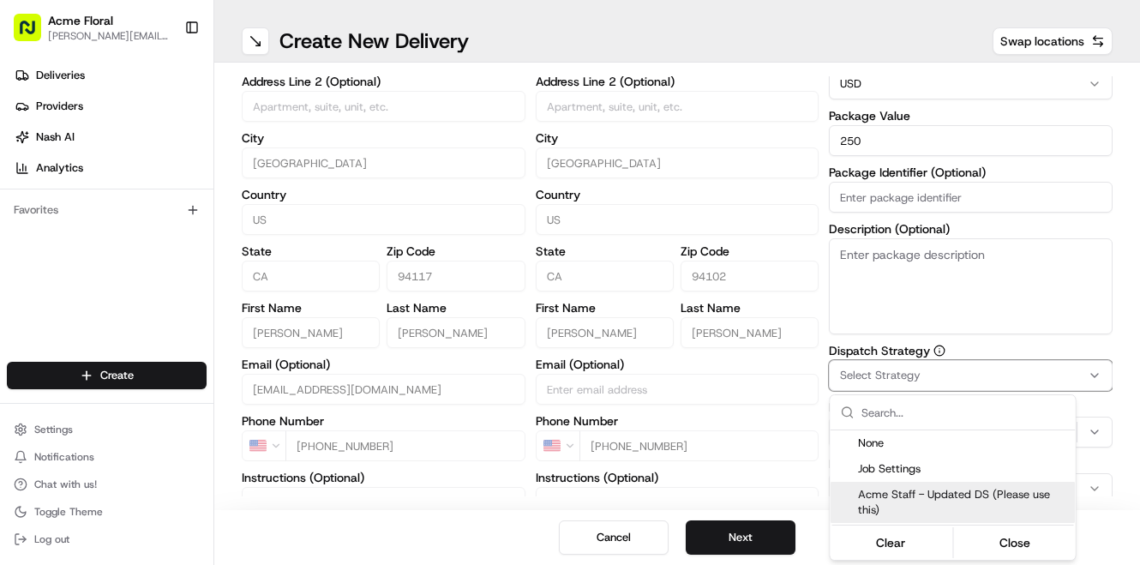
click at [884, 510] on span "Acme Staff - Updated DS (Please use this)" at bounding box center [963, 502] width 211 height 31
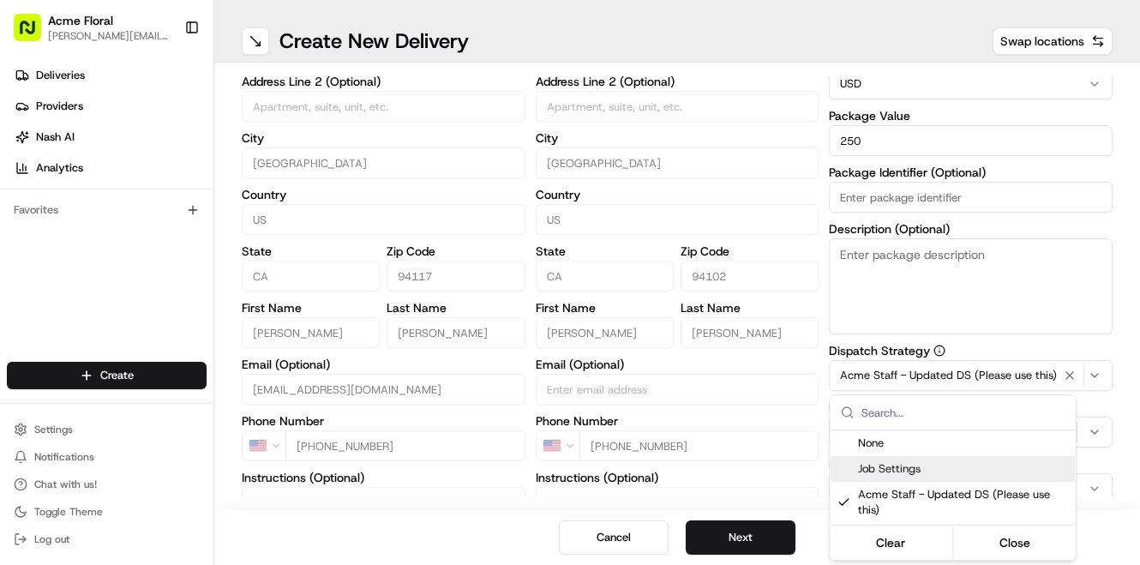
click at [824, 448] on html "Acme Floral [PERSON_NAME][EMAIL_ADDRESS][DOMAIN_NAME] Toggle Sidebar Deliveries…" at bounding box center [570, 282] width 1140 height 565
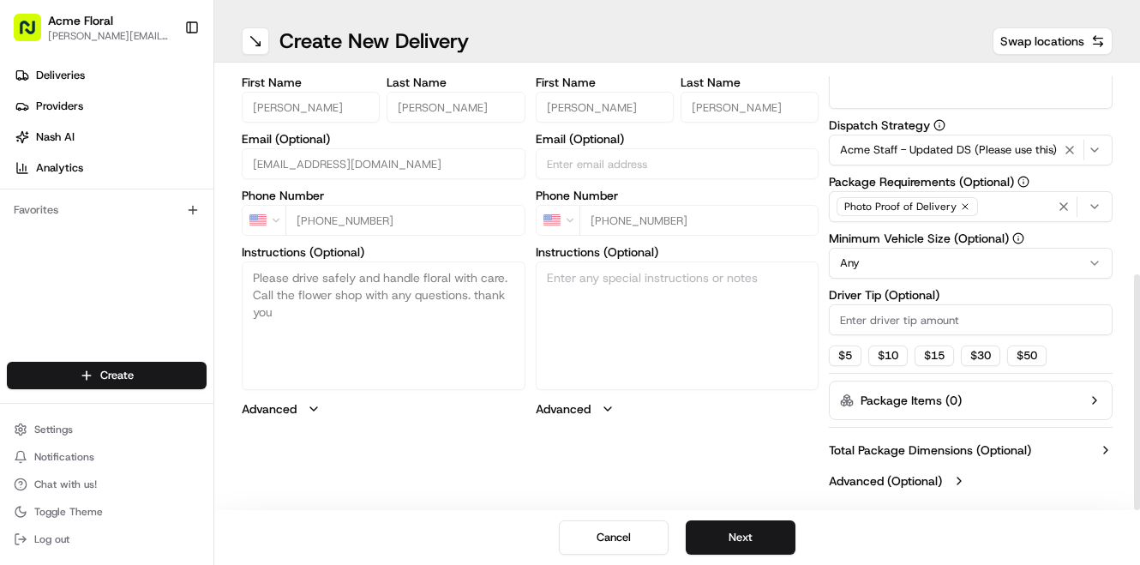
scroll to position [377, 0]
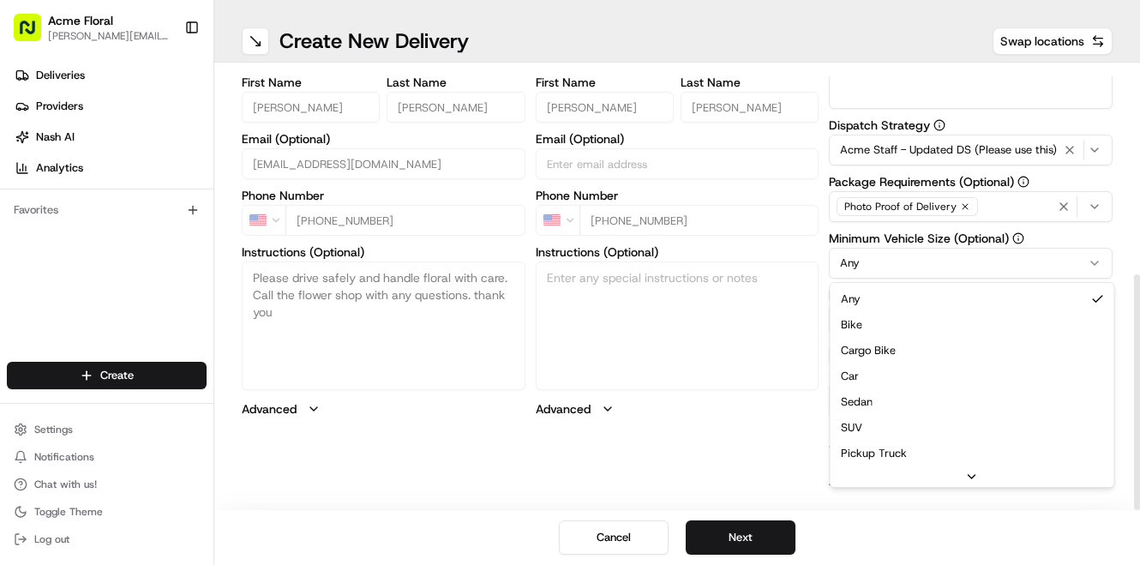
click at [863, 268] on html "Acme Floral [PERSON_NAME][EMAIL_ADDRESS][DOMAIN_NAME] Toggle Sidebar Deliveries…" at bounding box center [570, 282] width 1140 height 565
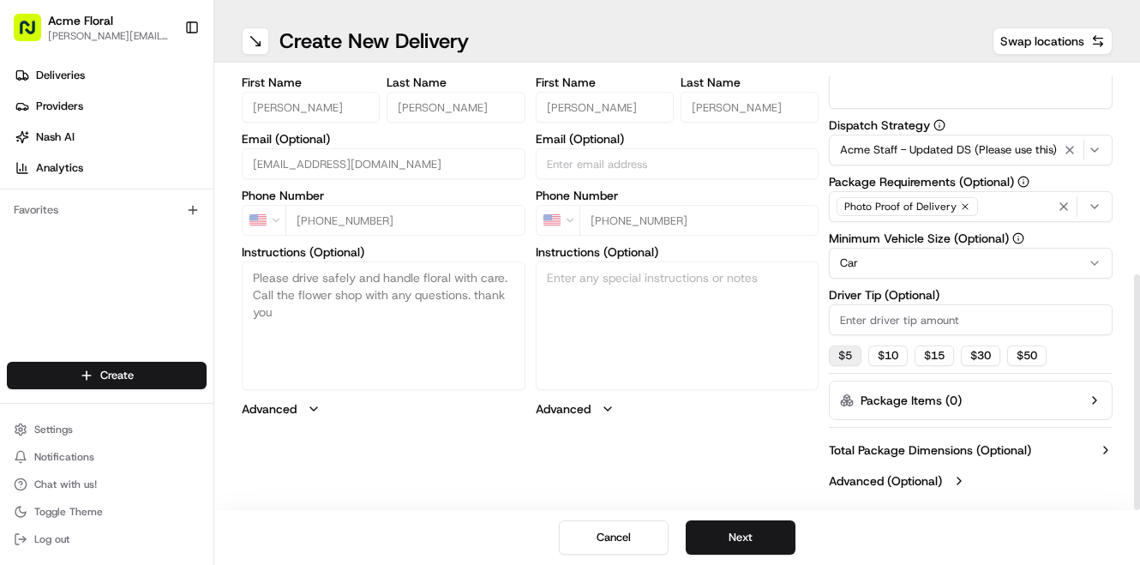
click at [850, 356] on button "$ 5" at bounding box center [845, 355] width 33 height 21
type input "5"
click at [755, 526] on button "Next" at bounding box center [740, 537] width 110 height 34
click at [755, 533] on button "Next" at bounding box center [740, 537] width 110 height 34
click at [755, 533] on button "Submit" at bounding box center [740, 537] width 110 height 34
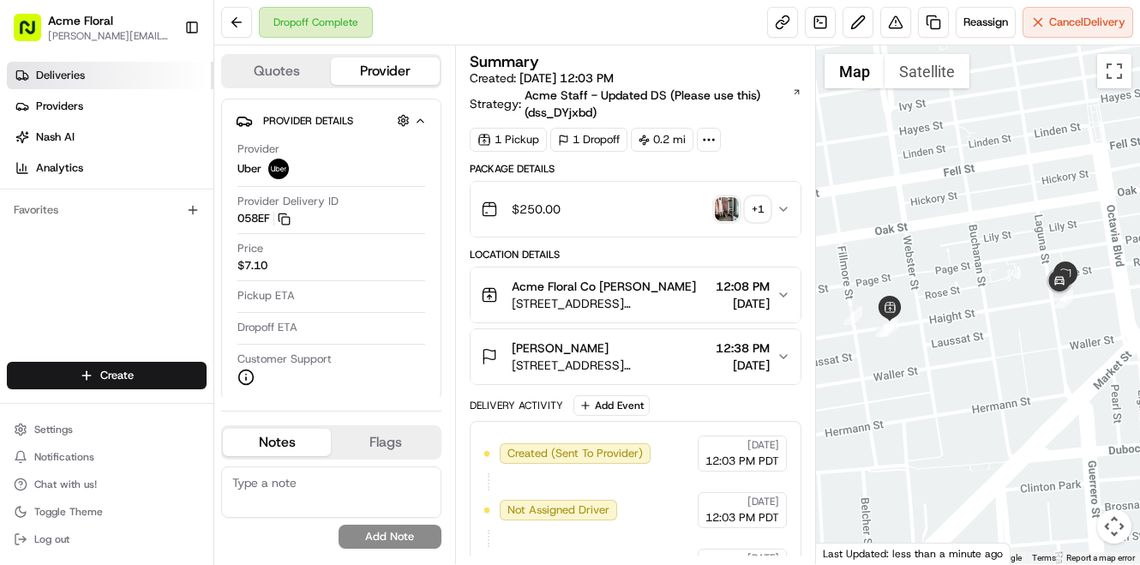
click at [91, 70] on link "Deliveries" at bounding box center [110, 75] width 206 height 27
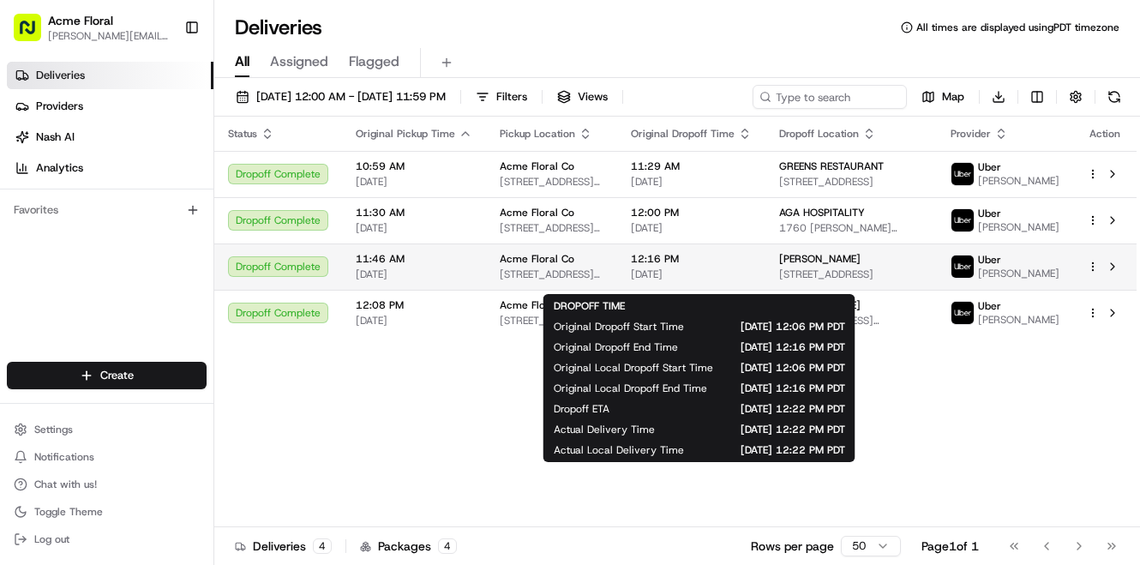
click at [736, 266] on span "12:16 PM" at bounding box center [691, 259] width 121 height 14
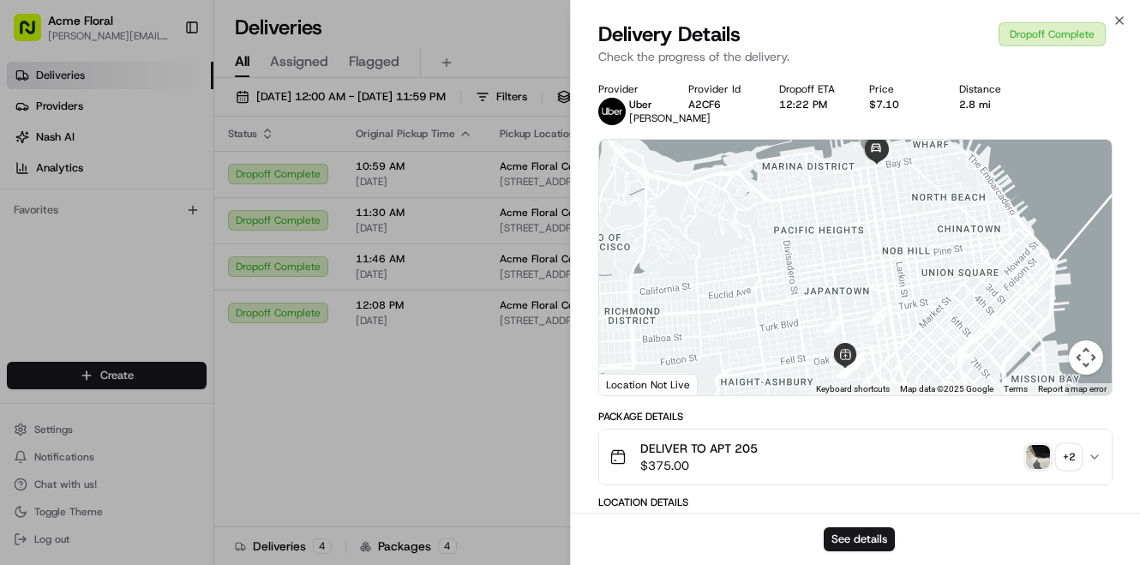
click at [1042, 453] on img "button" at bounding box center [1038, 457] width 24 height 24
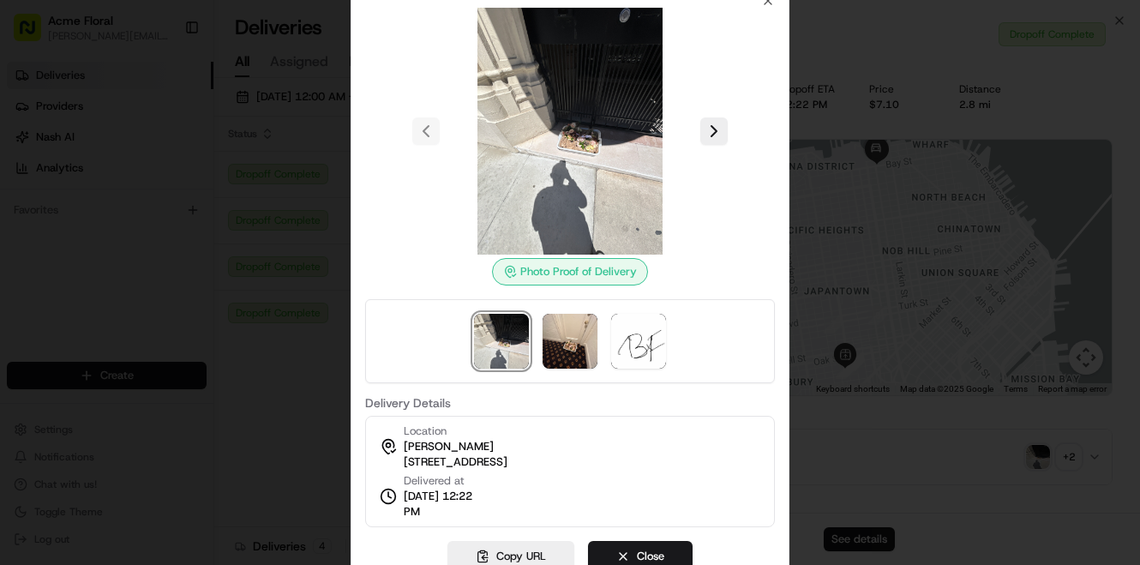
click at [259, 162] on div at bounding box center [570, 282] width 1140 height 565
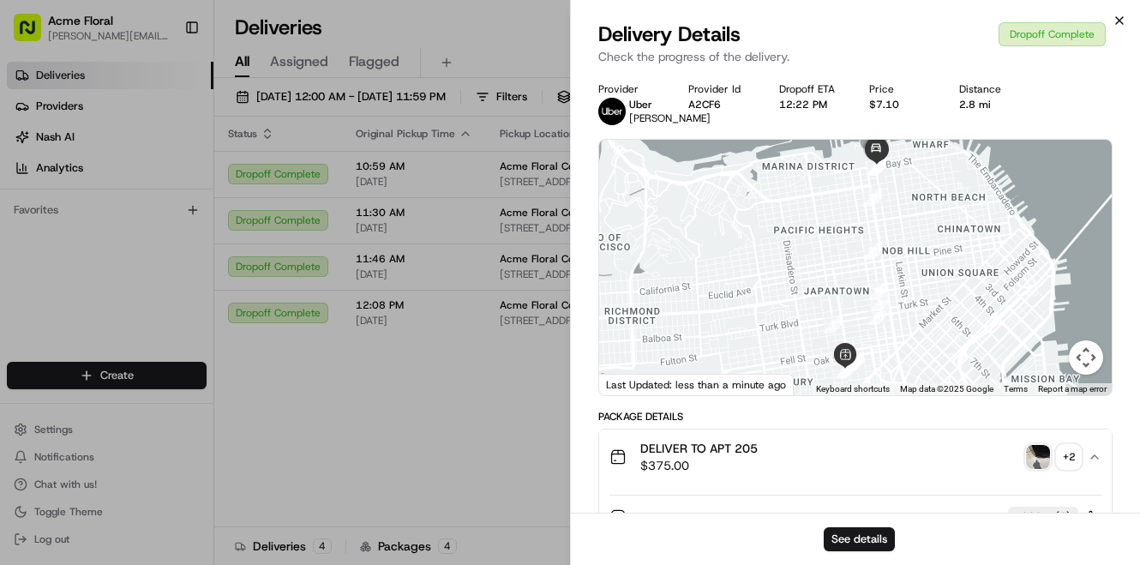
click at [1118, 23] on icon "button" at bounding box center [1119, 21] width 14 height 14
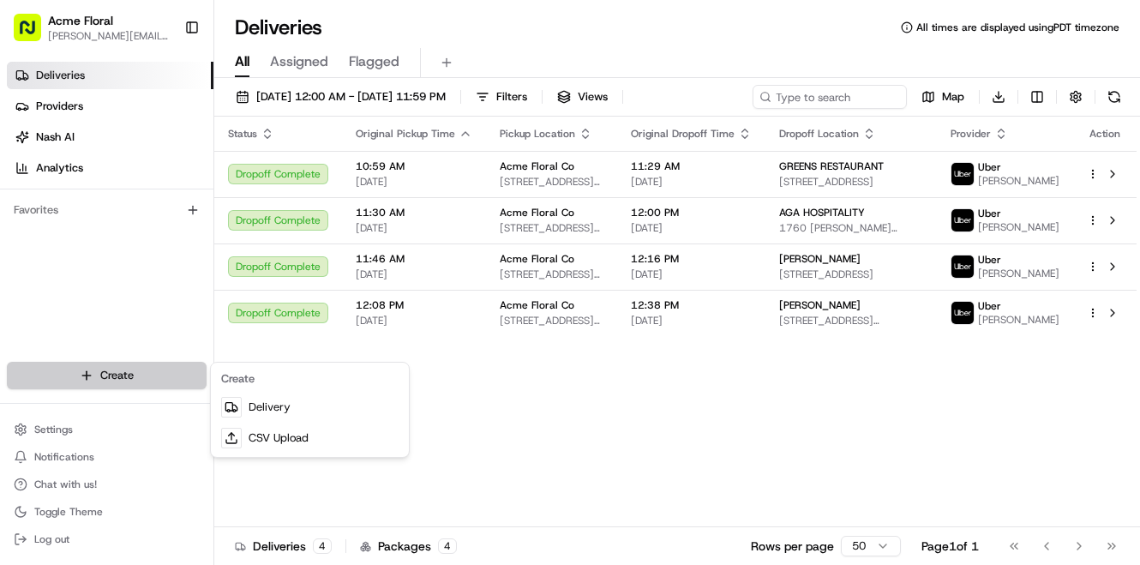
click at [119, 376] on html "Acme Floral [PERSON_NAME][EMAIL_ADDRESS][DOMAIN_NAME] Toggle Sidebar Deliveries…" at bounding box center [570, 282] width 1140 height 565
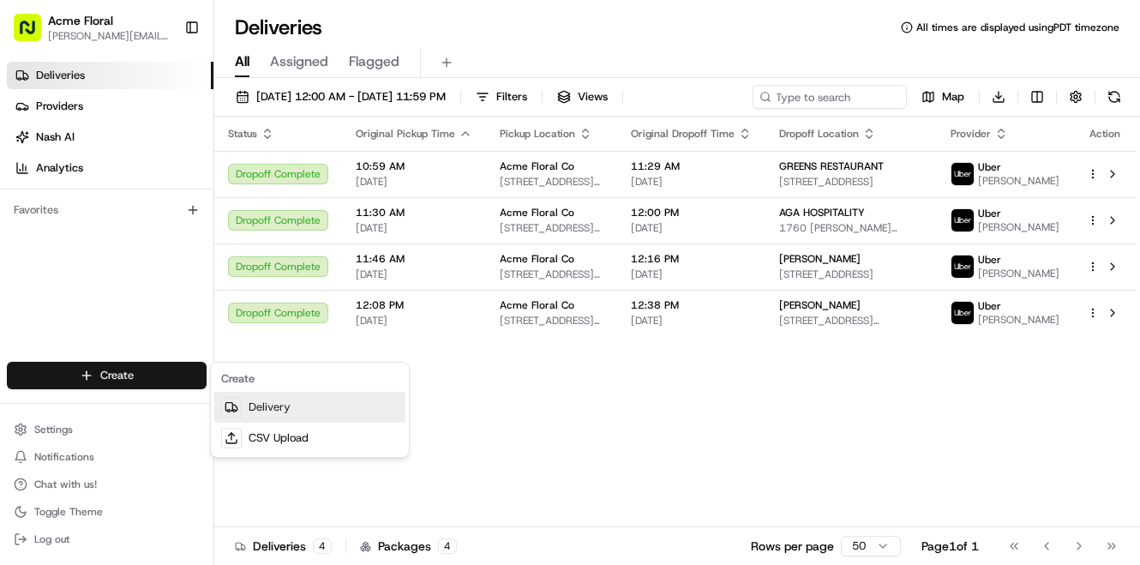
click at [254, 408] on link "Delivery" at bounding box center [309, 407] width 191 height 31
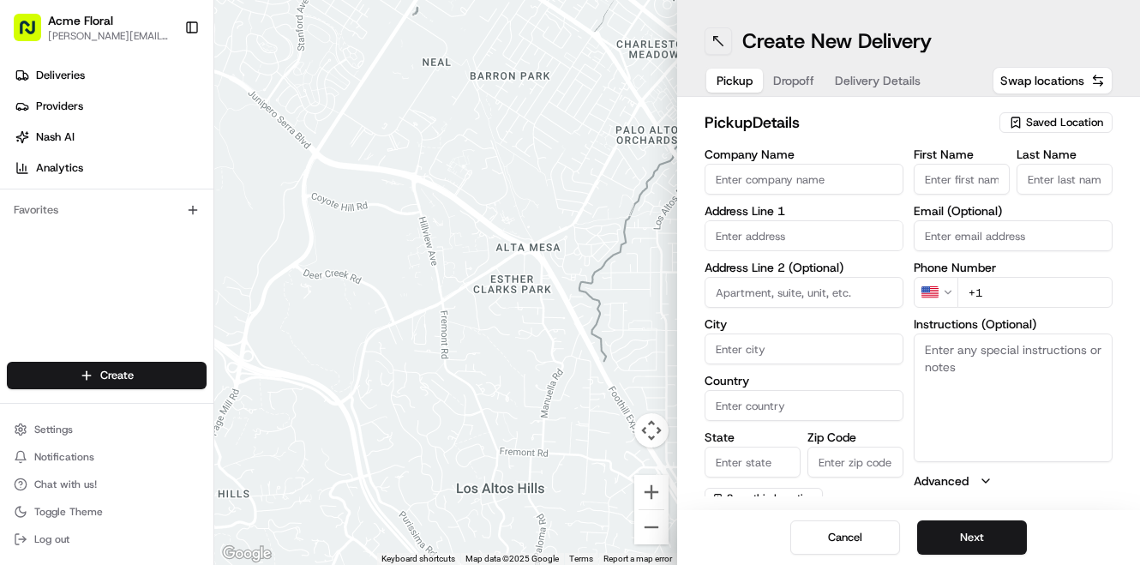
click at [710, 37] on button at bounding box center [717, 40] width 27 height 27
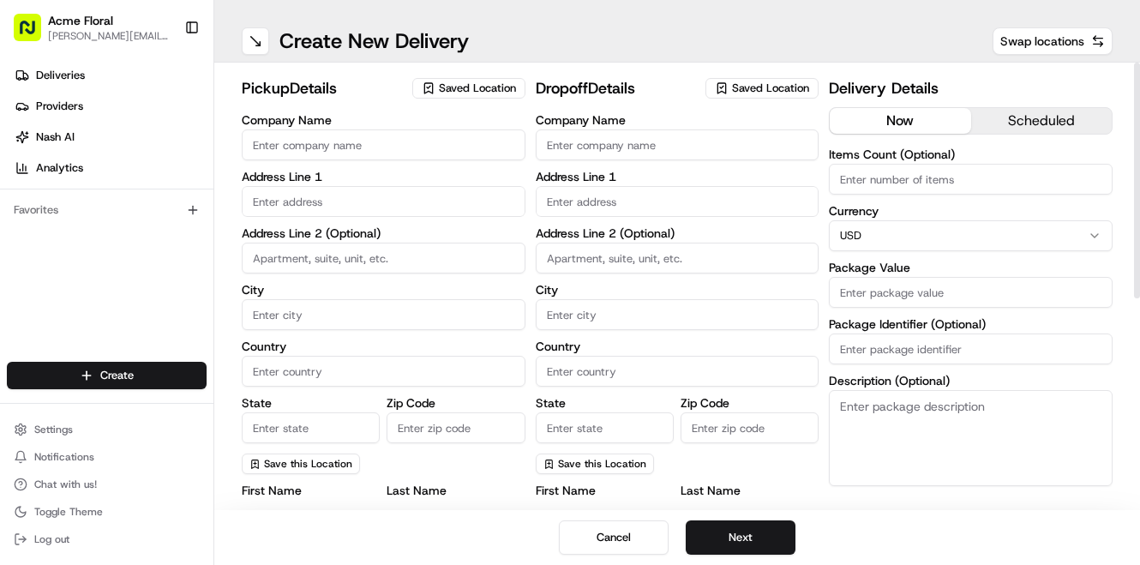
click at [450, 85] on span "Saved Location" at bounding box center [477, 88] width 77 height 15
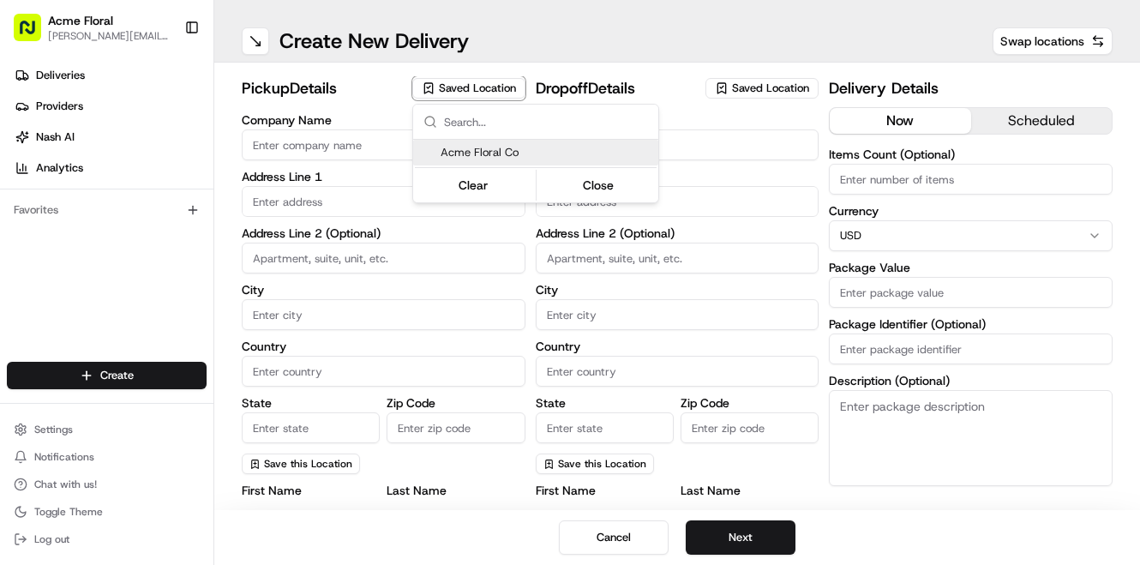
click at [464, 147] on span "Acme Floral Co" at bounding box center [545, 152] width 211 height 15
type input "Acme Floral Co"
type input "[GEOGRAPHIC_DATA]"
type input "US"
type input "CA"
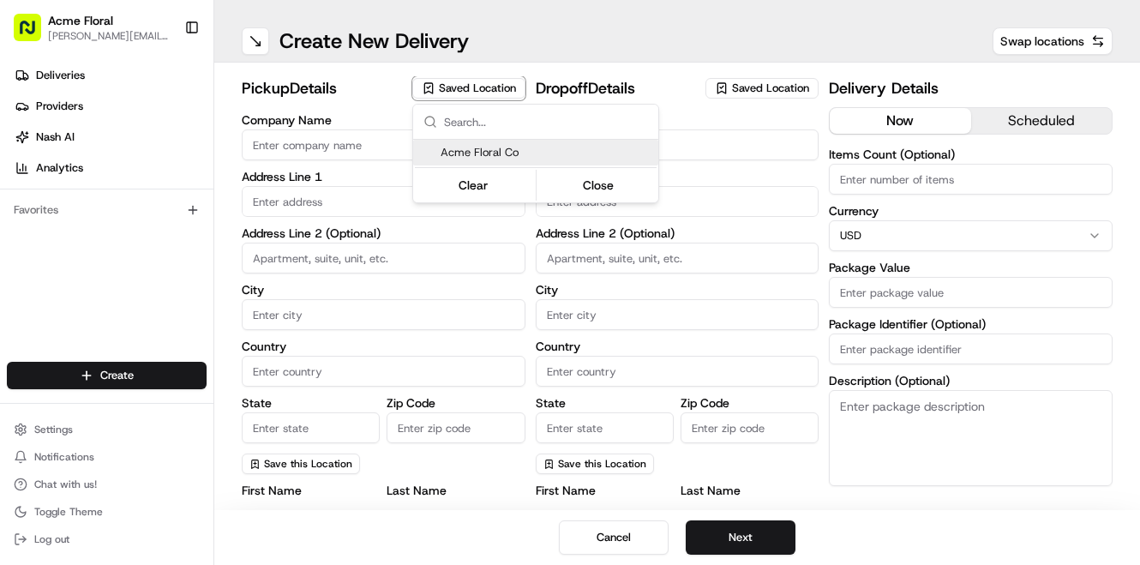
type input "94117"
type input "[PERSON_NAME]"
type input "[EMAIL_ADDRESS][DOMAIN_NAME]"
type input "[PHONE_NUMBER]"
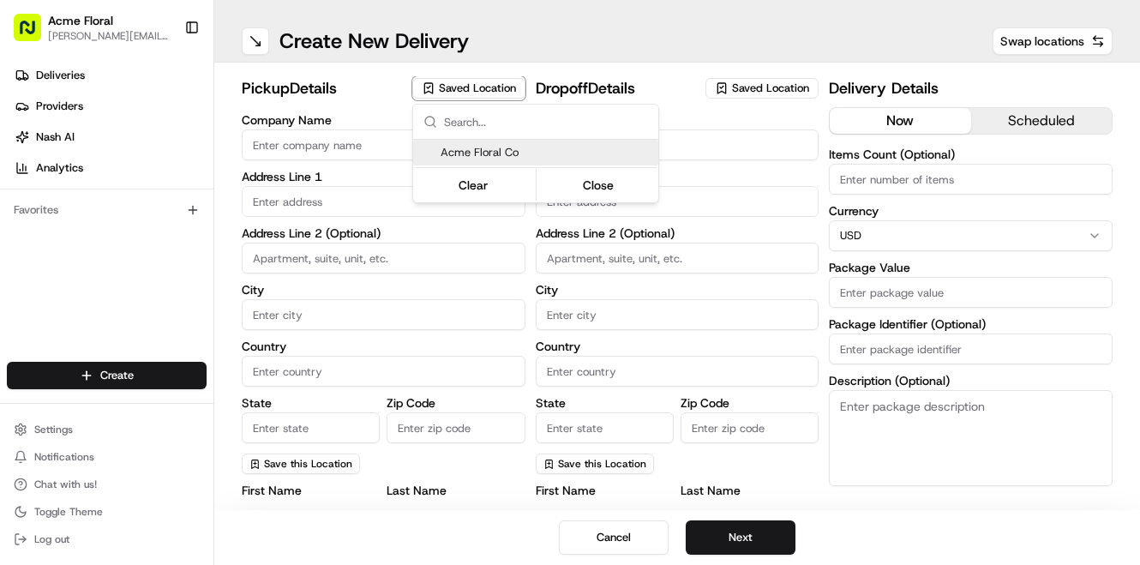
type textarea "Please drive safely and handle floral with care. Call the flower shop with any …"
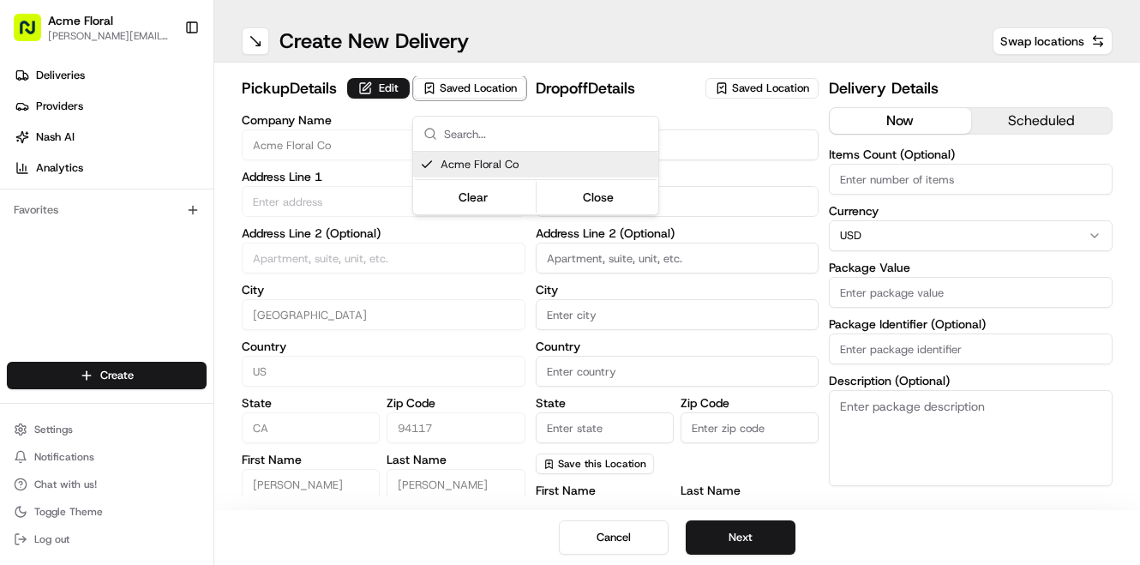
type input "[STREET_ADDRESS][PERSON_NAME]"
click at [757, 82] on html "Acme Floral [PERSON_NAME][EMAIL_ADDRESS][DOMAIN_NAME] Toggle Sidebar Deliveries…" at bounding box center [570, 282] width 1140 height 565
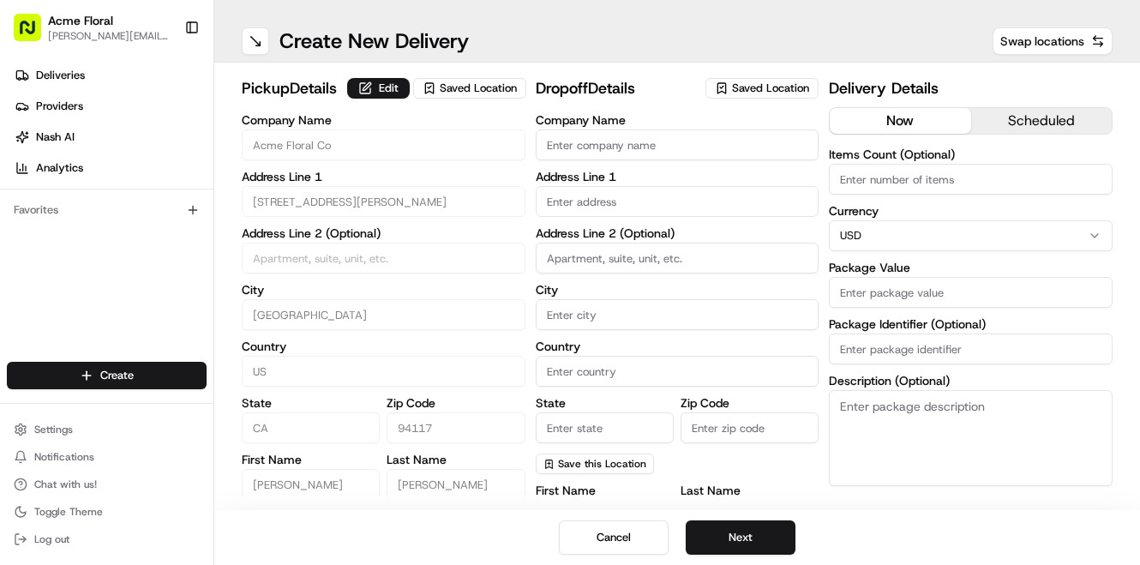
click at [757, 82] on span "Saved Location" at bounding box center [770, 88] width 77 height 15
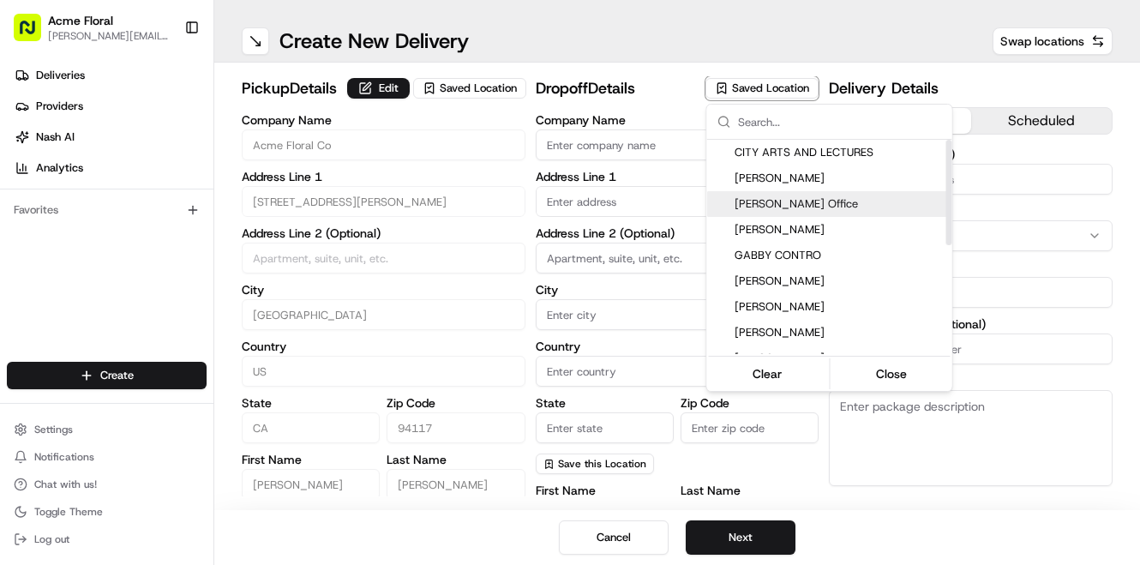
click at [763, 204] on span "[PERSON_NAME] Office" at bounding box center [839, 203] width 211 height 15
type input "[PERSON_NAME] Office"
type input "#2439"
type input "[GEOGRAPHIC_DATA]"
type input "US"
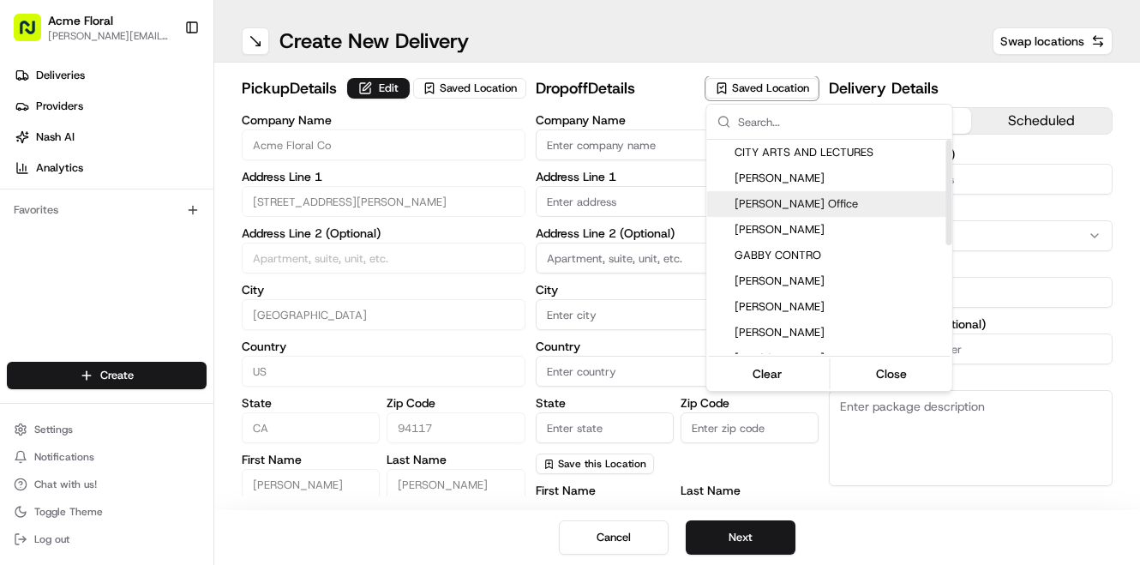
type input "CA"
type input "94108"
type input "Reception"
type input "Desk"
type input "[PHONE_NUMBER]"
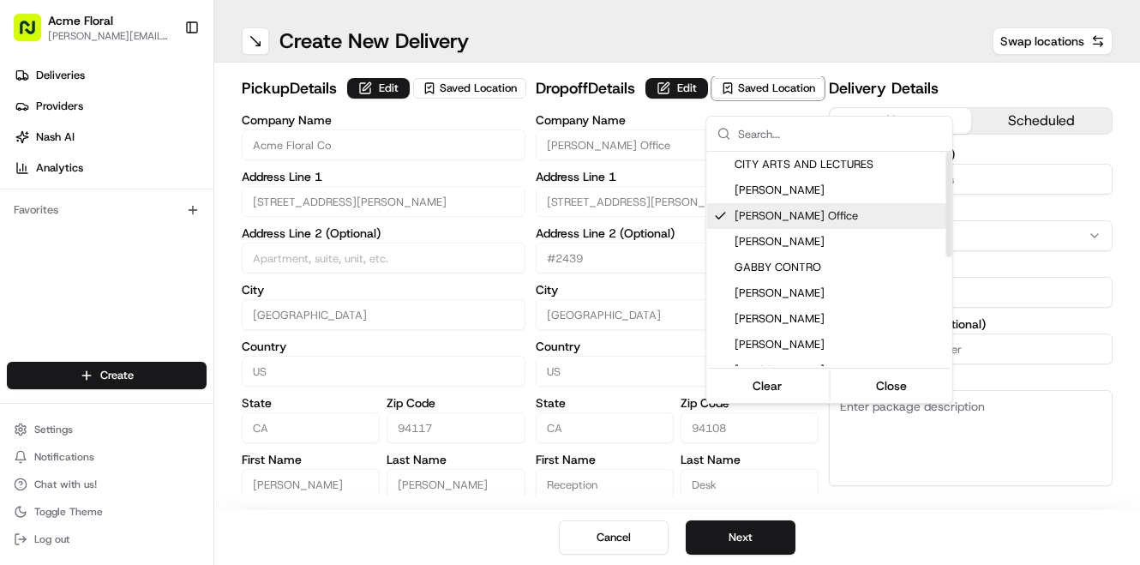
type input "[STREET_ADDRESS][PERSON_NAME]"
click at [989, 433] on html "Acme Floral [PERSON_NAME][EMAIL_ADDRESS][DOMAIN_NAME] Toggle Sidebar Deliveries…" at bounding box center [570, 282] width 1140 height 565
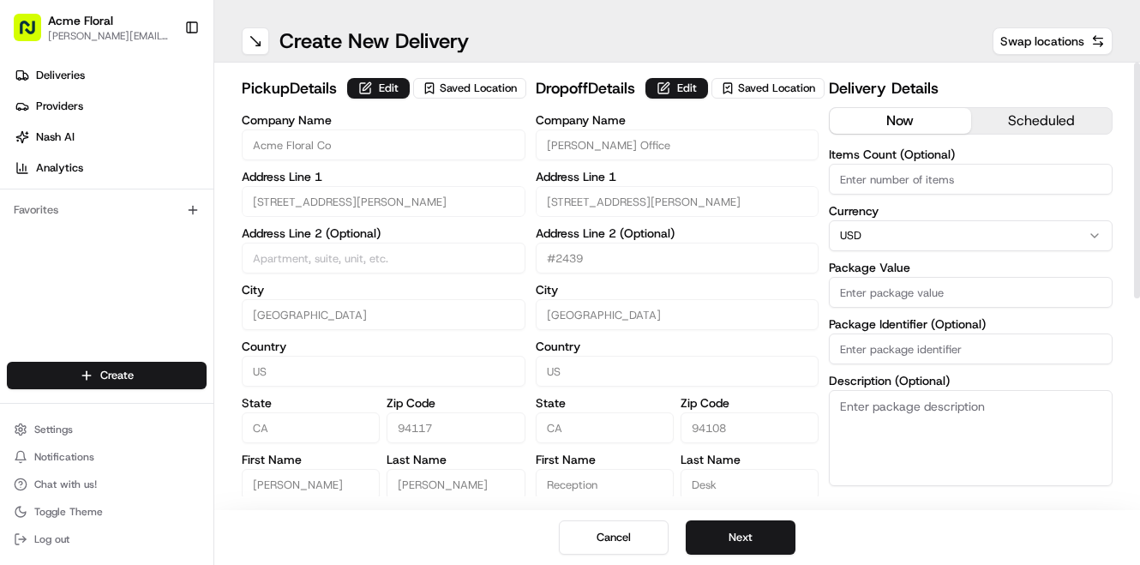
click at [900, 288] on input "Package Value" at bounding box center [971, 292] width 284 height 31
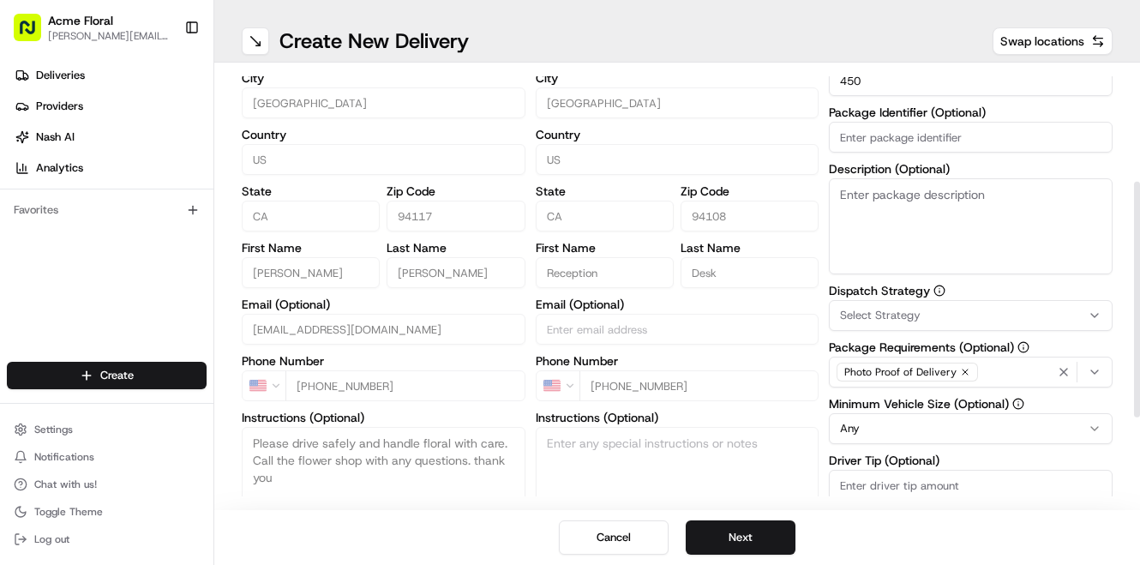
scroll to position [223, 0]
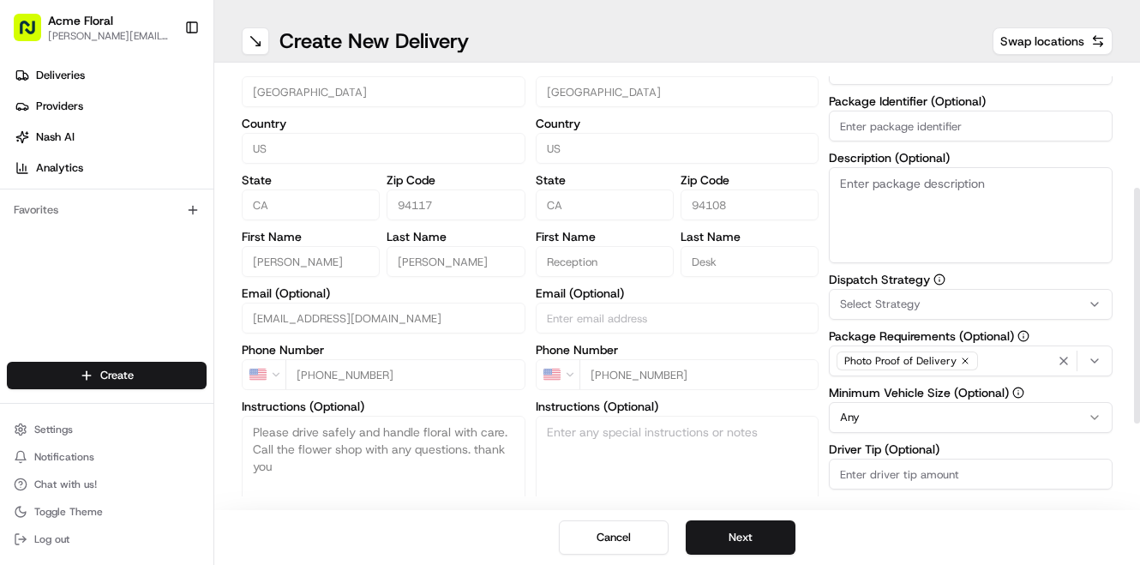
type input "450"
click at [893, 304] on span "Select Strategy" at bounding box center [880, 303] width 81 height 15
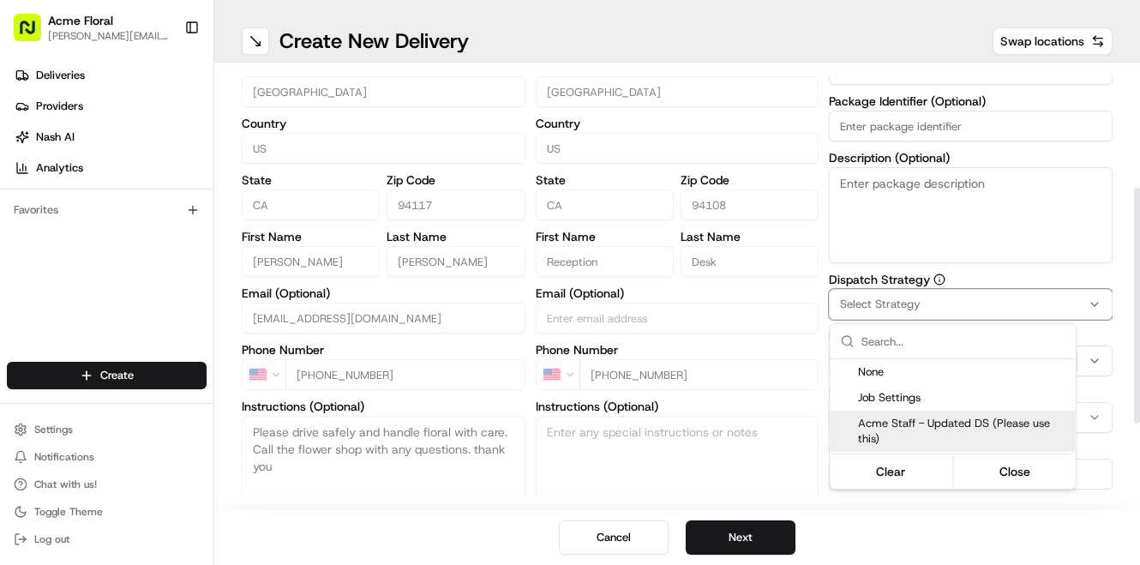
click at [889, 440] on span "Acme Staff - Updated DS (Please use this)" at bounding box center [963, 431] width 211 height 31
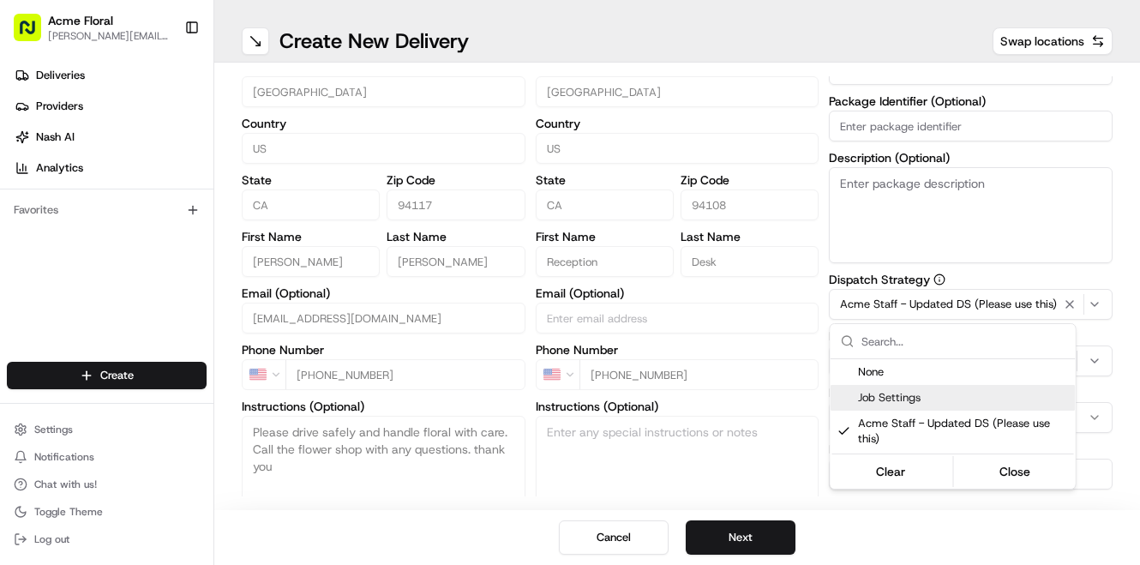
click at [1095, 386] on html "Acme Floral [PERSON_NAME][EMAIL_ADDRESS][DOMAIN_NAME] Toggle Sidebar Deliveries…" at bounding box center [570, 282] width 1140 height 565
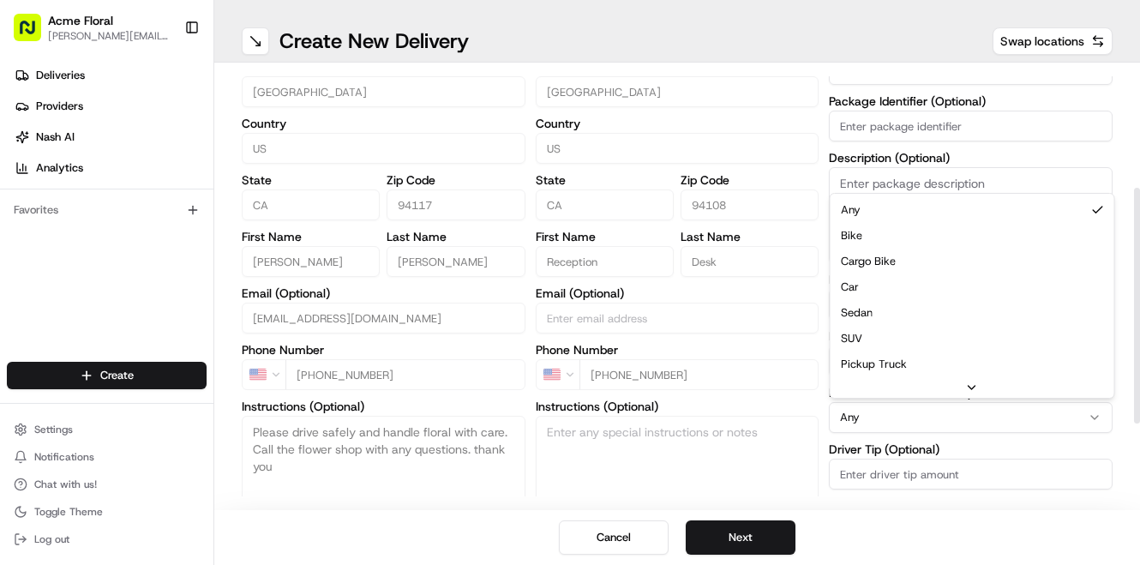
click at [939, 424] on html "Acme Floral [PERSON_NAME][EMAIL_ADDRESS][DOMAIN_NAME] Toggle Sidebar Deliveries…" at bounding box center [570, 282] width 1140 height 565
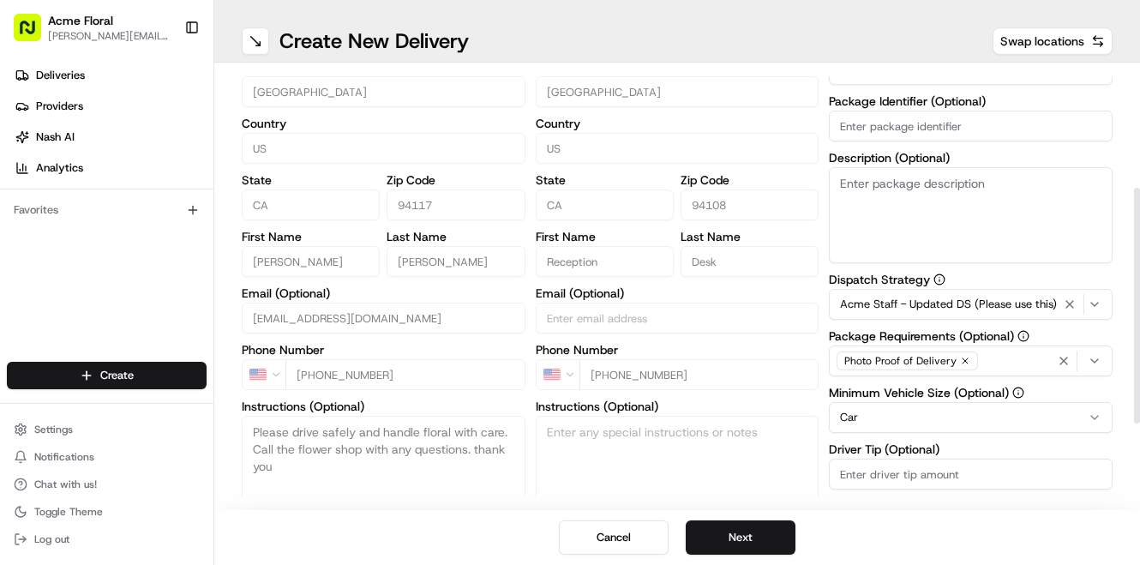
click at [820, 403] on div "pickup Details Edit Saved Location Company Name Acme Floral Co Address Line 1 […" at bounding box center [677, 251] width 871 height 797
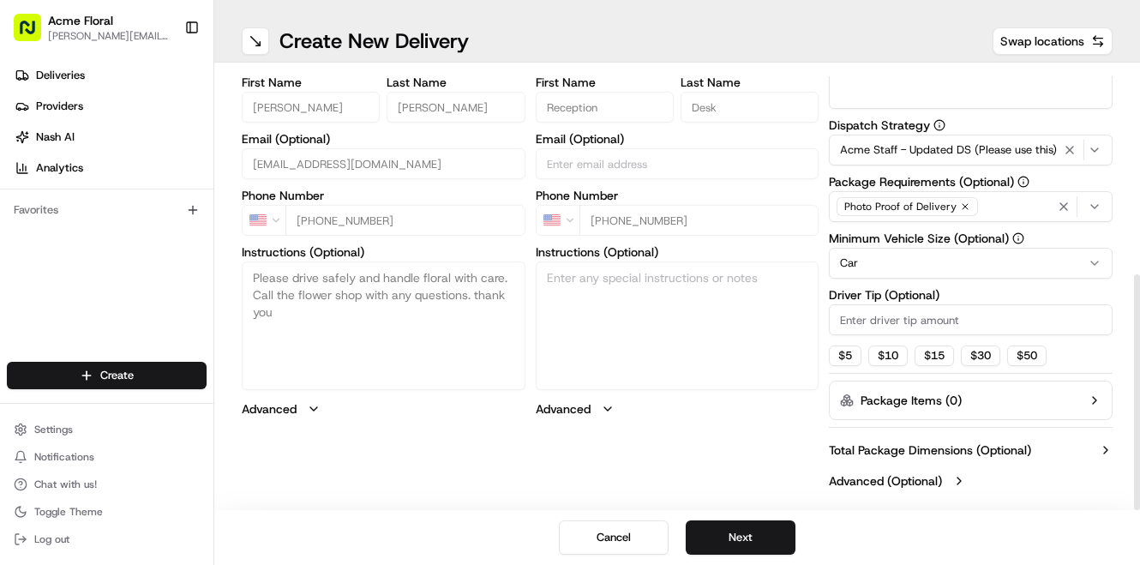
scroll to position [377, 0]
click at [846, 348] on button "$ 5" at bounding box center [845, 355] width 33 height 21
type input "5"
click at [761, 531] on button "Next" at bounding box center [740, 537] width 110 height 34
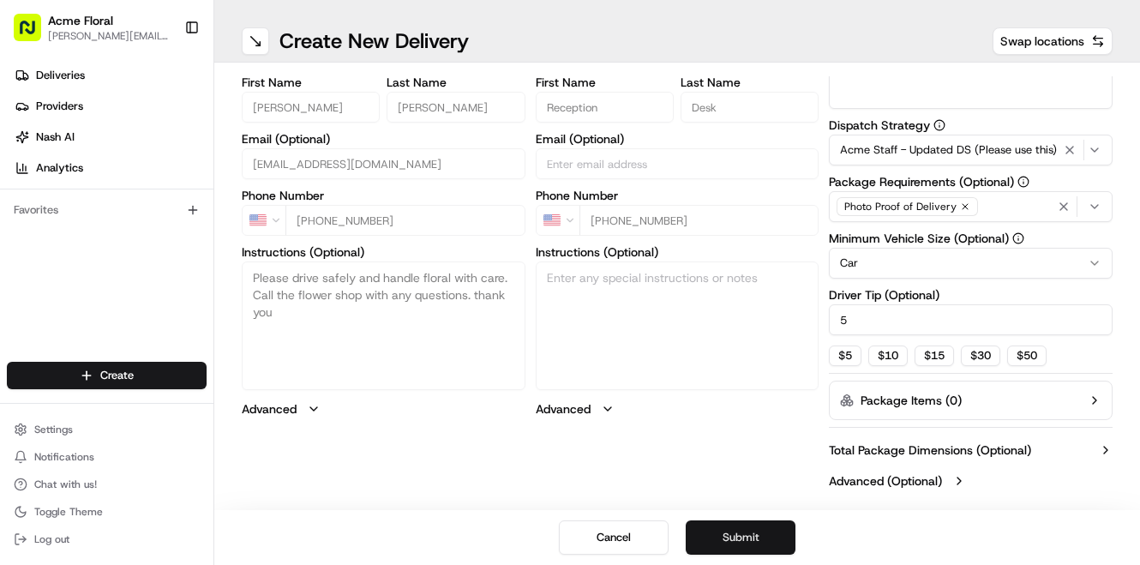
click at [761, 531] on button "Submit" at bounding box center [740, 537] width 110 height 34
